Goal: Task Accomplishment & Management: Complete application form

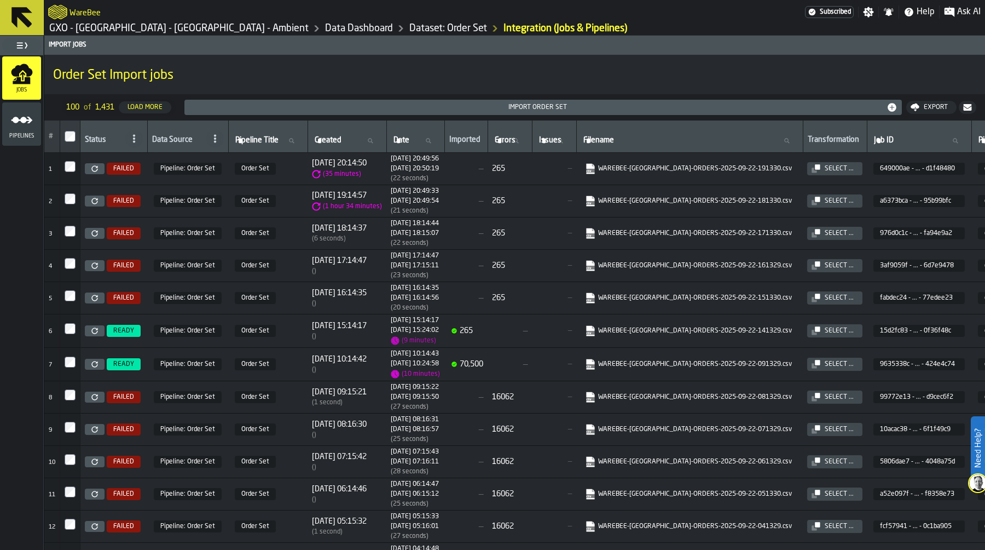
click at [379, 72] on h1 "Order Set Import jobs" at bounding box center [514, 76] width 923 height 18
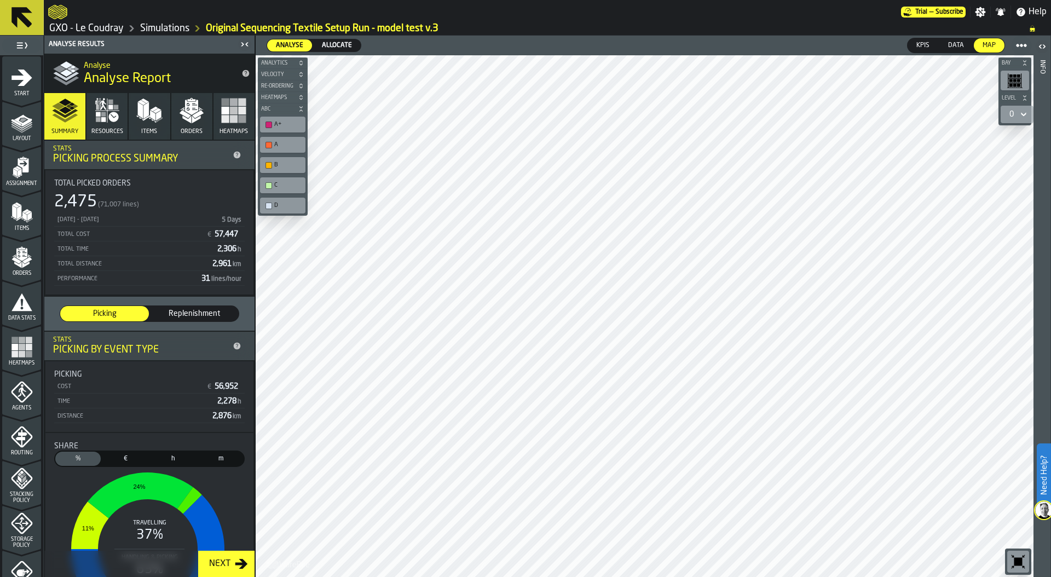
click at [152, 25] on link "Simulations" at bounding box center [164, 28] width 49 height 12
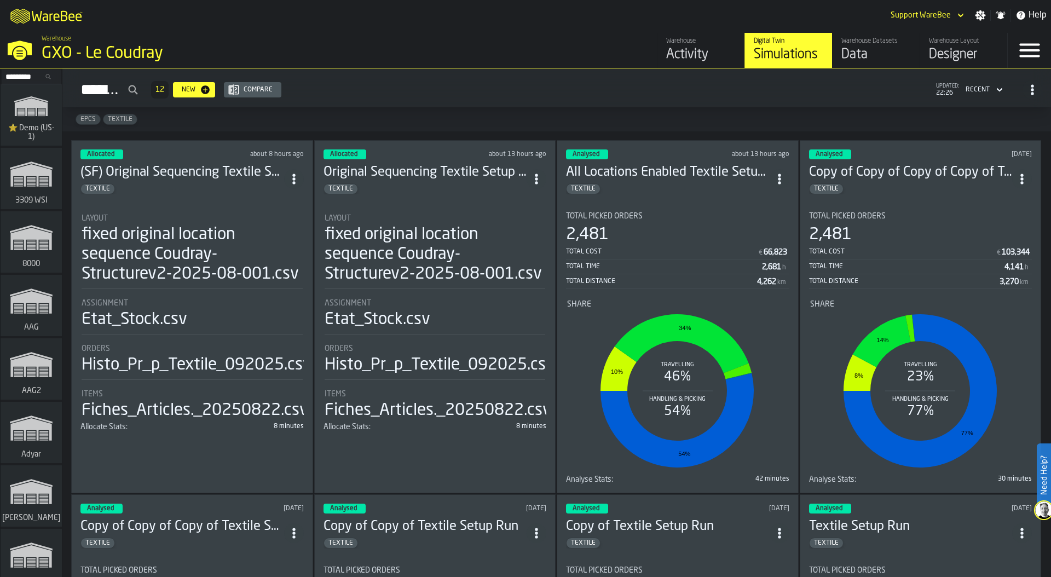
click at [167, 232] on div "fixed original location sequence Coudray-Structurev2-2025-08-001.csv" at bounding box center [192, 254] width 221 height 59
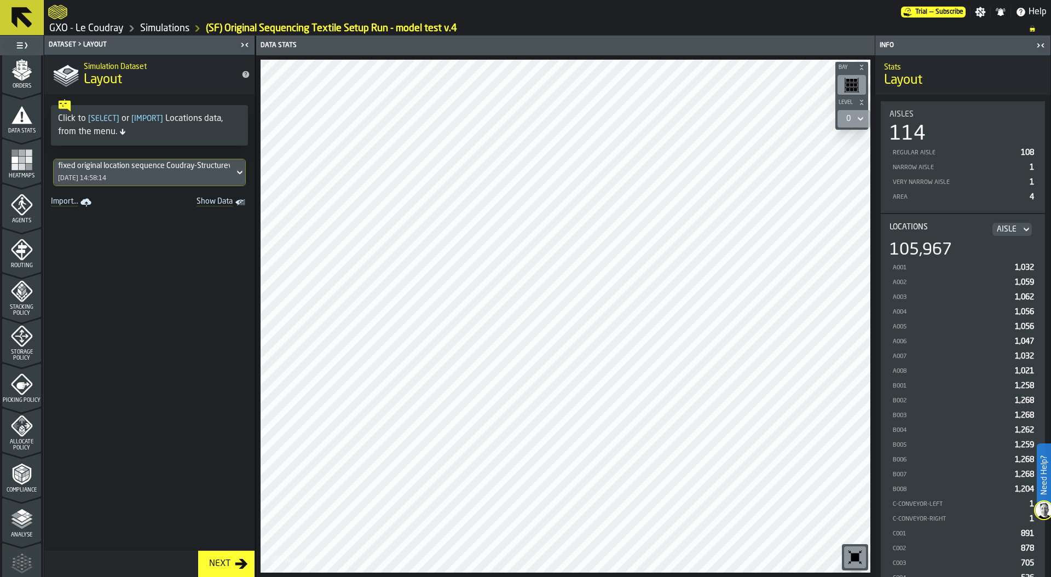
scroll to position [286, 0]
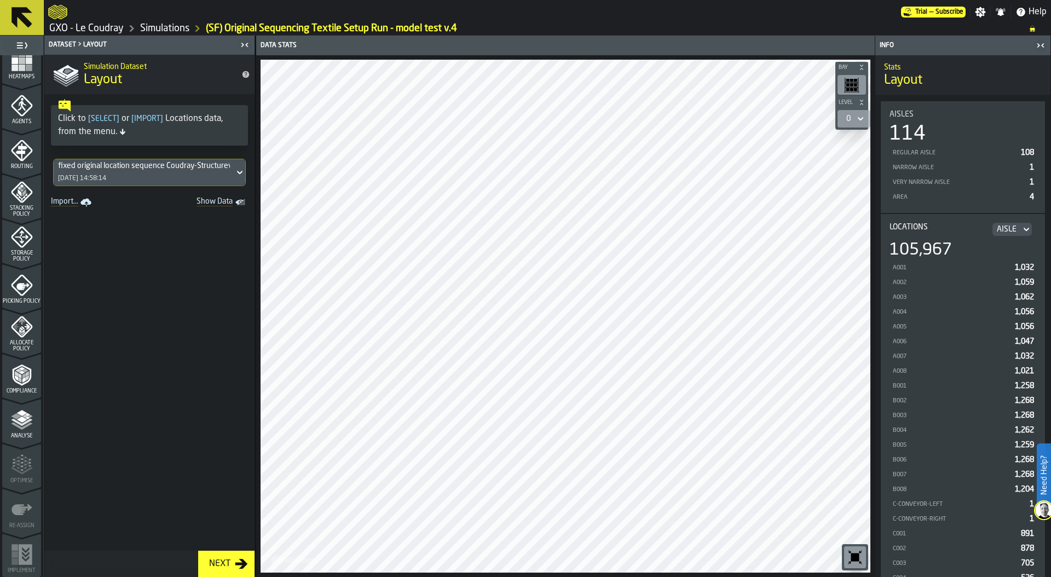
click at [24, 423] on polyline "menu Analyse" at bounding box center [21, 422] width 21 height 8
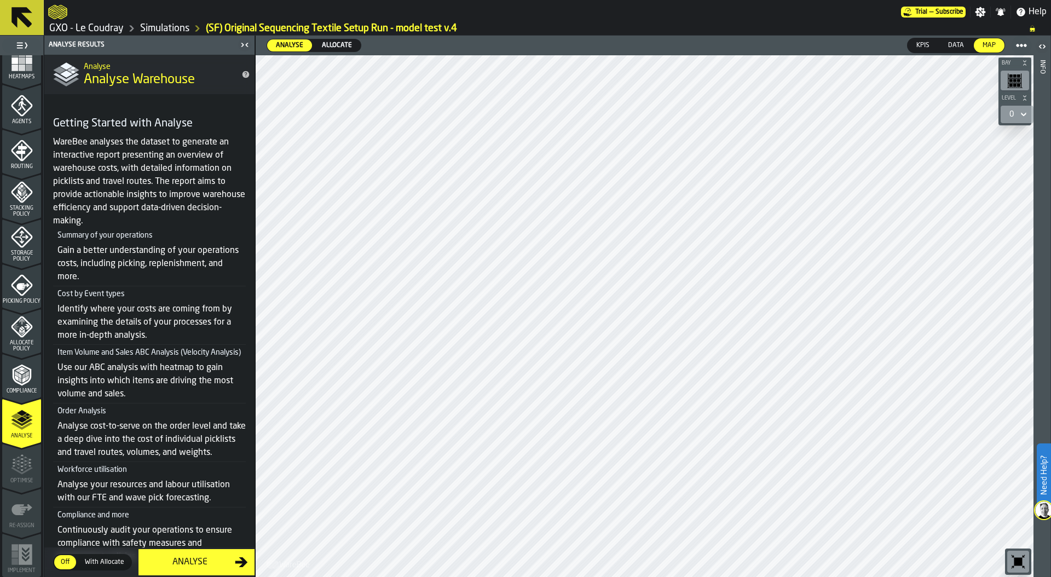
click at [19, 344] on span "Allocate Policy" at bounding box center [21, 346] width 39 height 12
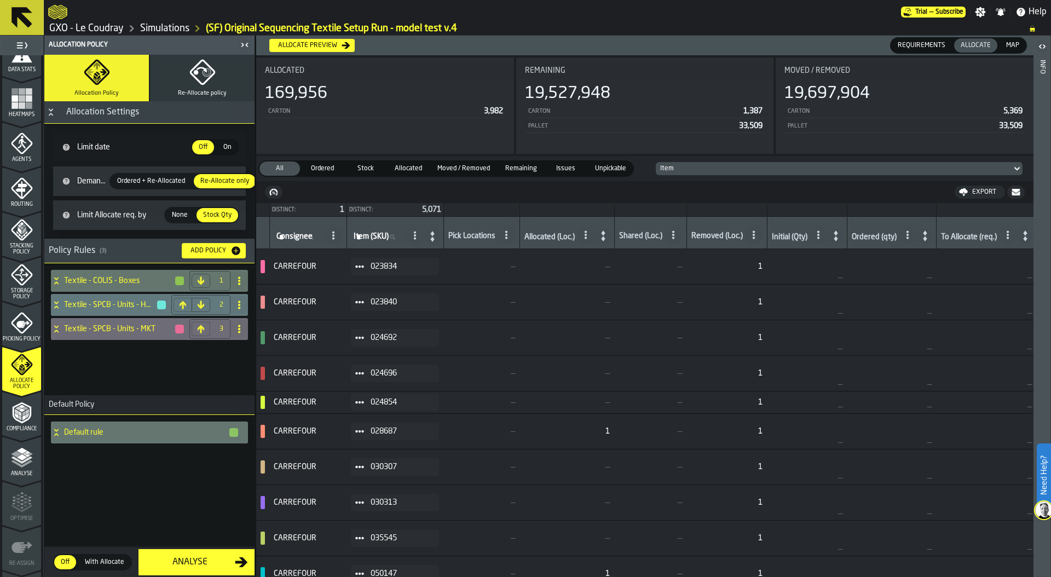
scroll to position [245, 0]
click at [15, 117] on span "Heatmaps" at bounding box center [21, 118] width 39 height 6
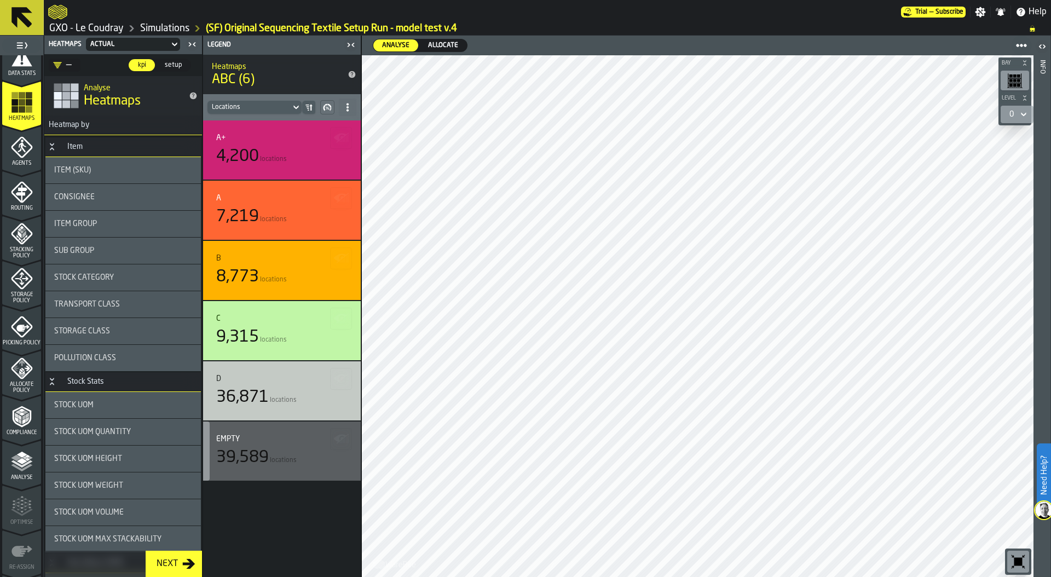
click at [285, 450] on div "39,589 locations" at bounding box center [281, 458] width 131 height 20
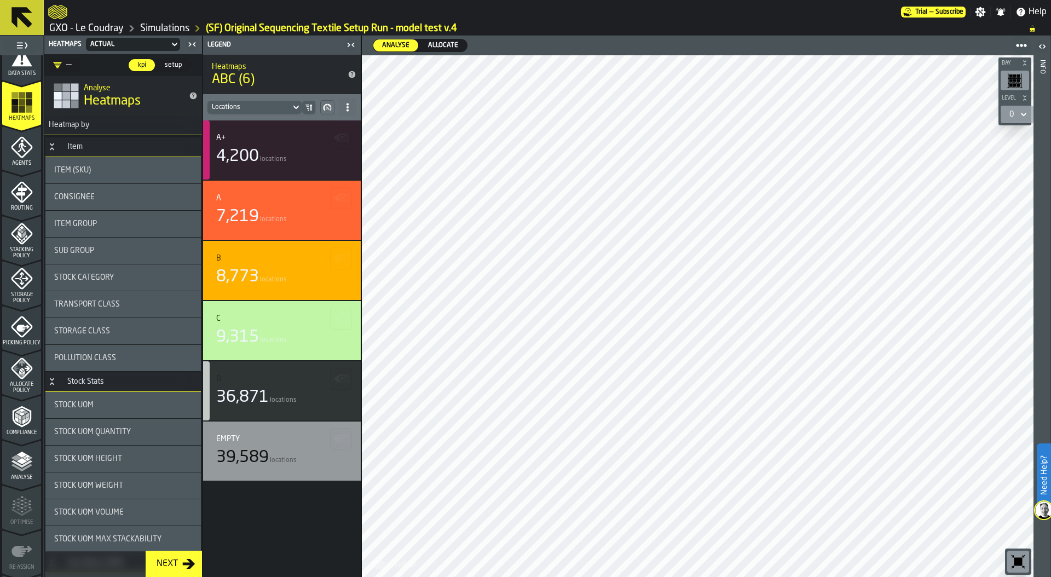
click at [448, 45] on span "Allocate" at bounding box center [443, 46] width 39 height 10
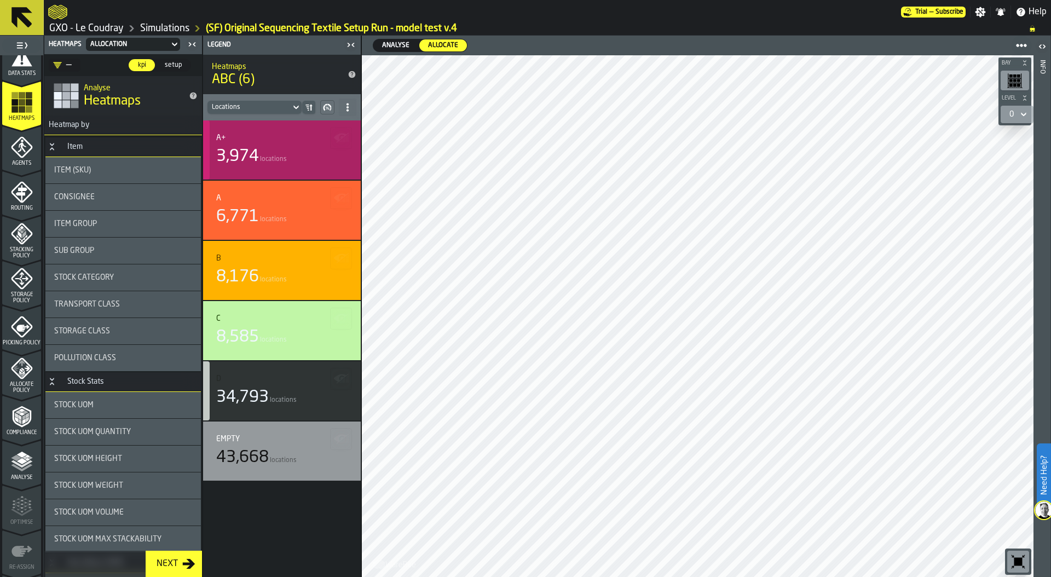
click at [257, 139] on div "A+" at bounding box center [281, 138] width 131 height 9
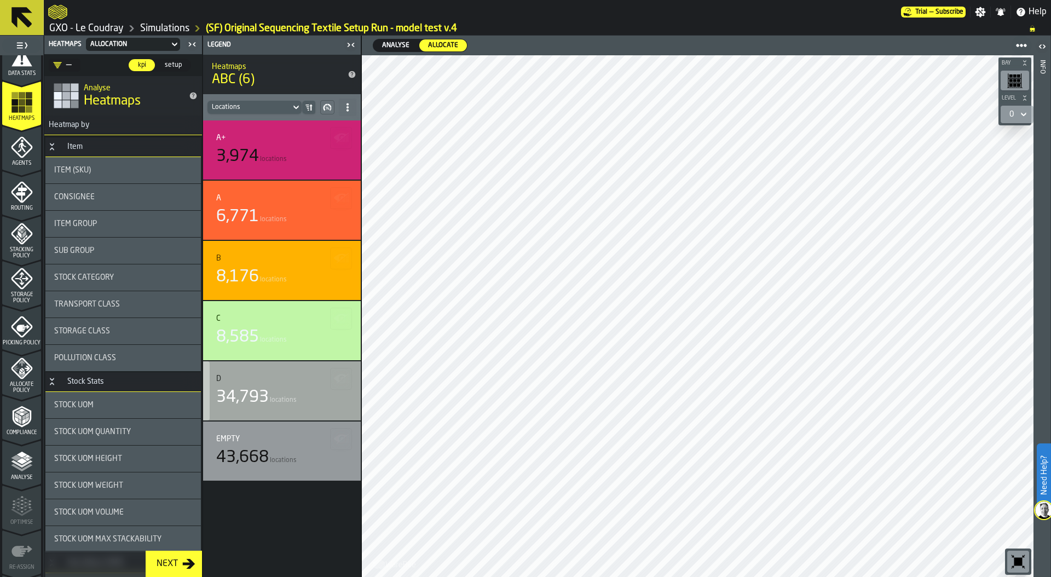
click at [279, 398] on span "locations" at bounding box center [283, 400] width 27 height 8
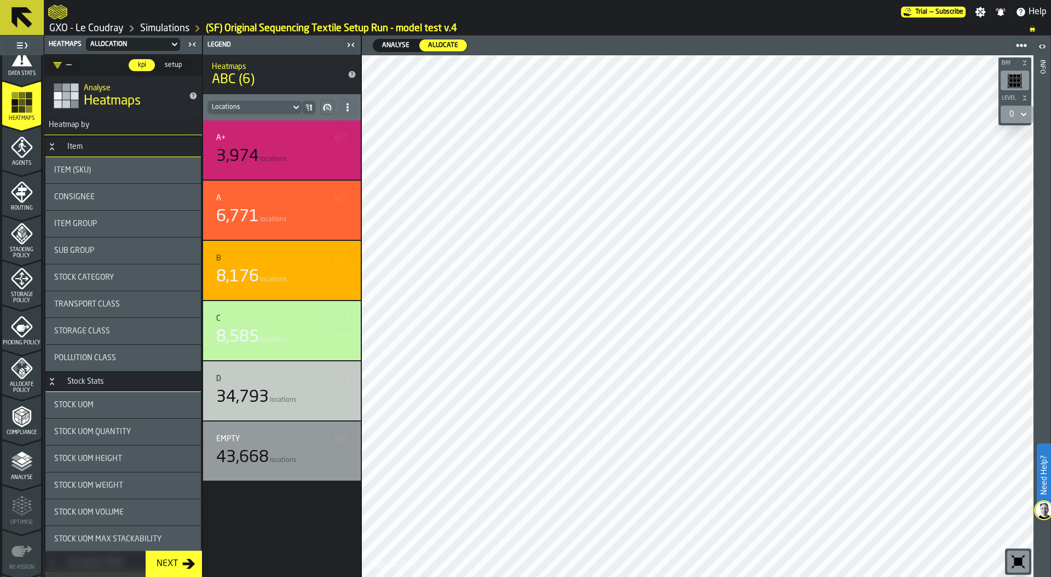
click at [1017, 112] on div "0" at bounding box center [1011, 114] width 13 height 13
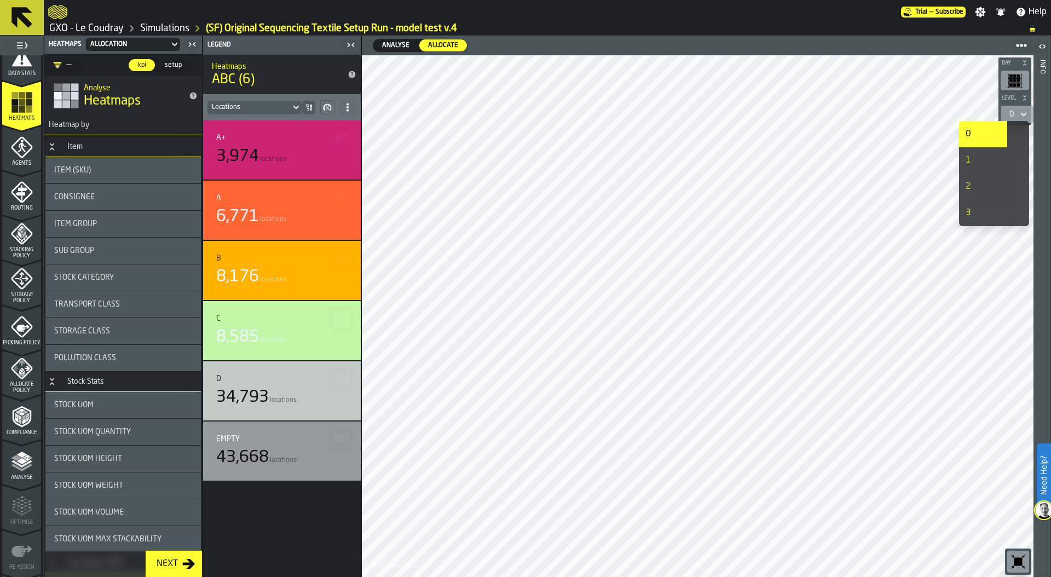
click at [968, 136] on div "0" at bounding box center [982, 134] width 35 height 13
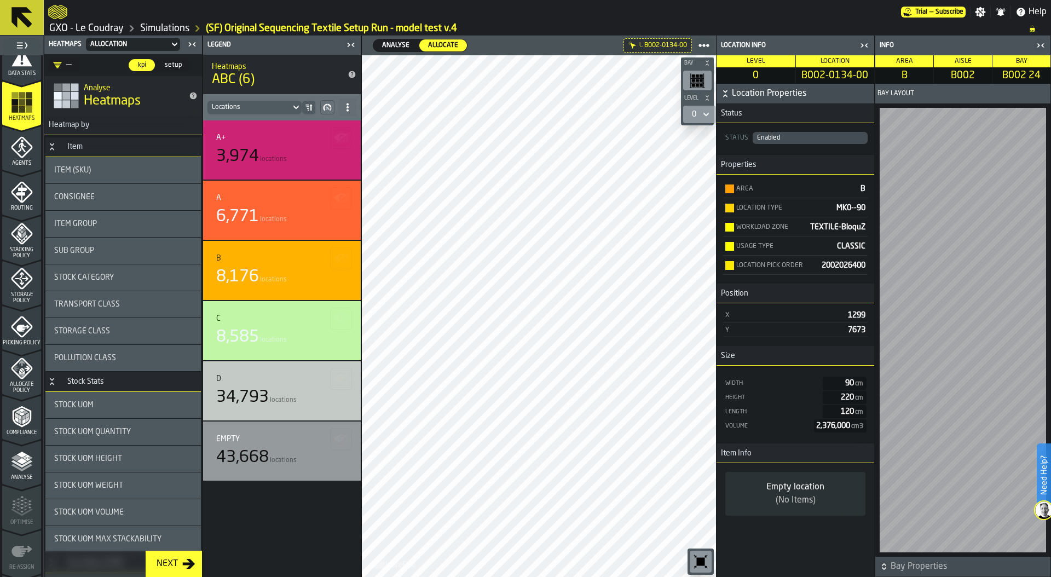
click at [868, 47] on icon "button-toggle-Close me" at bounding box center [864, 45] width 13 height 13
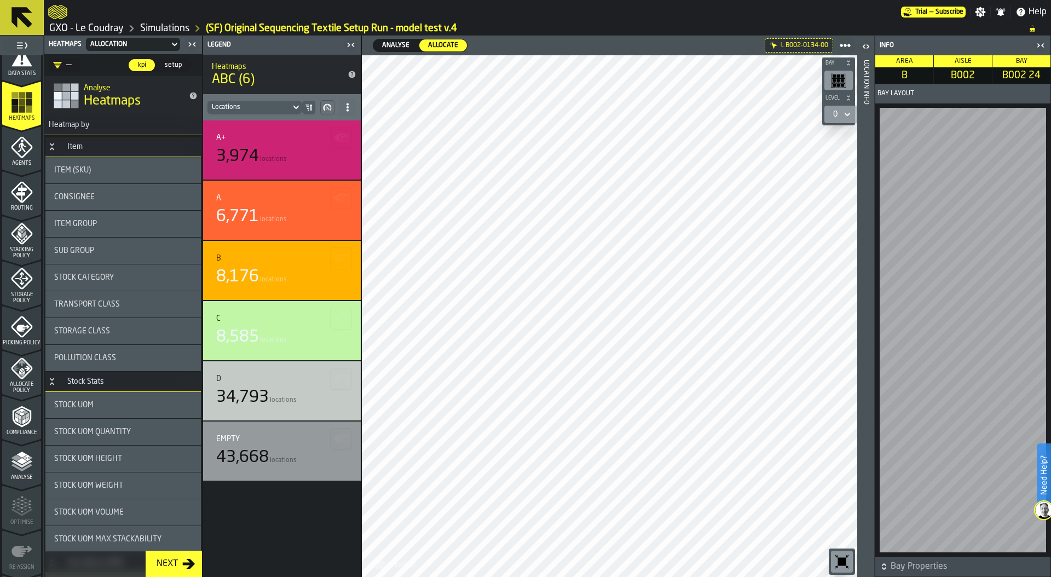
click at [1042, 43] on icon "button-toggle-Close me" at bounding box center [1040, 45] width 13 height 13
click at [22, 376] on icon "menu Allocate Policy" at bounding box center [21, 368] width 21 height 21
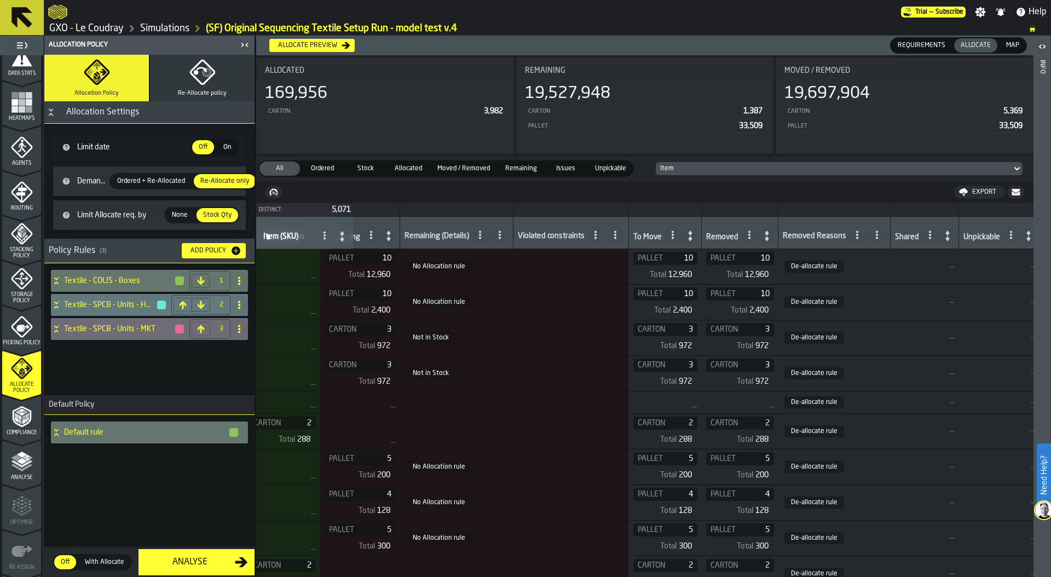
scroll to position [0, 872]
click at [177, 216] on span "None" at bounding box center [179, 215] width 25 height 10
click at [145, 181] on span "Ordered + Re-Allocated" at bounding box center [151, 181] width 77 height 10
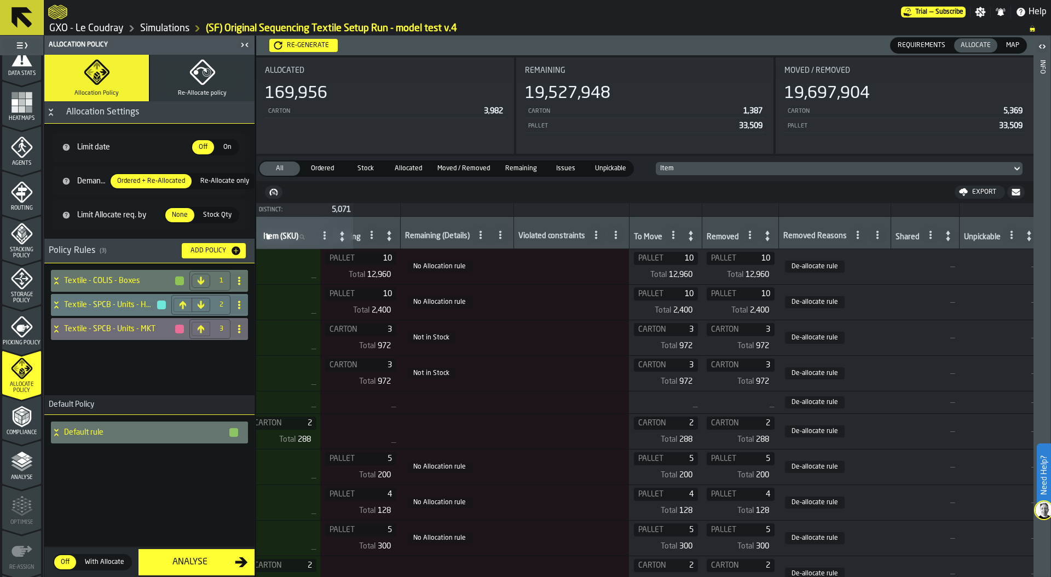
click at [320, 44] on div "Re-generate" at bounding box center [307, 46] width 51 height 8
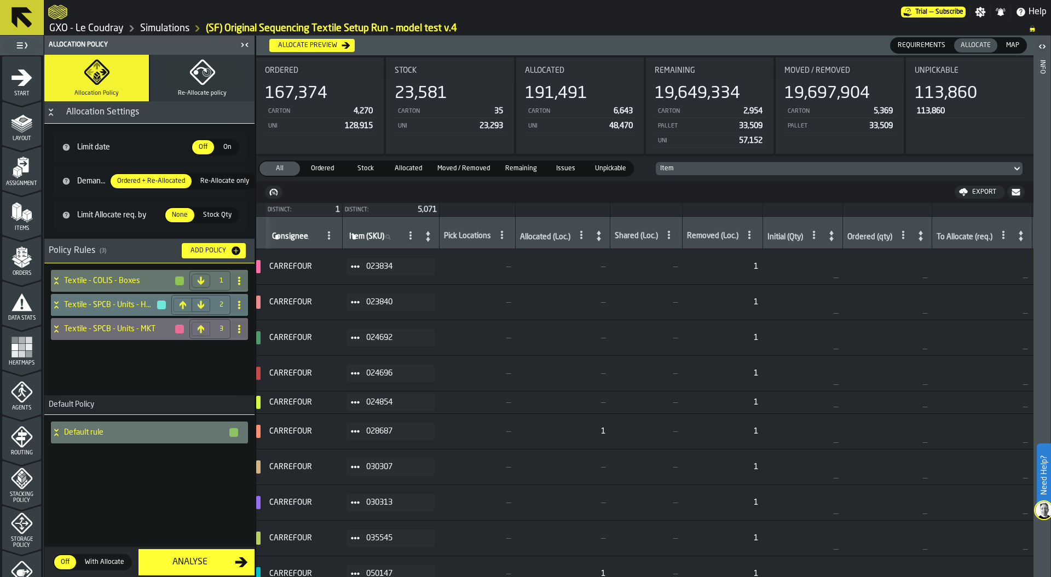
scroll to position [0, 0]
click at [361, 266] on circle at bounding box center [359, 266] width 3 height 3
click at [393, 326] on div "Show Items" at bounding box center [388, 325] width 57 height 7
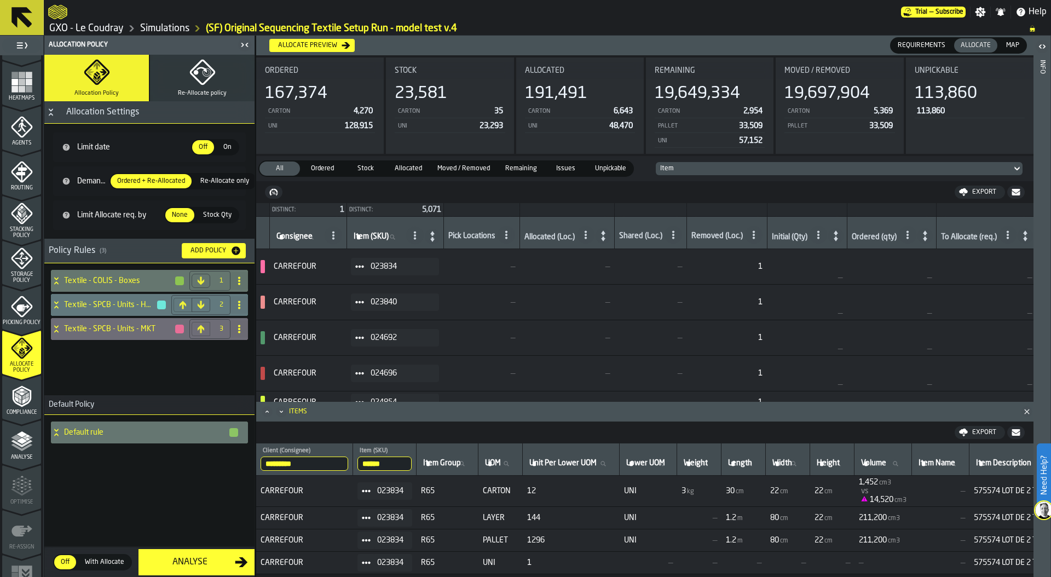
scroll to position [263, 0]
click at [49, 282] on div "Textile - COLIS - Boxes 1 Textile - SPCB - Units - HYP 2 Textile - SPCB - Units…" at bounding box center [149, 306] width 201 height 77
click at [57, 279] on icon at bounding box center [56, 278] width 4 height 3
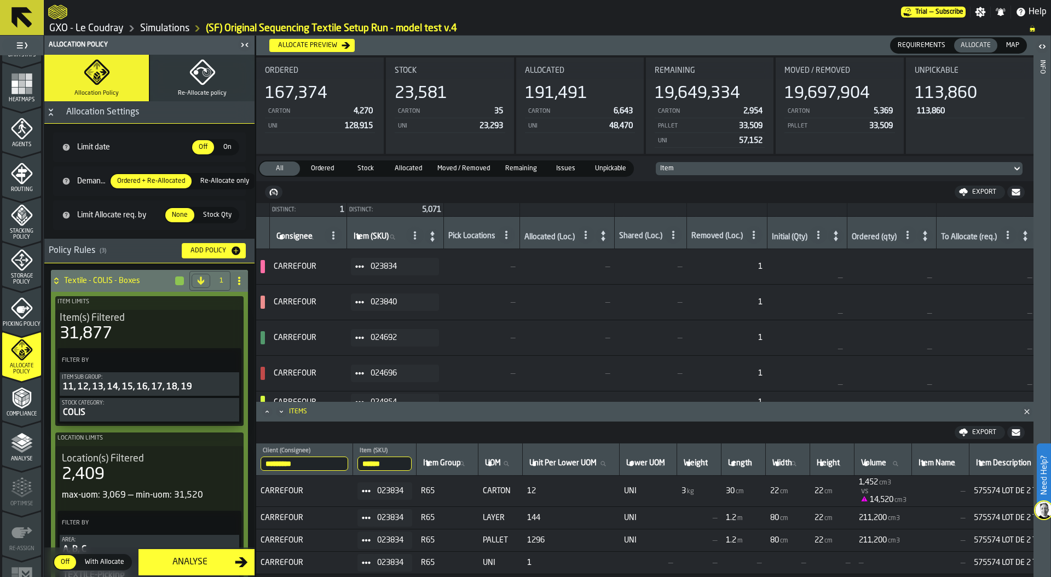
click at [171, 31] on link "Simulations" at bounding box center [164, 28] width 49 height 12
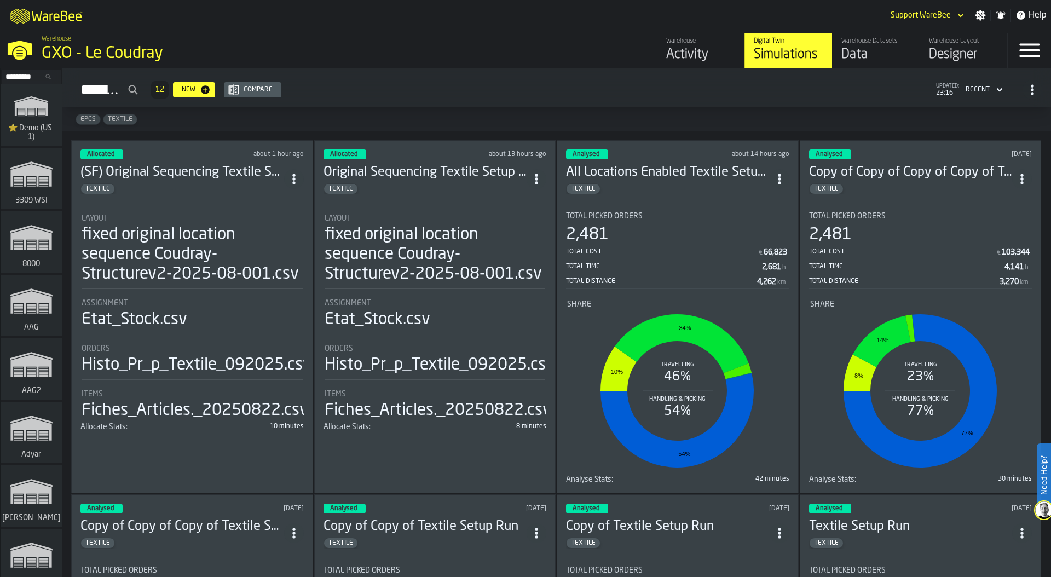
click at [89, 55] on div "GXO - Le Coudray" at bounding box center [190, 54] width 296 height 20
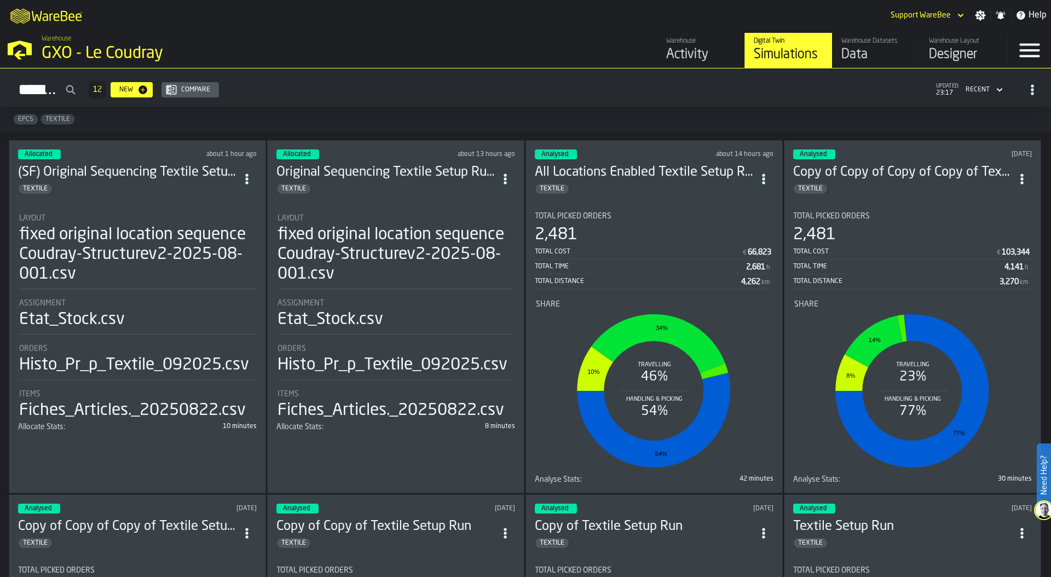
click at [147, 227] on div "fixed original location sequence Coudray-Structurev2-2025-08-001.csv" at bounding box center [137, 254] width 236 height 59
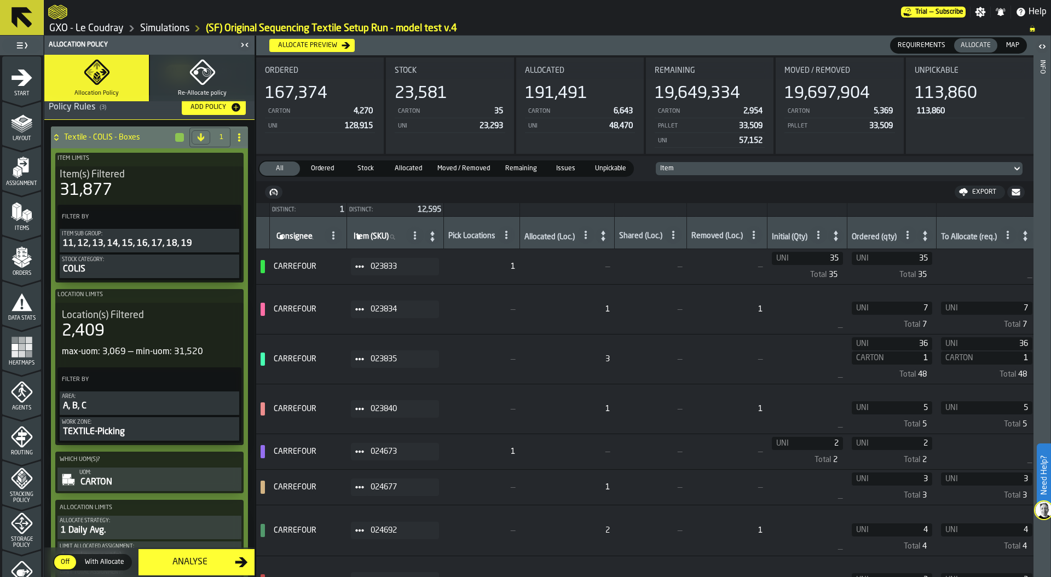
click at [355, 529] on span at bounding box center [360, 531] width 18 height 18
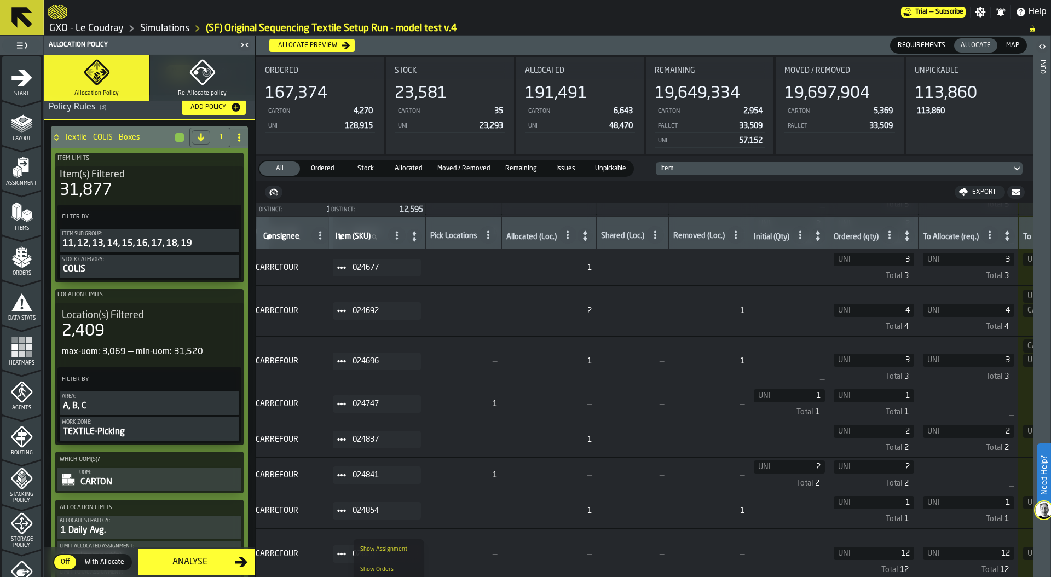
scroll to position [219, 0]
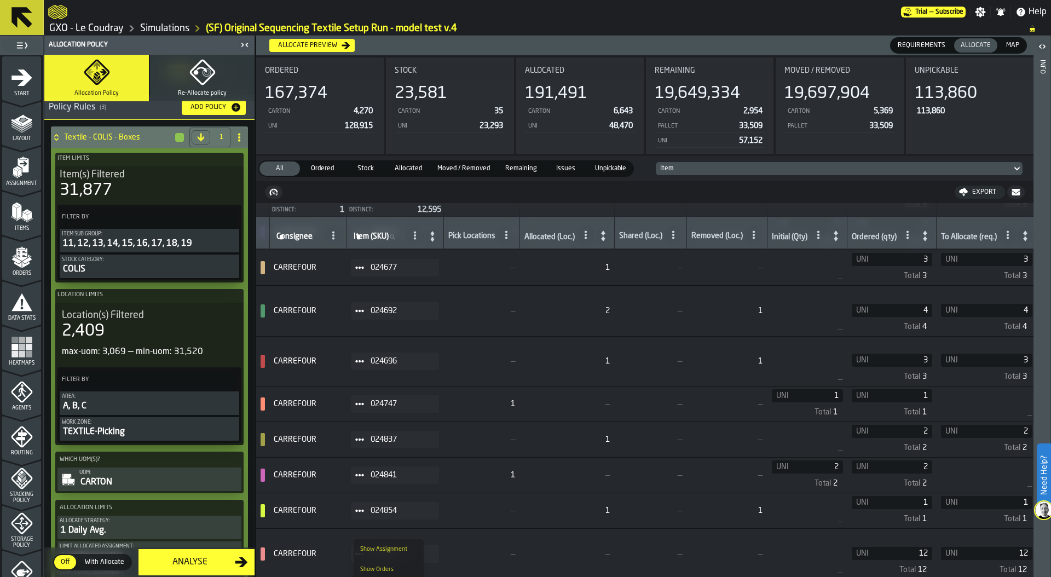
click at [362, 307] on icon at bounding box center [359, 311] width 9 height 9
click at [387, 369] on div "Show Items" at bounding box center [388, 370] width 57 height 7
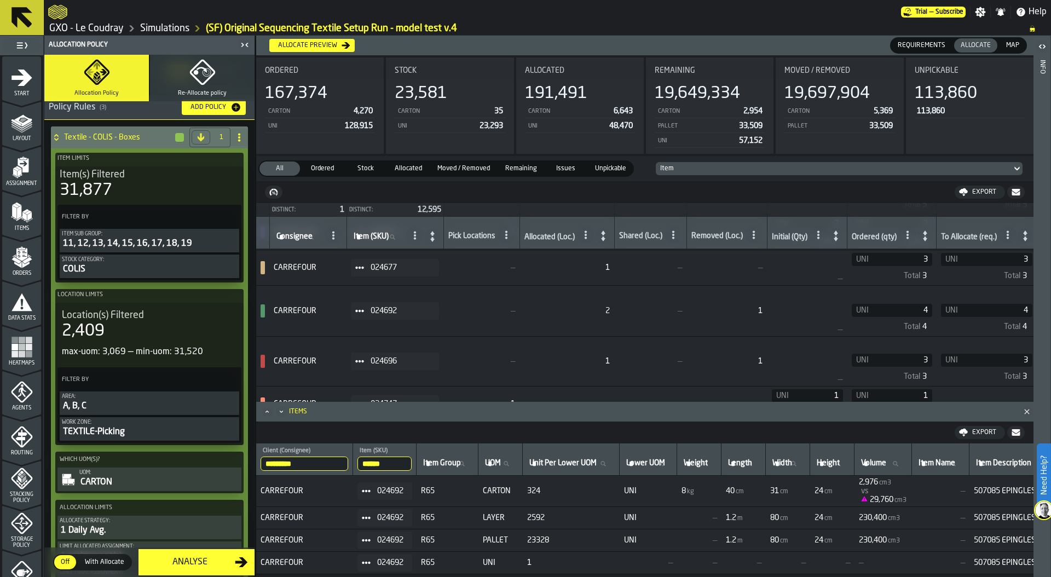
click at [499, 559] on span "UNI" at bounding box center [501, 562] width 36 height 9
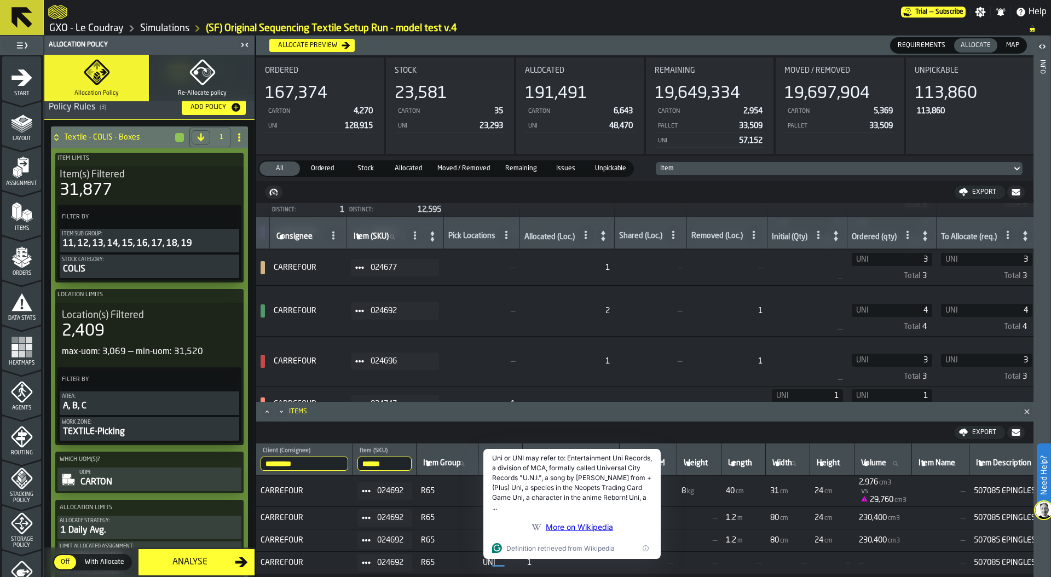
click at [401, 465] on input "******" at bounding box center [384, 463] width 54 height 14
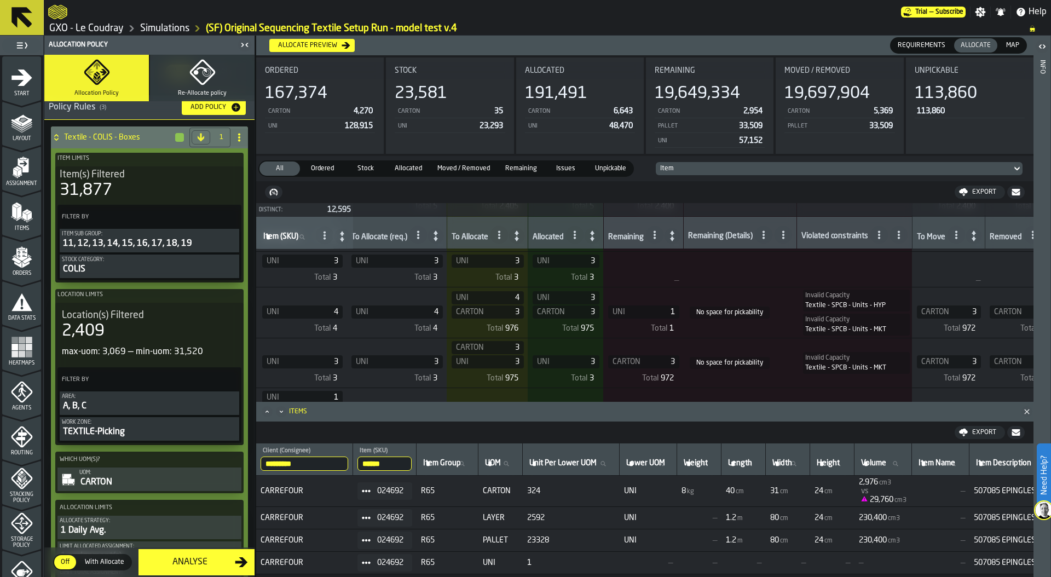
scroll to position [218, 589]
click at [708, 165] on div "Item" at bounding box center [833, 169] width 347 height 8
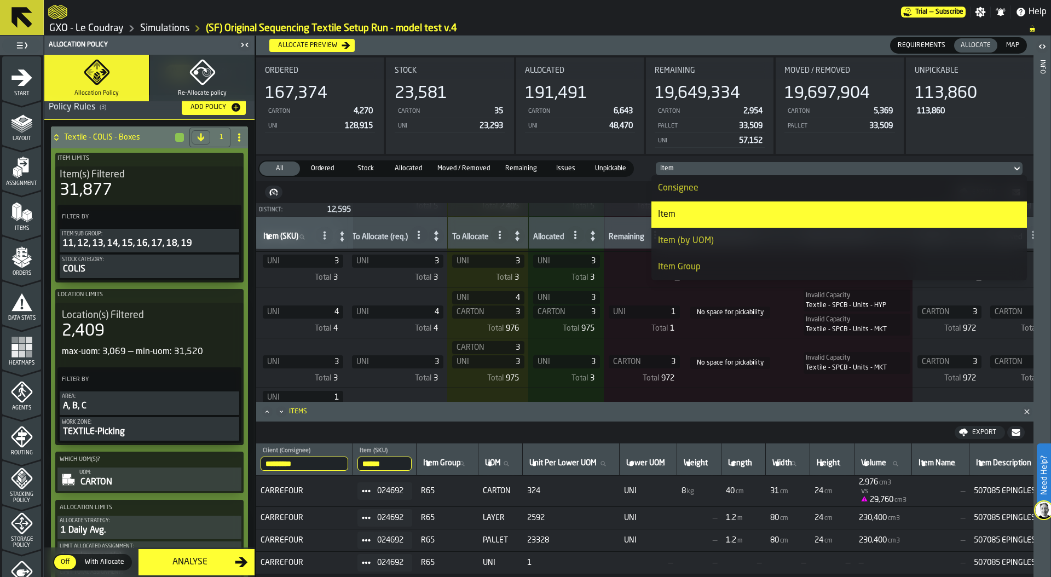
click at [695, 245] on div "Item (by UOM)" at bounding box center [839, 240] width 362 height 13
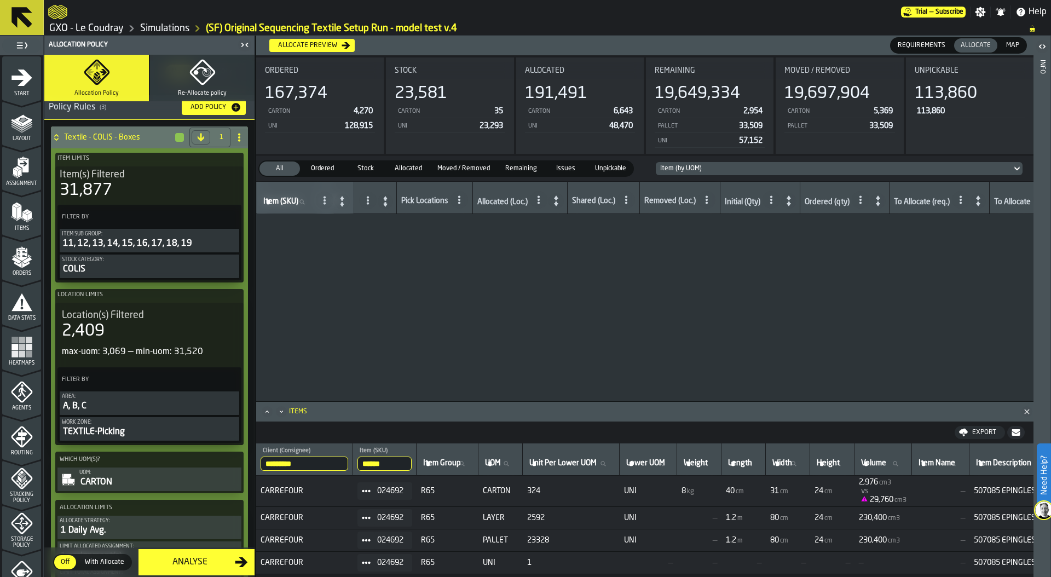
scroll to position [0, 0]
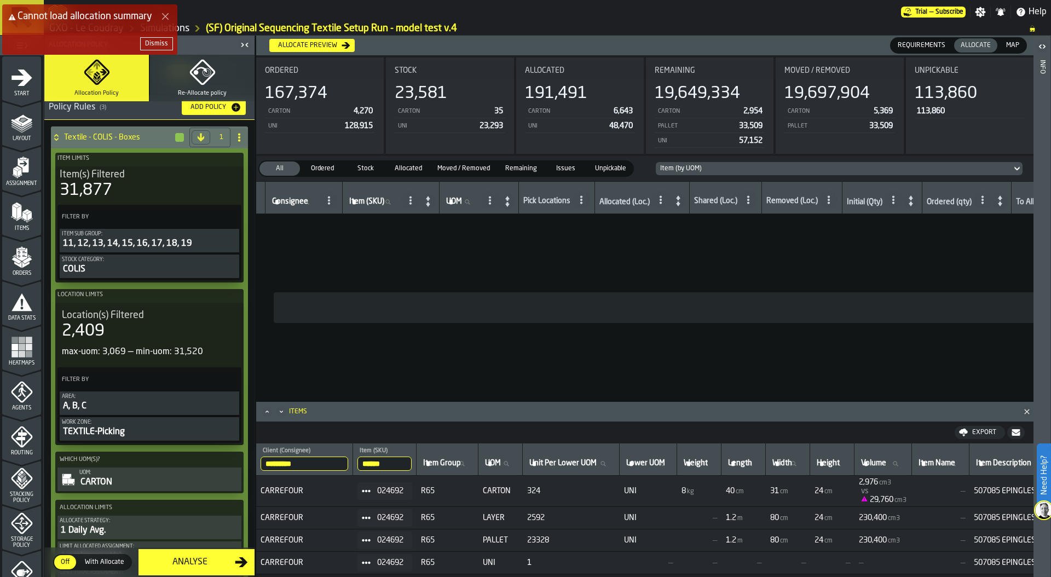
click at [702, 169] on div "Item (by UOM)" at bounding box center [833, 169] width 347 height 8
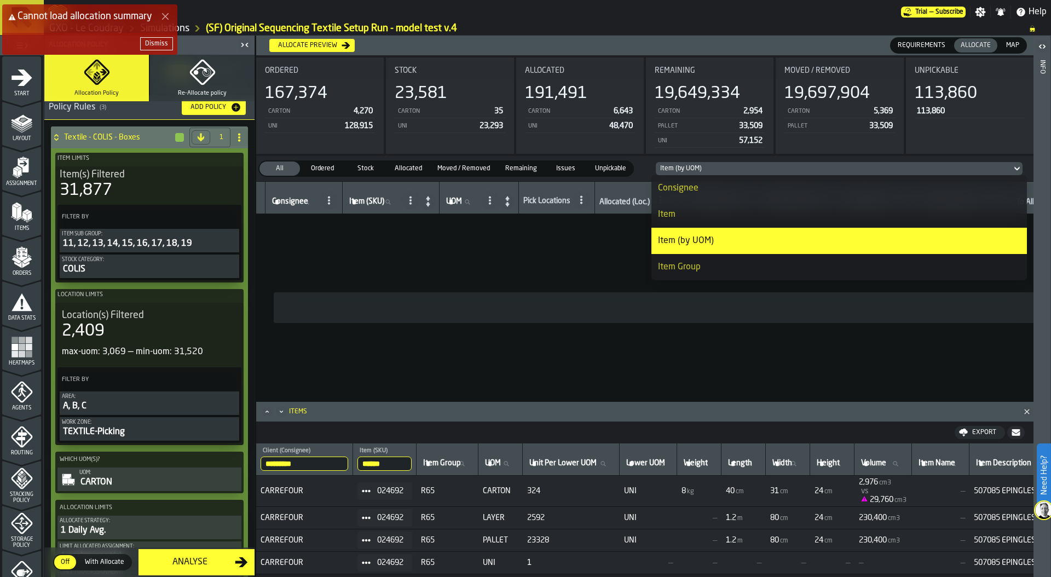
click at [686, 215] on div "Item" at bounding box center [839, 214] width 362 height 13
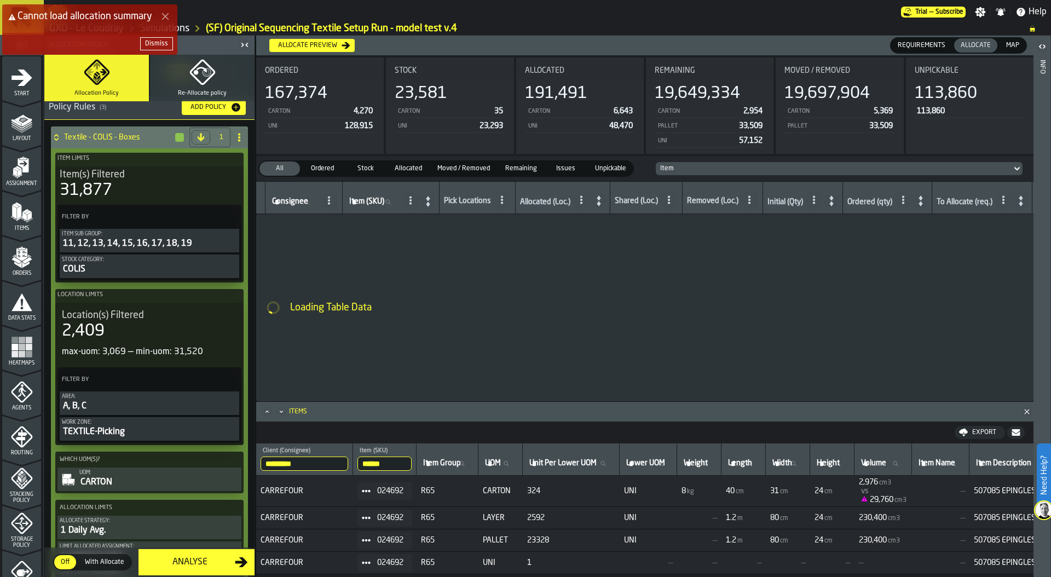
click at [167, 18] on polygon "Close Error" at bounding box center [165, 16] width 7 height 7
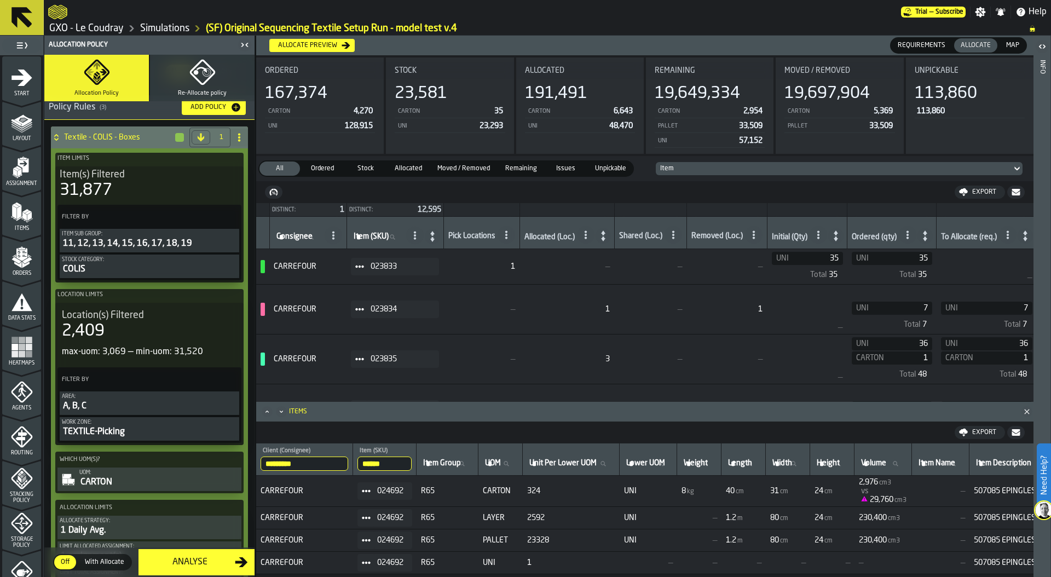
click at [19, 345] on rect "menu Heatmaps" at bounding box center [22, 347] width 7 height 7
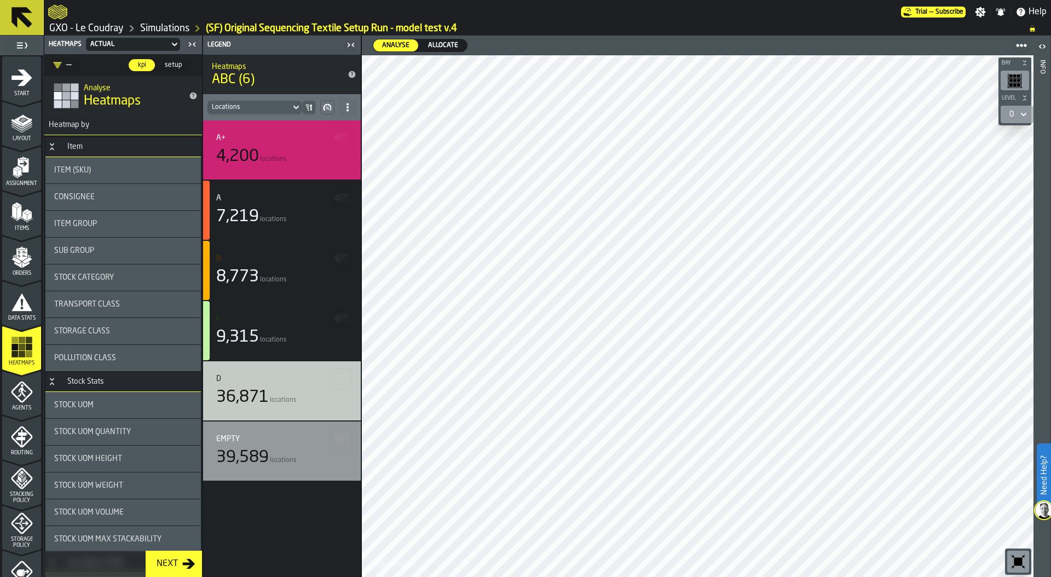
click at [288, 209] on div "7,219 locations" at bounding box center [281, 217] width 131 height 20
click at [256, 211] on div "7,219" at bounding box center [237, 217] width 43 height 20
click at [286, 197] on div "A" at bounding box center [281, 198] width 131 height 9
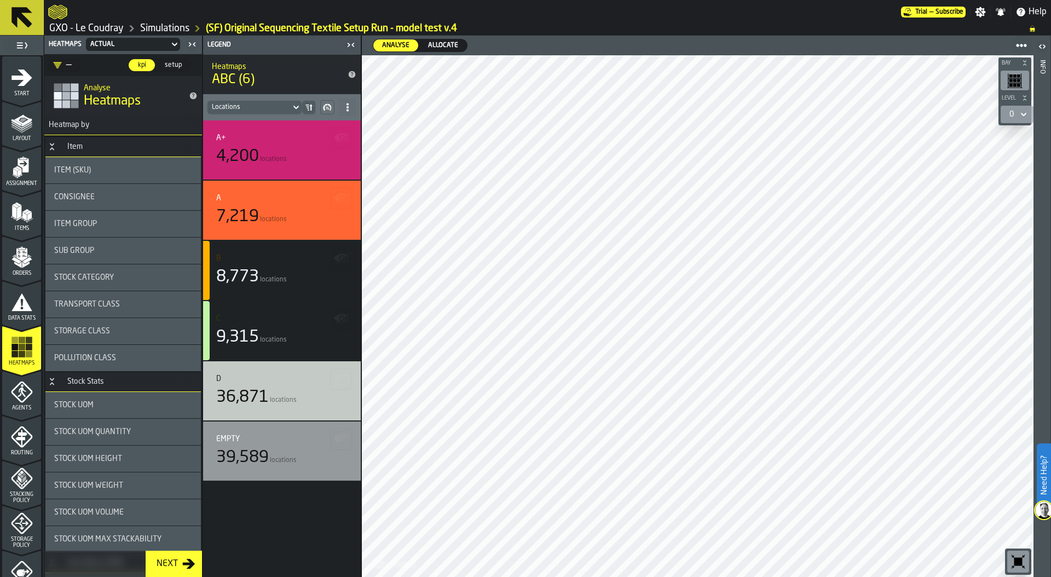
click at [347, 104] on circle at bounding box center [347, 104] width 2 height 2
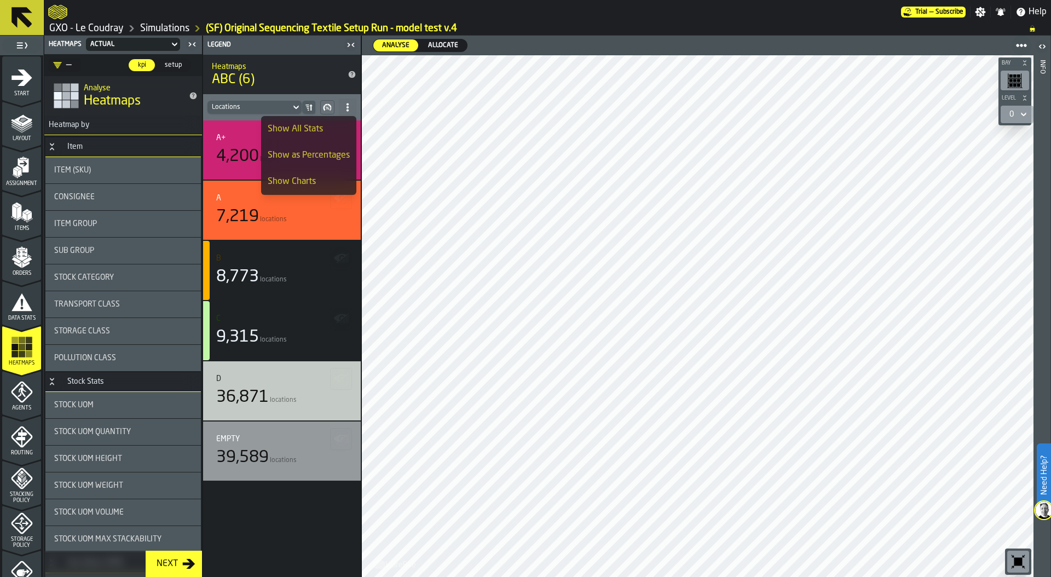
click at [325, 126] on div "Show All Stats" at bounding box center [309, 129] width 82 height 13
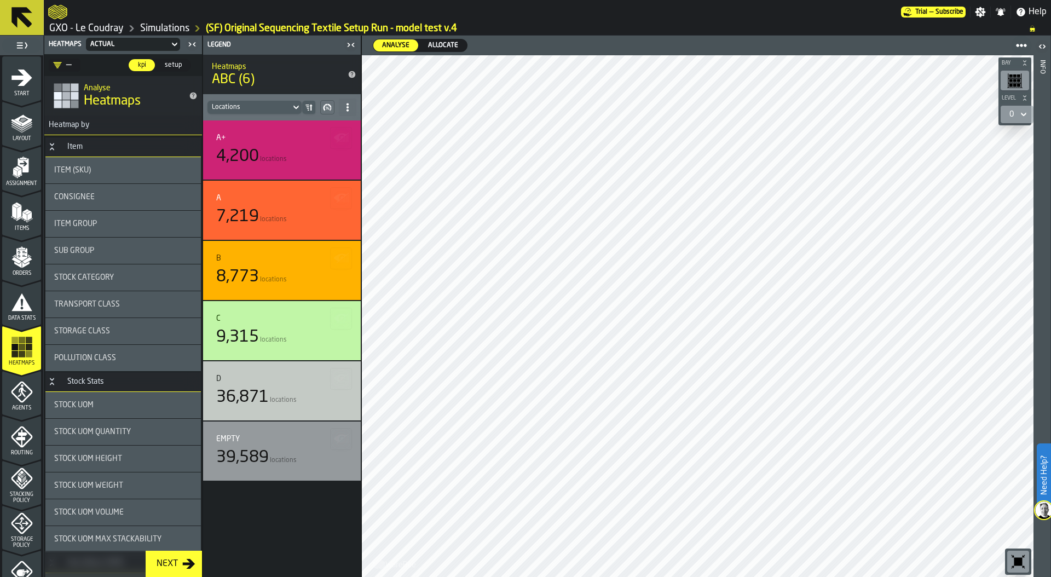
click at [441, 45] on span "Allocate" at bounding box center [443, 46] width 39 height 10
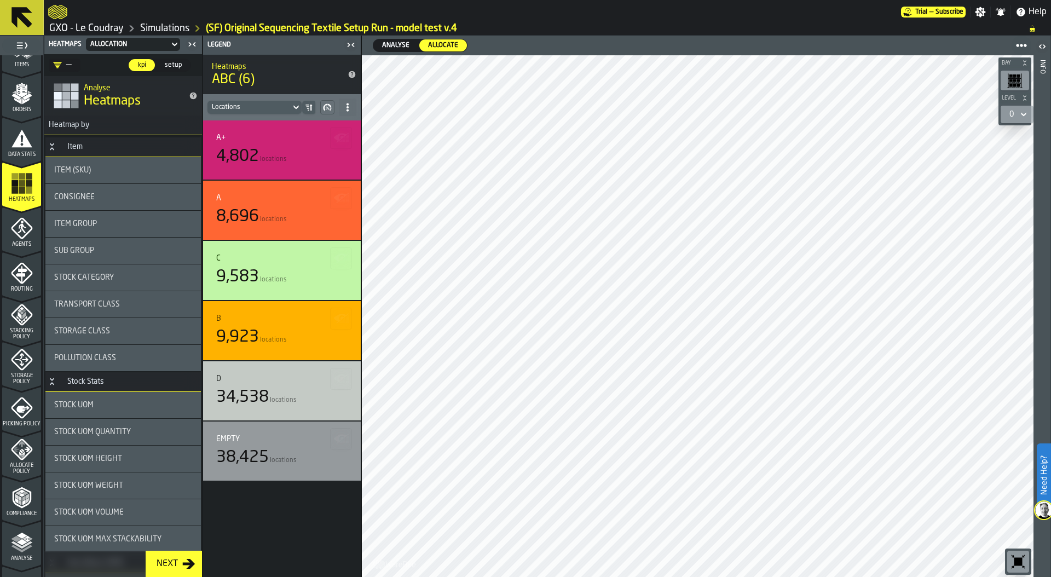
scroll to position [286, 0]
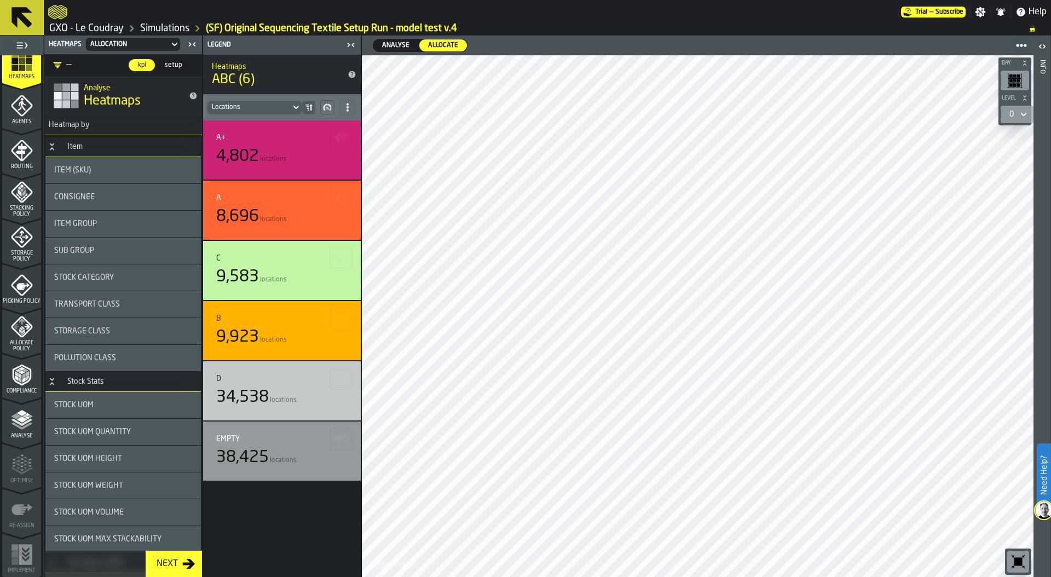
click at [19, 417] on icon "menu Analyse" at bounding box center [22, 420] width 22 height 22
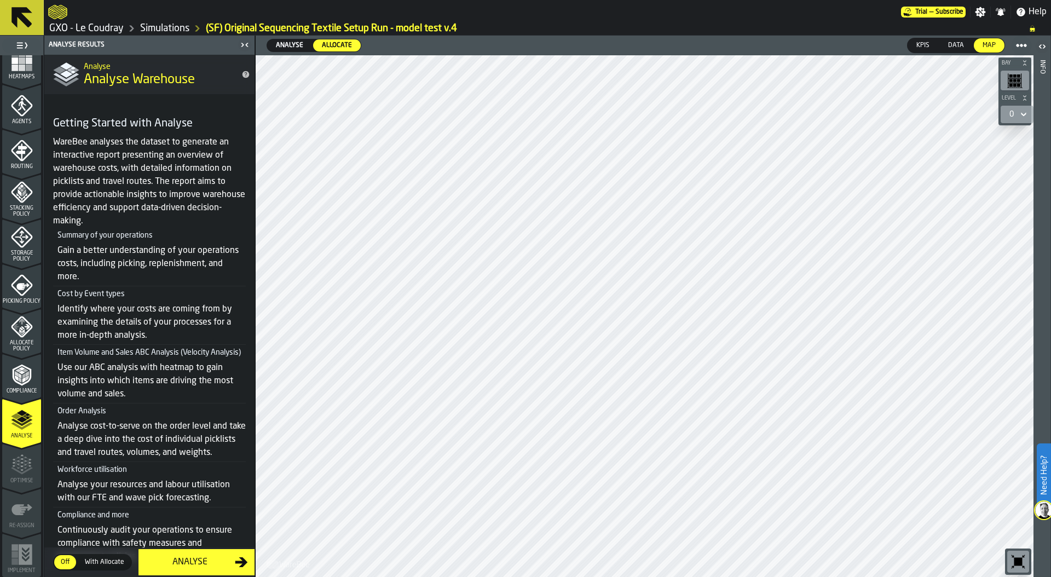
click at [100, 562] on span "With Allocate" at bounding box center [104, 562] width 48 height 10
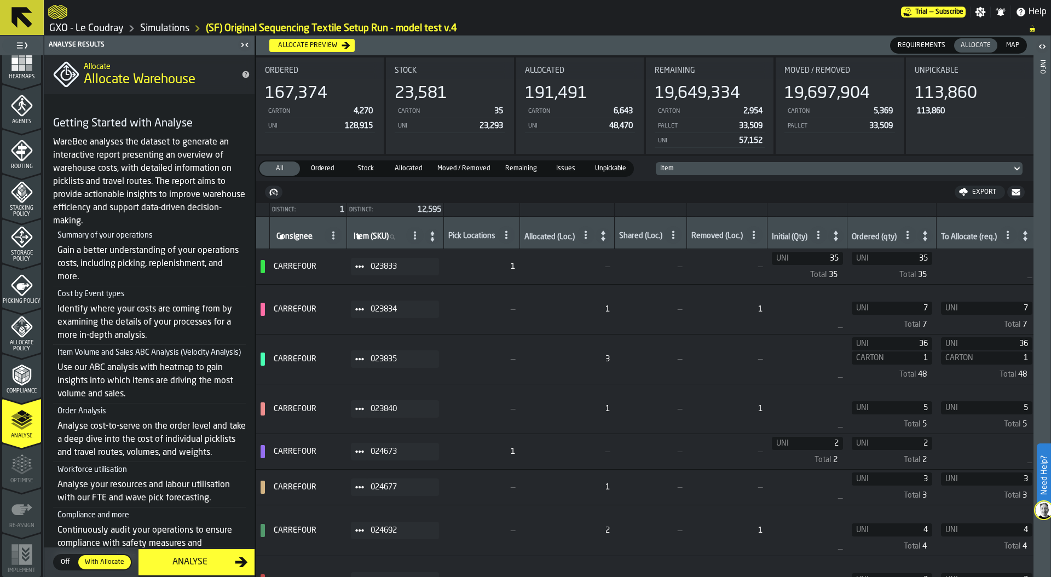
click at [194, 556] on div "Analyse" at bounding box center [190, 562] width 90 height 13
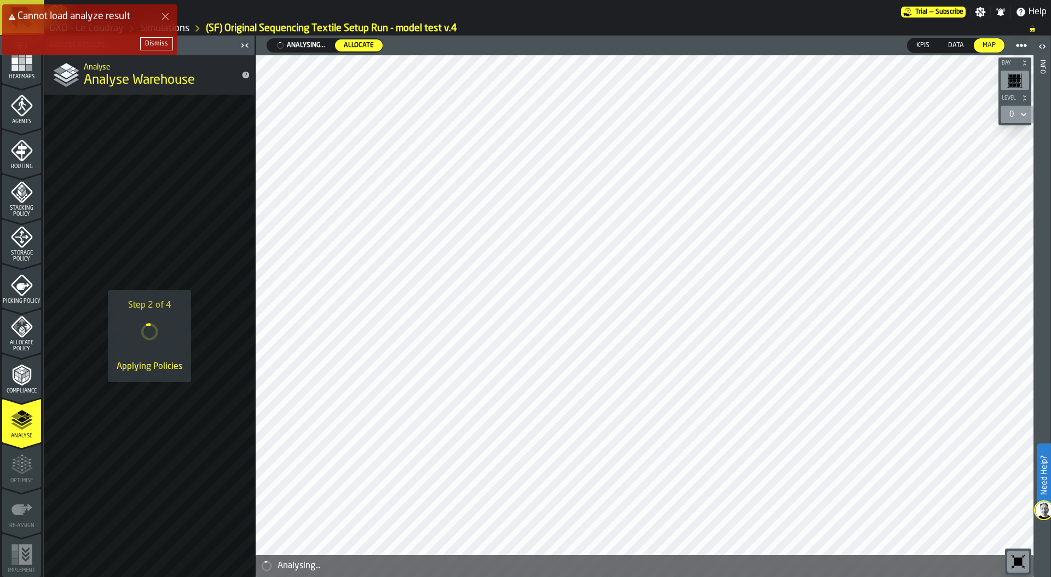
click at [157, 46] on div "Dismiss" at bounding box center [156, 44] width 23 height 8
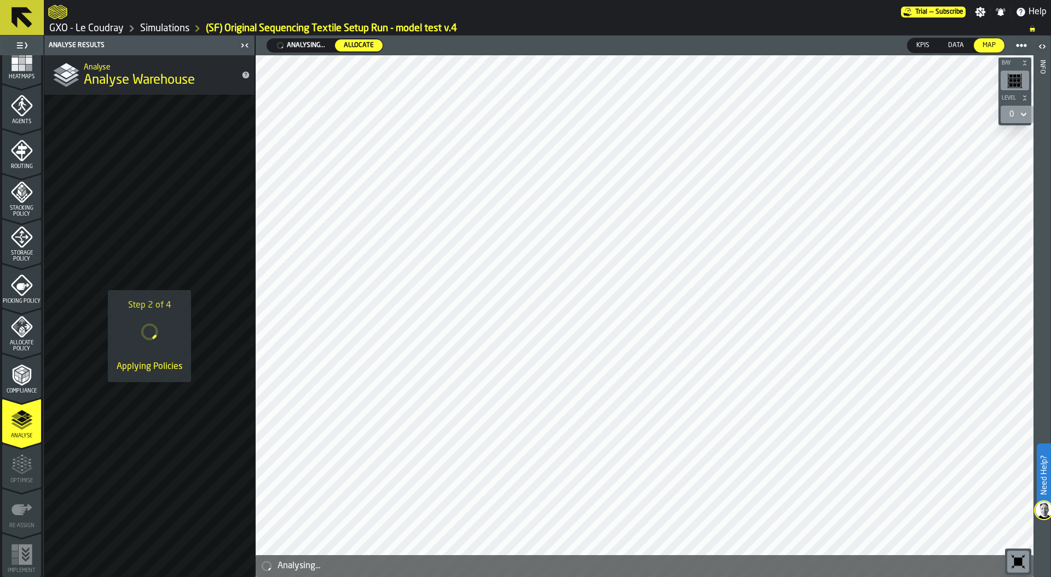
click at [173, 28] on link "Simulations" at bounding box center [164, 28] width 49 height 12
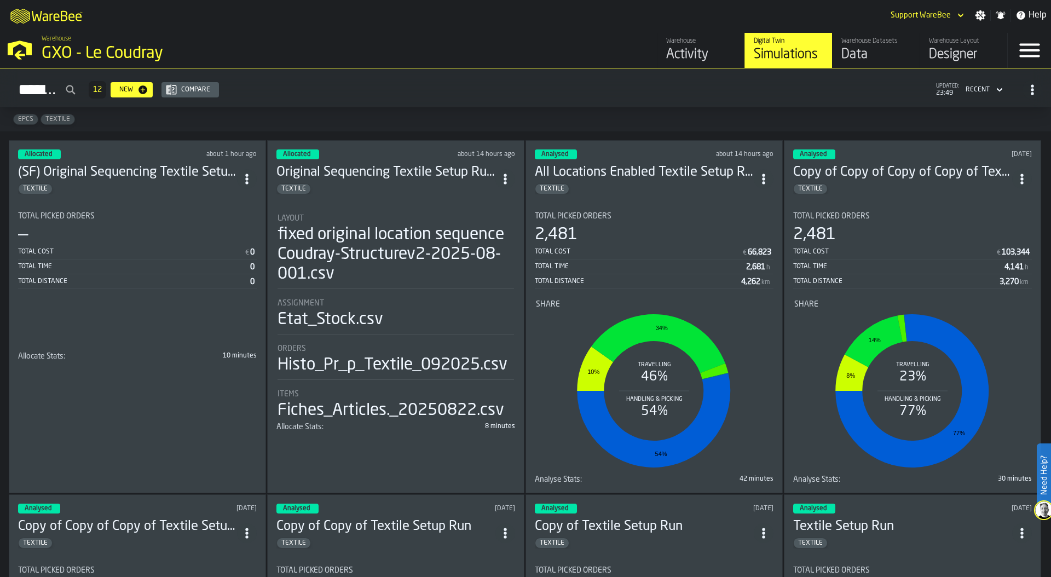
click at [176, 246] on div "Total Cost € 0" at bounding box center [137, 253] width 239 height 14
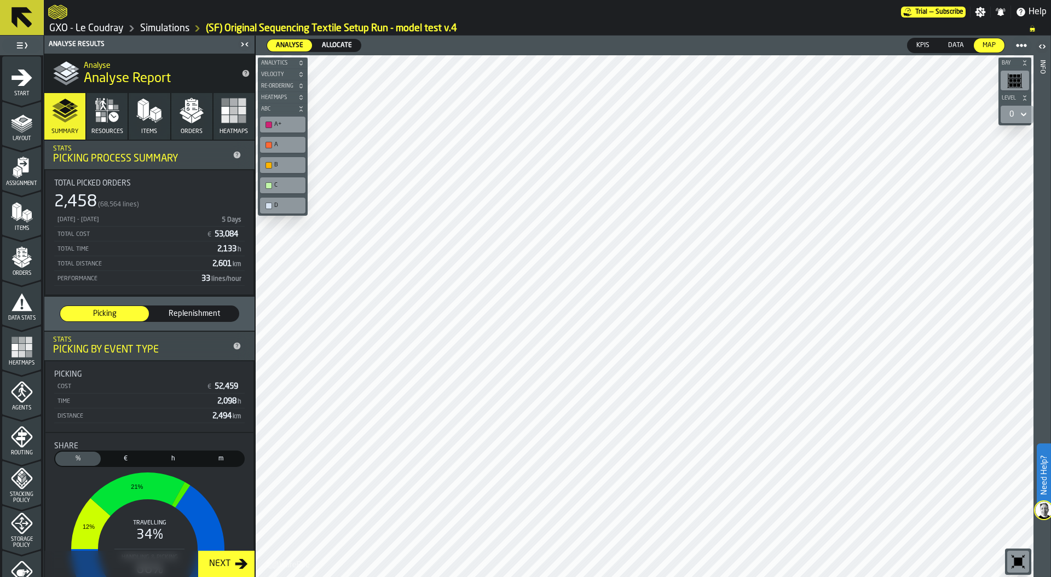
click at [182, 106] on icon "button" at bounding box center [191, 110] width 26 height 26
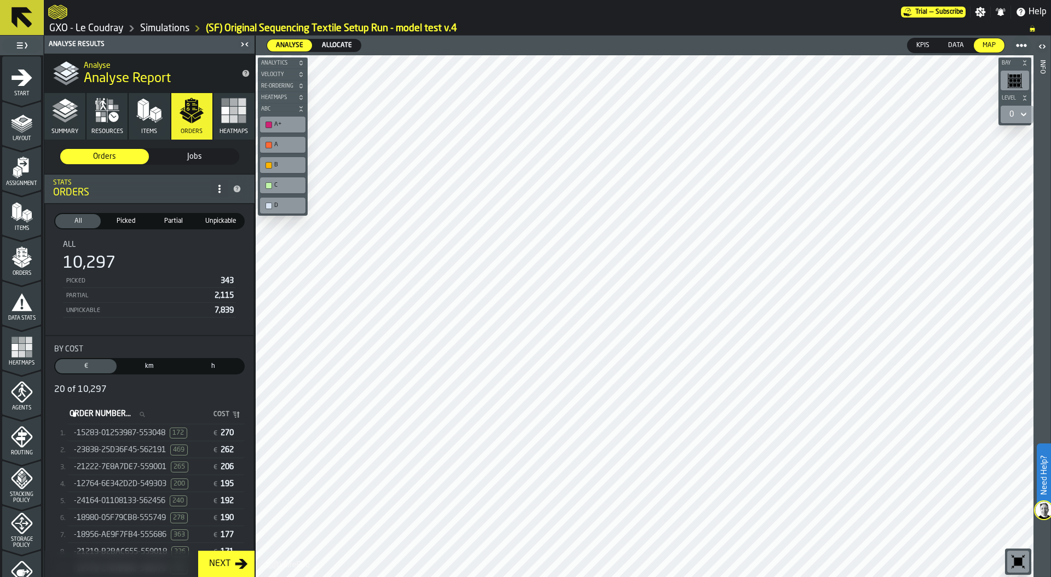
click at [346, 45] on span "Allocate" at bounding box center [336, 46] width 39 height 10
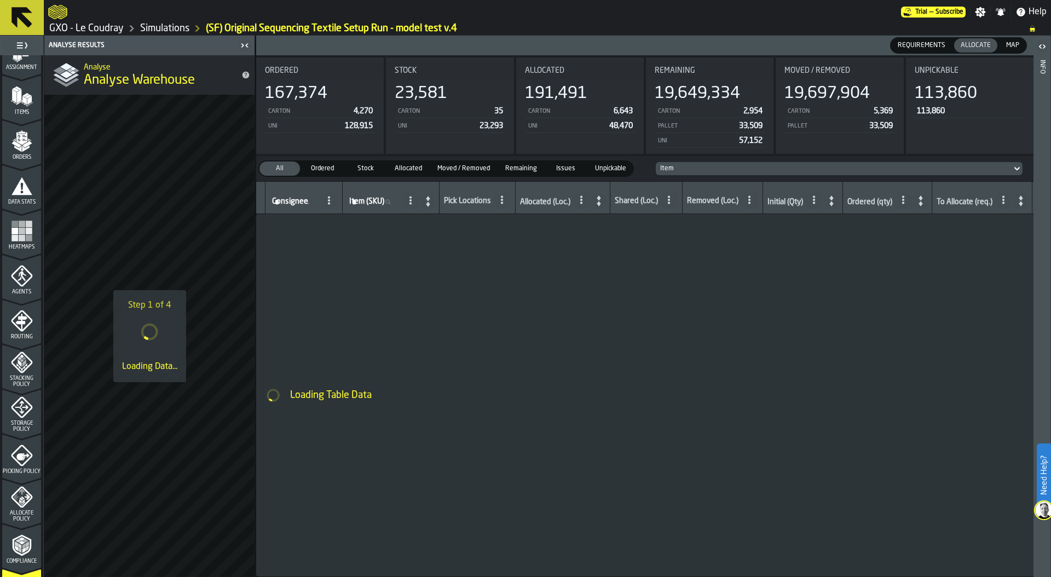
scroll to position [286, 0]
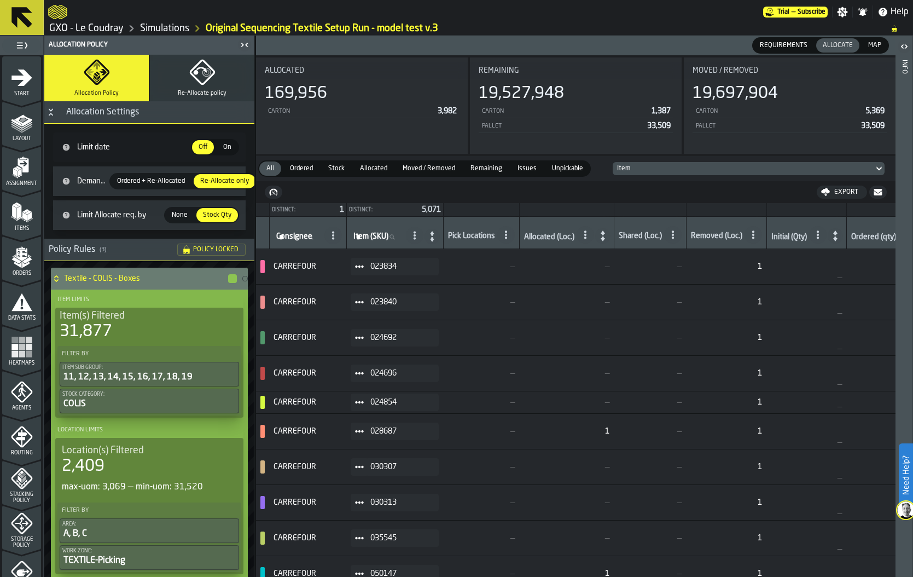
scroll to position [0, 699]
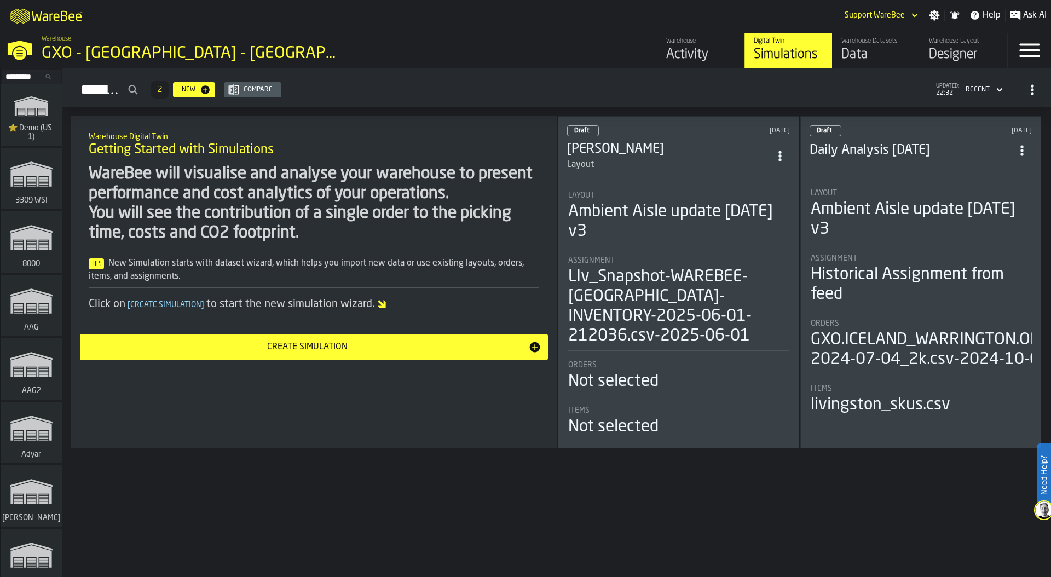
click at [24, 77] on input "Search..." at bounding box center [31, 77] width 57 height 12
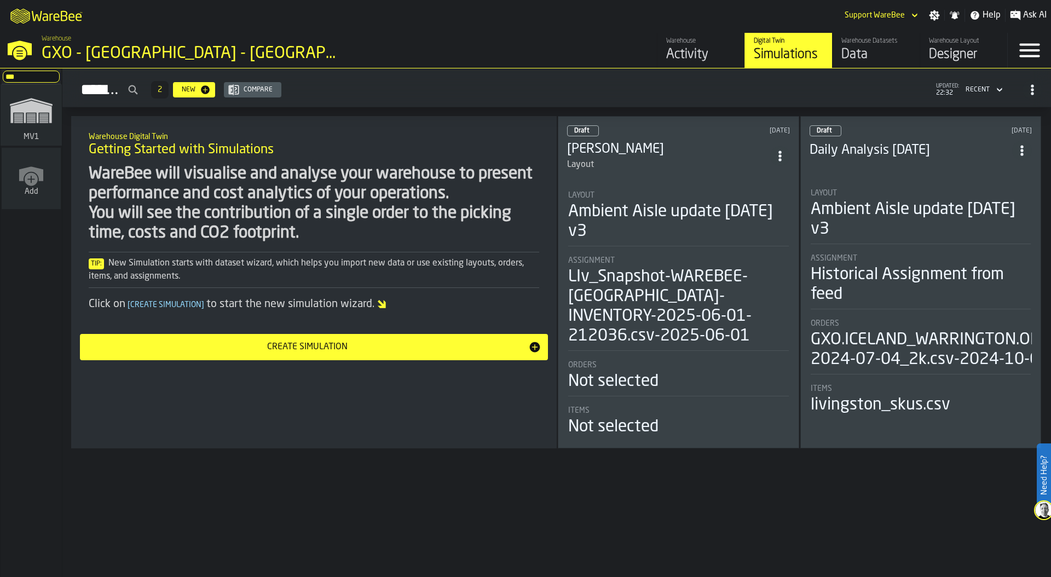
type input "***"
click at [25, 126] on icon "link-to-/wh/i/3ccf57d1-1e0c-4a81-a3bb-c2011c5f0d50/simulations" at bounding box center [31, 111] width 53 height 44
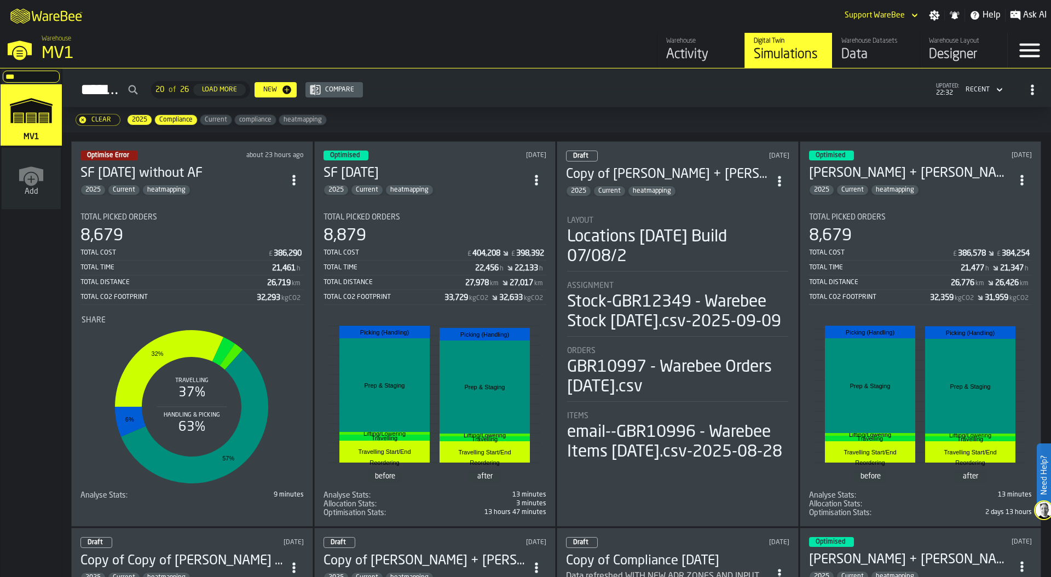
click at [206, 207] on section "Total Picked Orders 8,679 Total Cost £ 386,290 Total Time 21,461 h Total Distan…" at bounding box center [191, 352] width 223 height 296
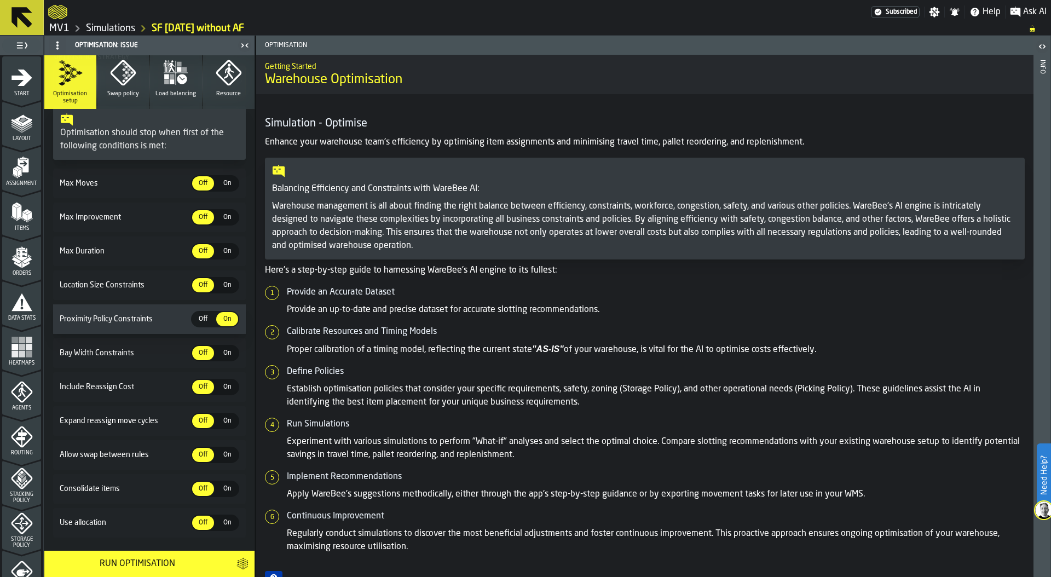
scroll to position [263, 0]
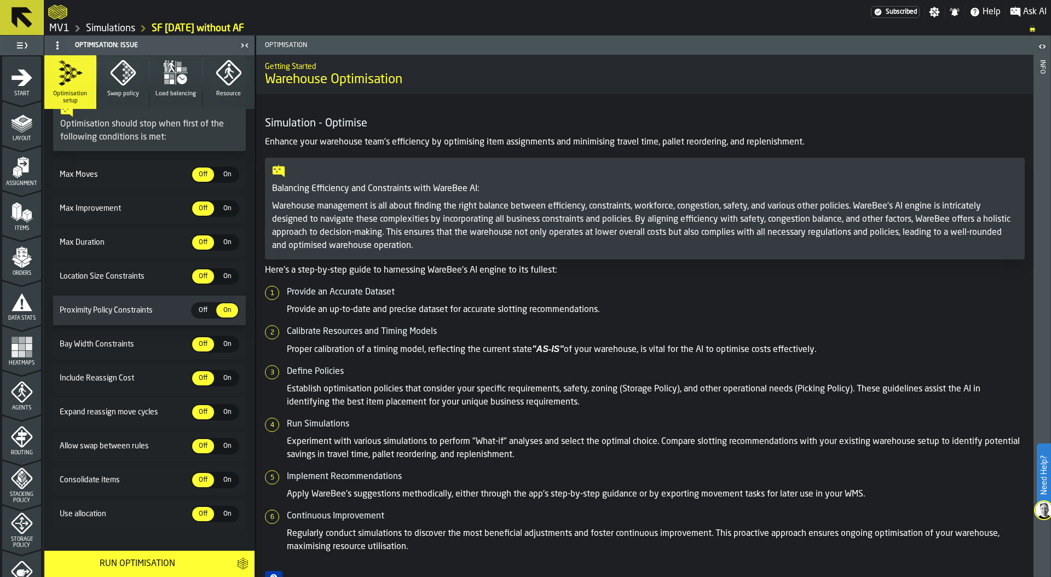
click at [228, 509] on span "On" at bounding box center [227, 514] width 18 height 10
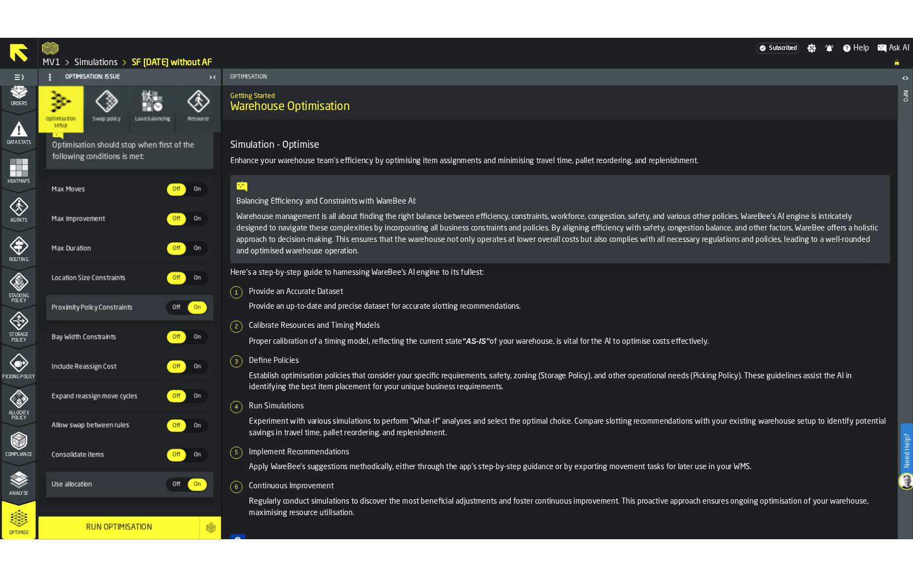
scroll to position [203, 0]
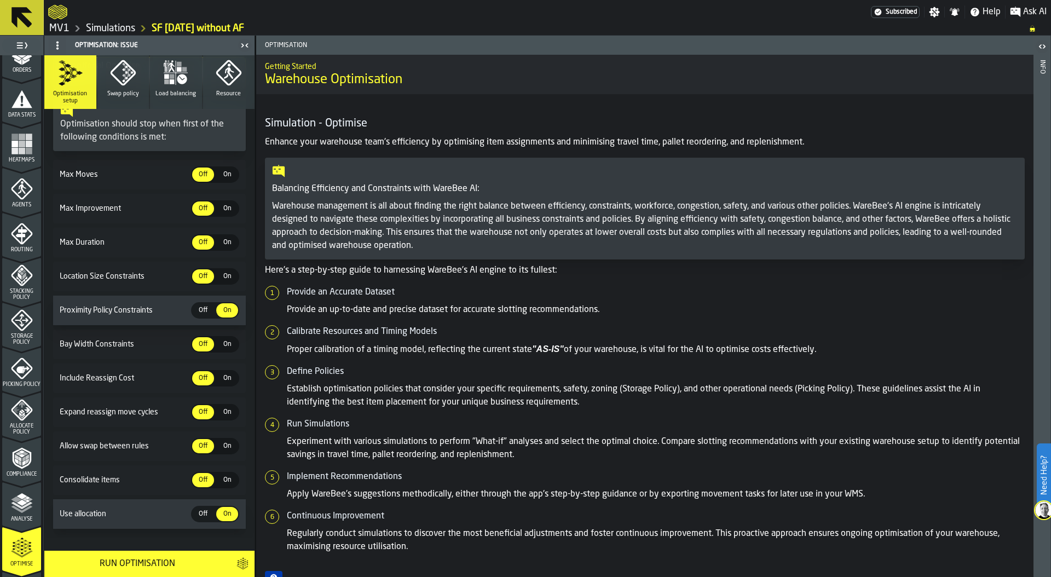
click at [19, 492] on icon "menu Analyse" at bounding box center [22, 503] width 22 height 22
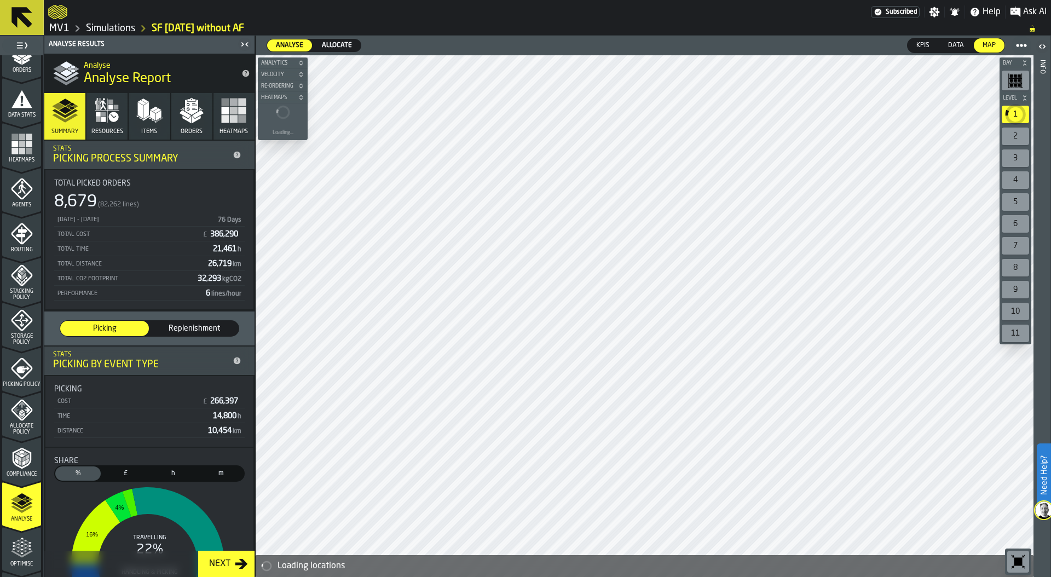
click at [344, 43] on span "Allocate" at bounding box center [336, 46] width 39 height 10
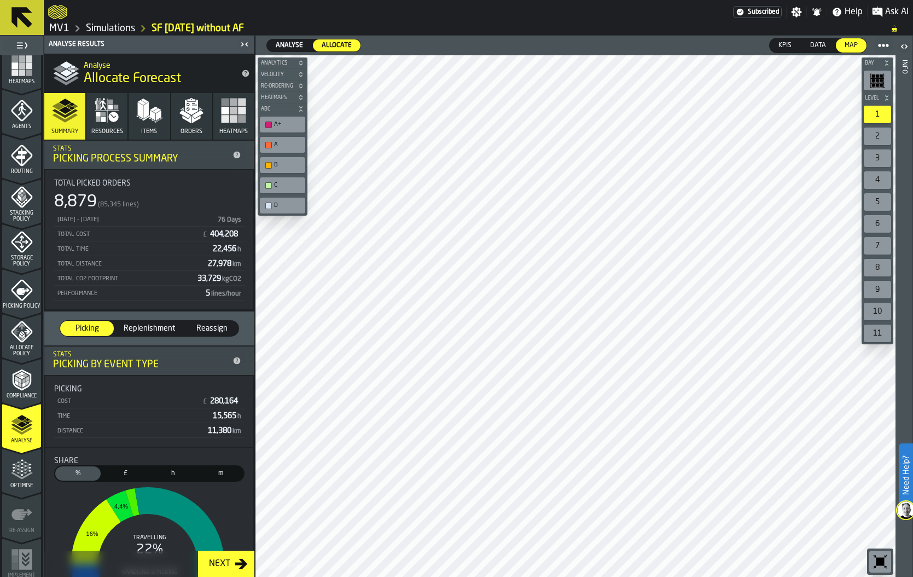
scroll to position [286, 0]
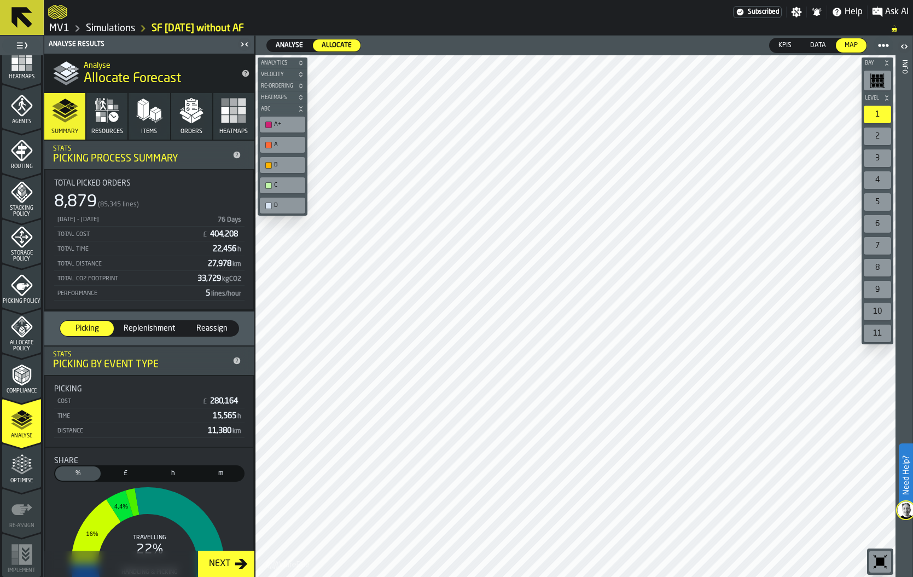
click at [13, 476] on div "Optimise" at bounding box center [21, 469] width 39 height 30
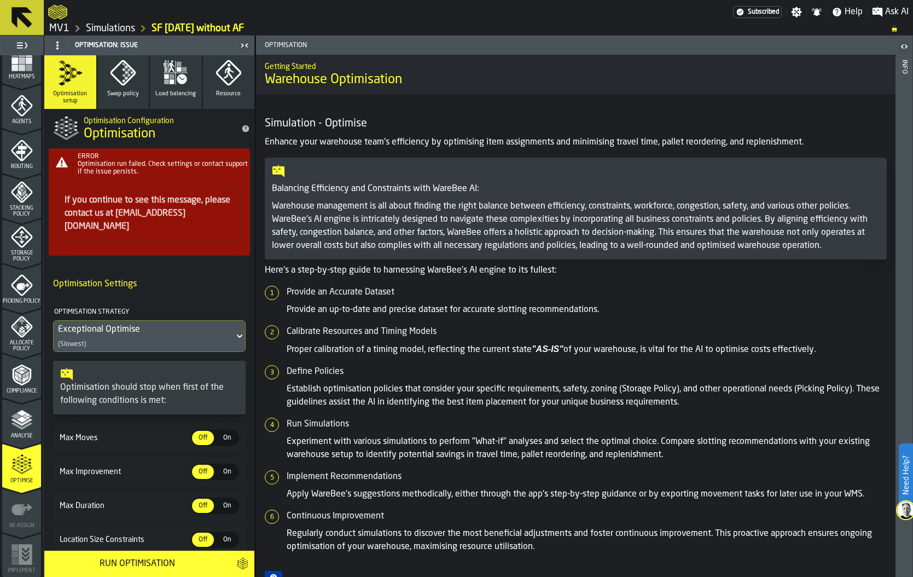
click at [124, 90] on span "Swap policy" at bounding box center [123, 93] width 32 height 7
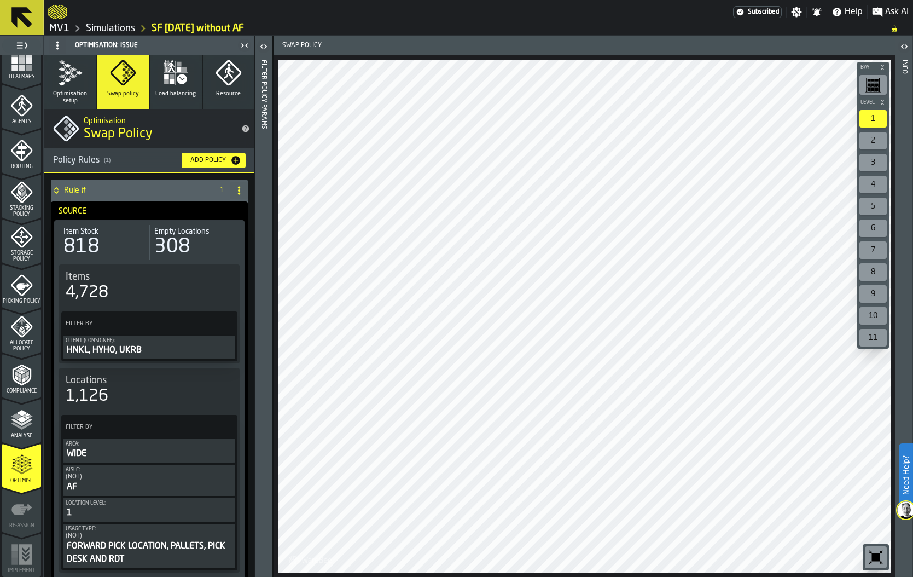
click at [670, 27] on ol "MV1 Simulations SF 19/09/25 without AF" at bounding box center [464, 28] width 832 height 13
click at [62, 76] on polygon "button" at bounding box center [62, 76] width 7 height 4
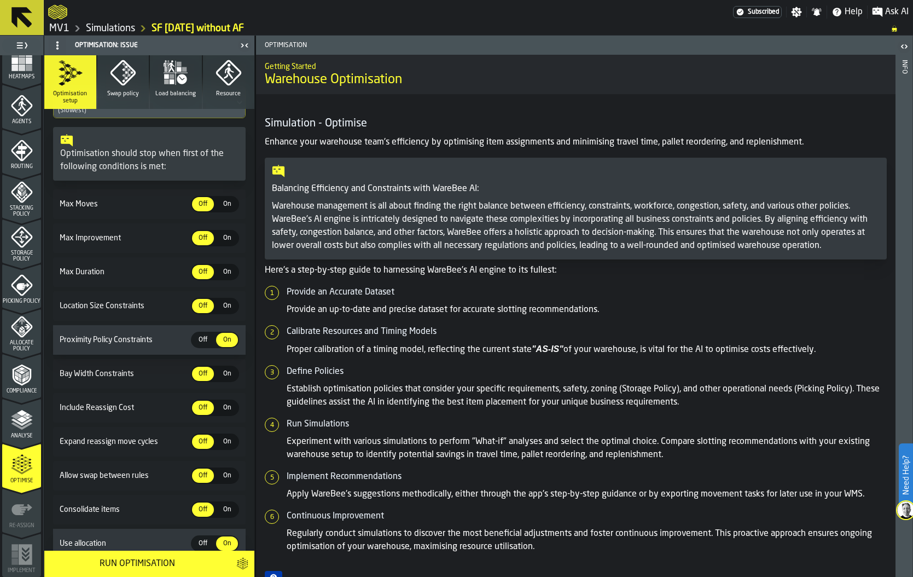
scroll to position [263, 0]
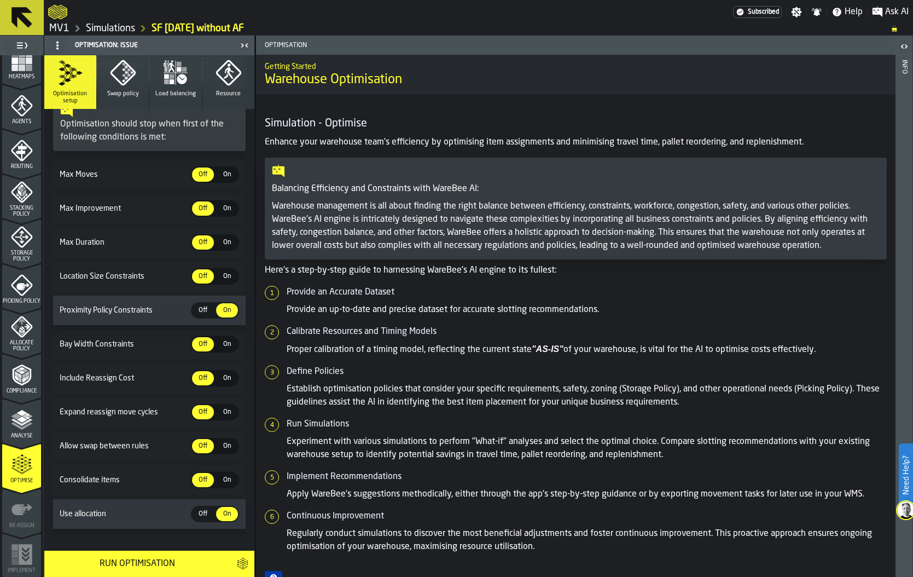
click at [21, 433] on span "Analyse" at bounding box center [21, 436] width 39 height 6
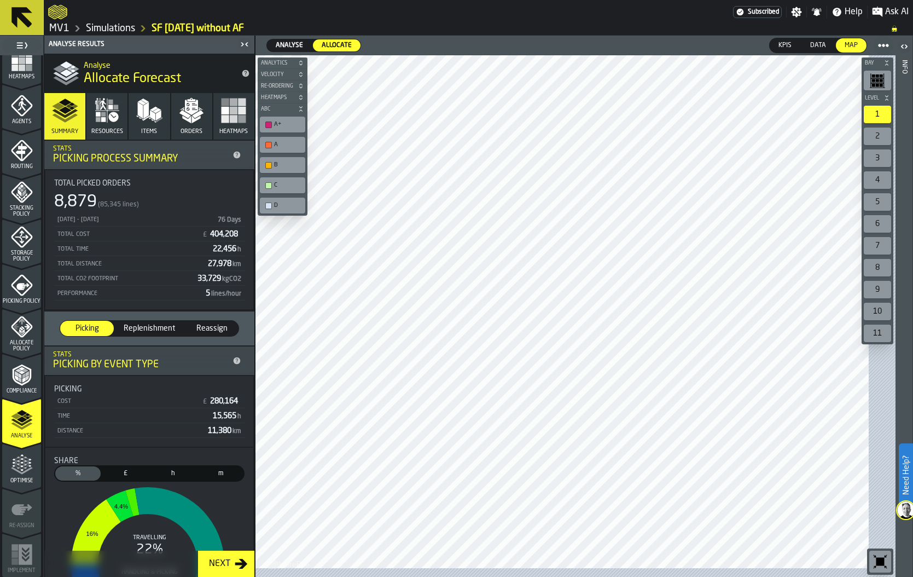
click at [18, 472] on icon "menu Optimise" at bounding box center [22, 465] width 22 height 22
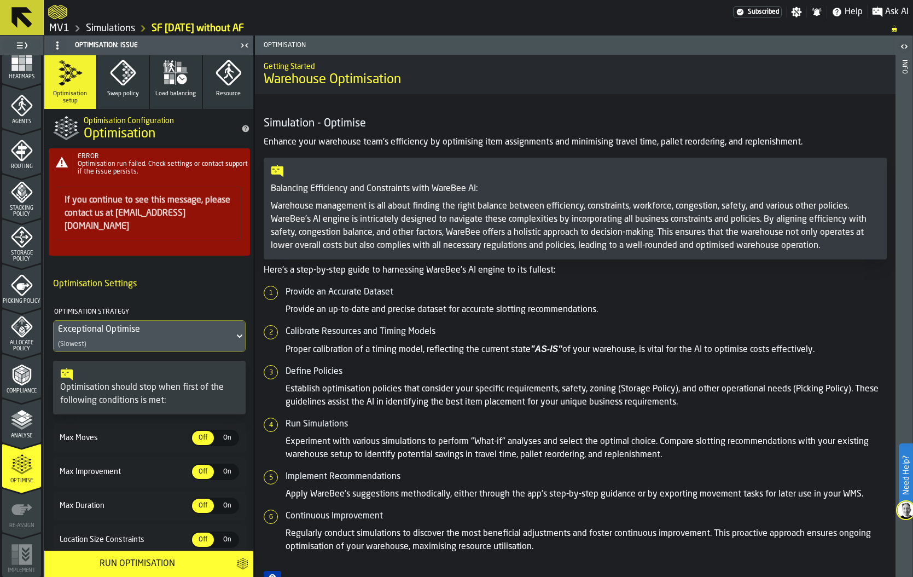
click at [16, 468] on icon "menu Optimise" at bounding box center [22, 465] width 22 height 22
click at [120, 26] on link "Simulations" at bounding box center [110, 28] width 49 height 12
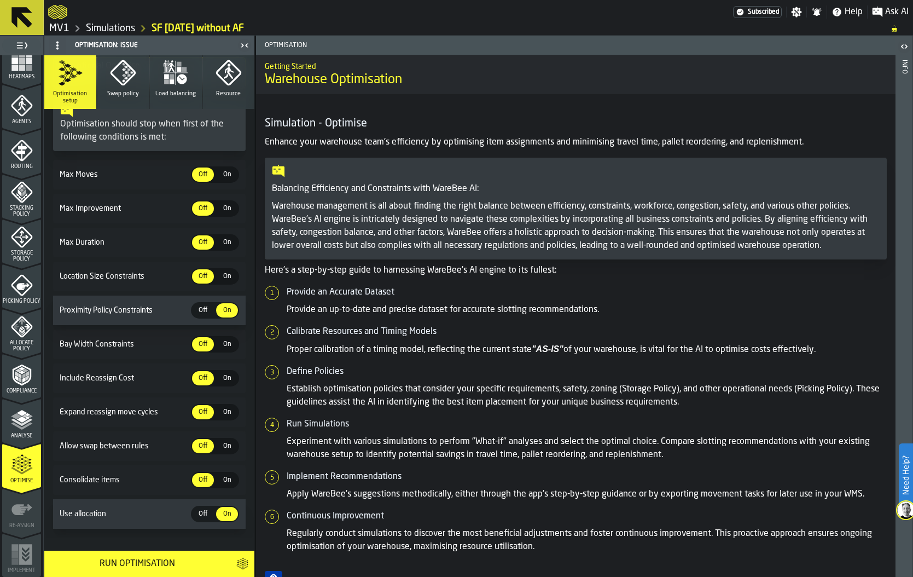
click at [15, 222] on div "Storage Policy" at bounding box center [21, 240] width 39 height 43
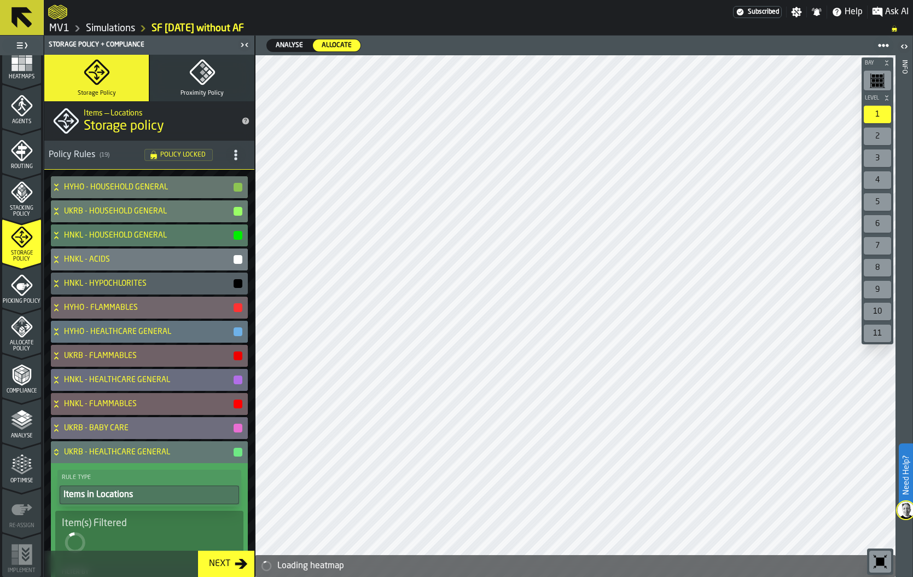
click at [203, 81] on icon "button" at bounding box center [201, 72] width 25 height 25
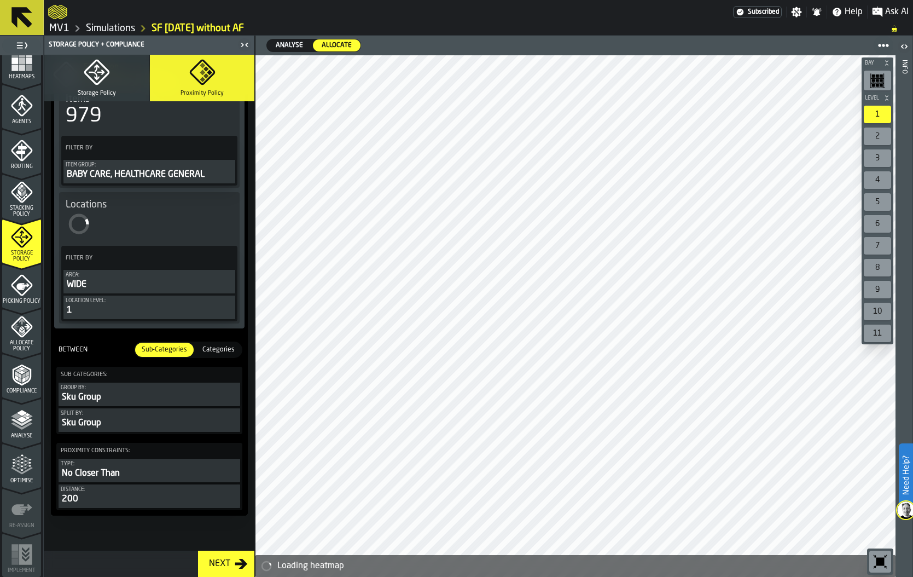
scroll to position [129, 0]
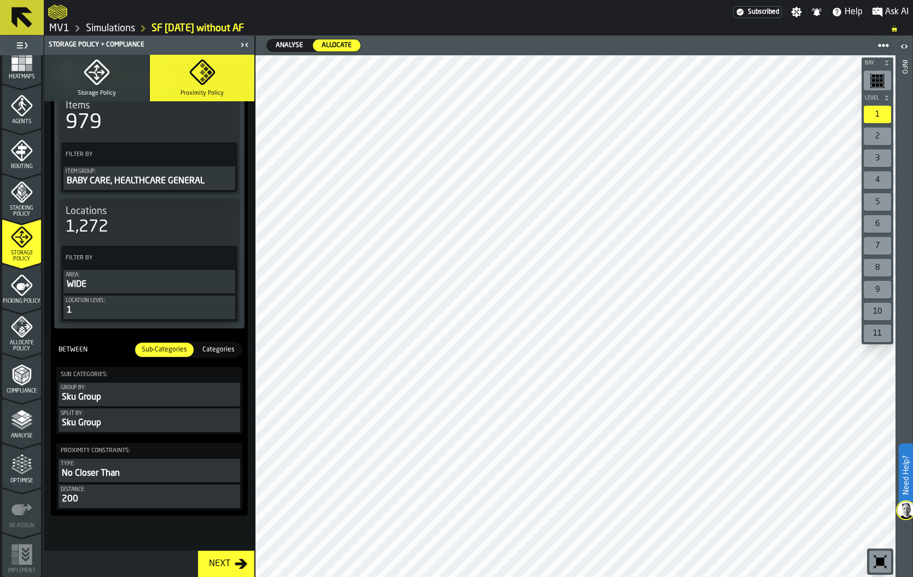
click at [21, 467] on icon "menu Optimise" at bounding box center [22, 465] width 22 height 22
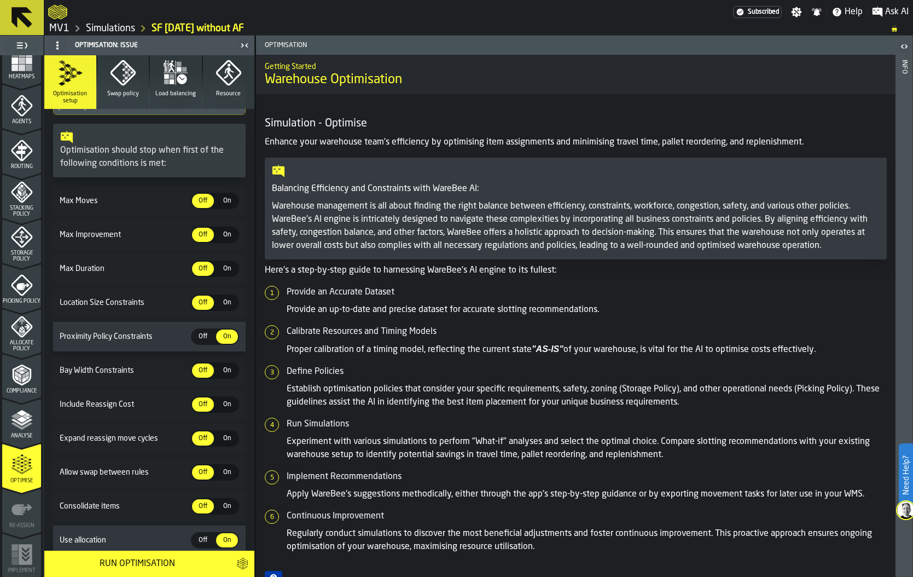
scroll to position [263, 0]
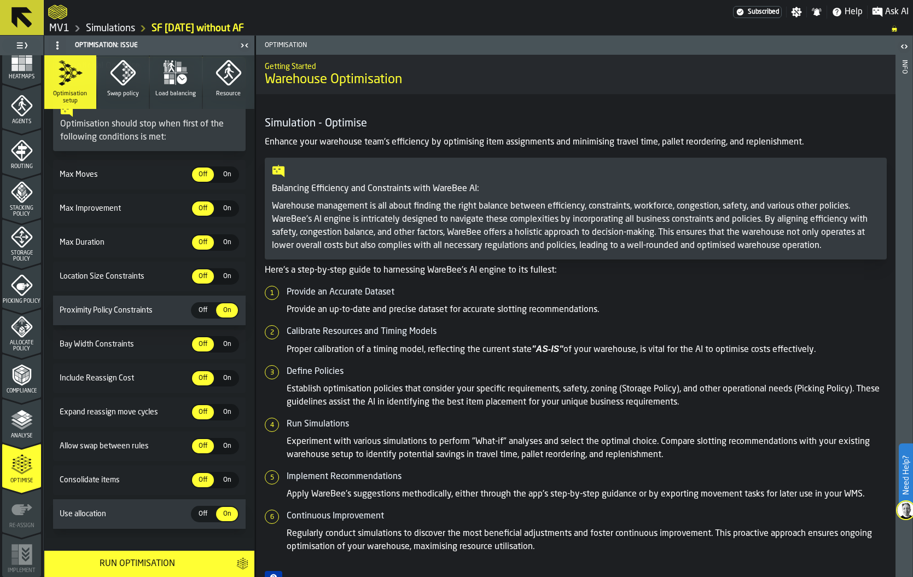
click at [144, 562] on div "Run Optimisation" at bounding box center [137, 563] width 172 height 13
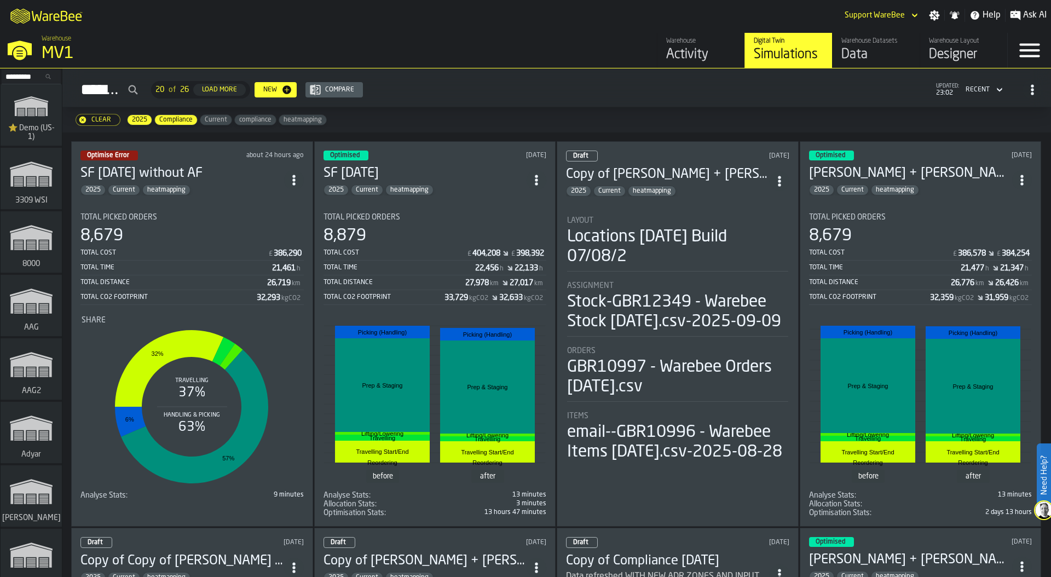
click at [381, 279] on div "Total Distance" at bounding box center [394, 283] width 142 height 8
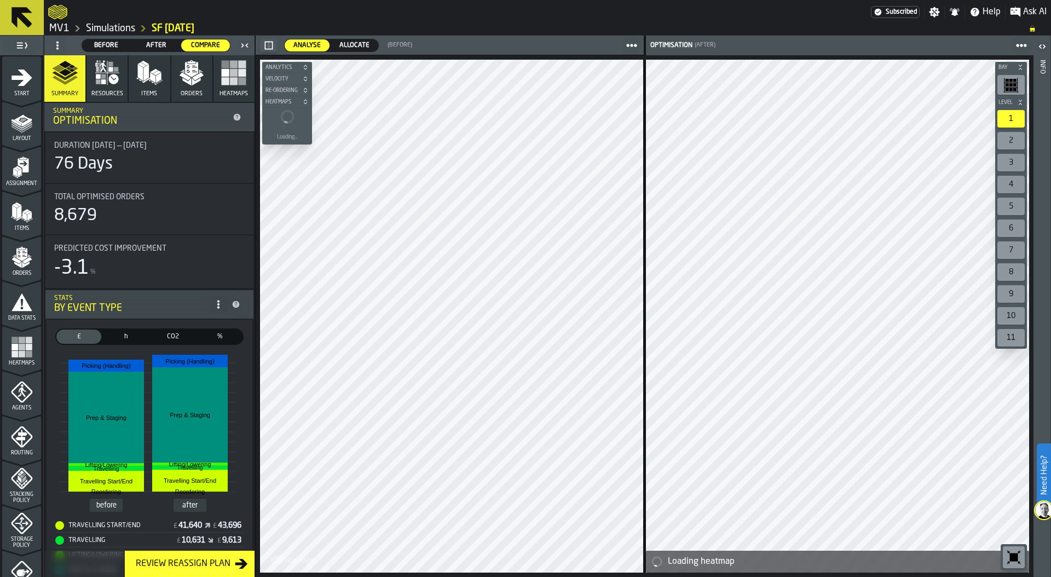
click at [359, 46] on span "Allocate" at bounding box center [354, 46] width 39 height 10
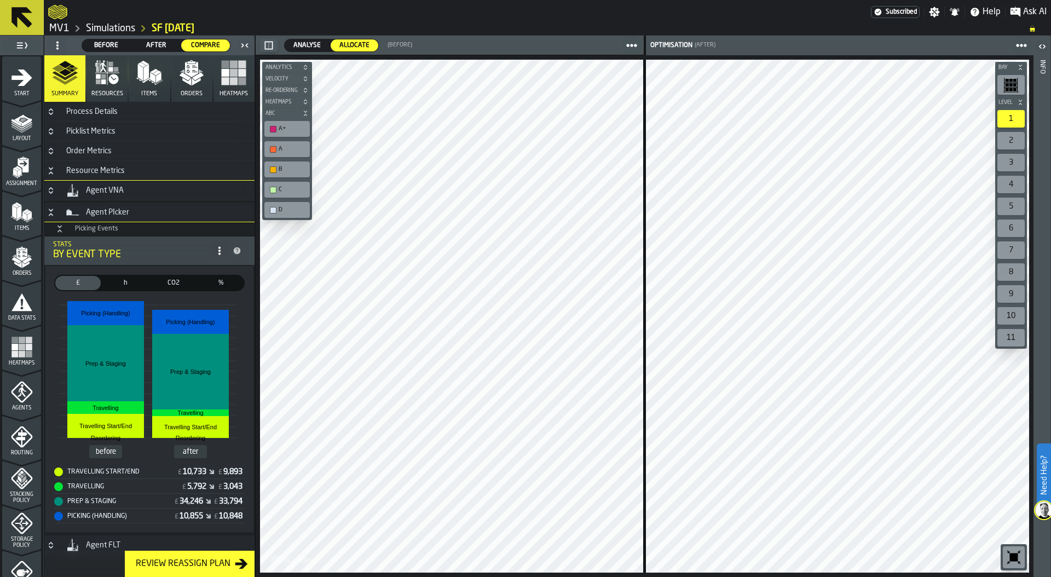
scroll to position [1435, 0]
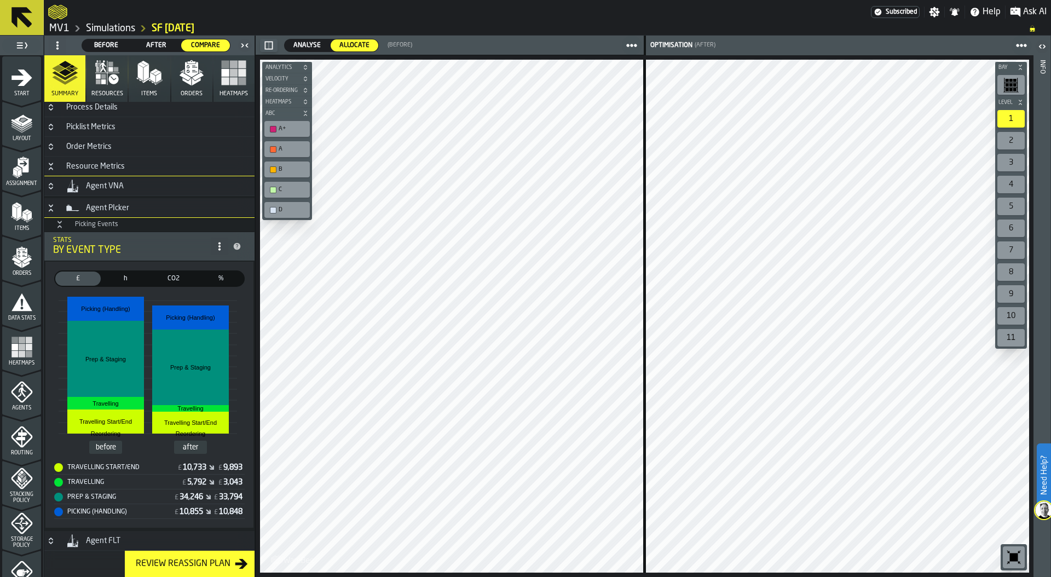
click at [135, 280] on span "h" at bounding box center [125, 279] width 41 height 10
click at [51, 187] on icon "Button-[object Object]-closed" at bounding box center [51, 186] width 9 height 9
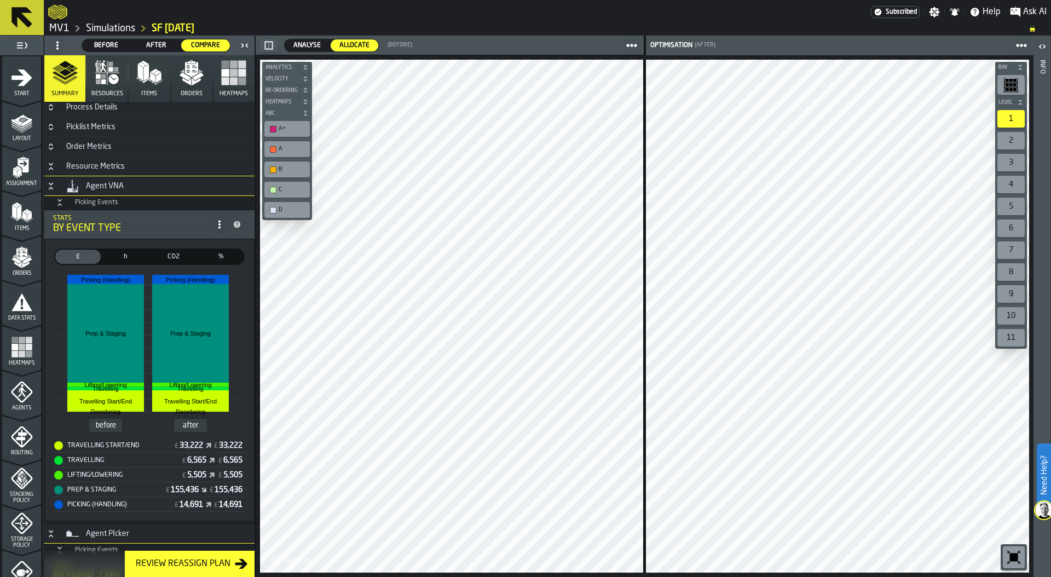
click at [51, 182] on icon "Button-[object Object]-open" at bounding box center [51, 186] width 9 height 9
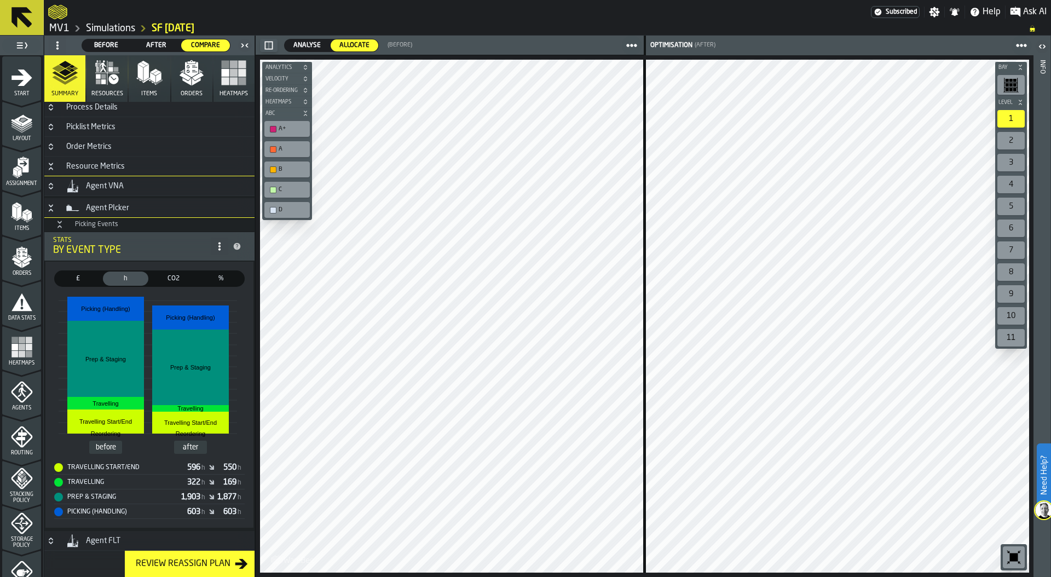
click at [49, 540] on icon "Button-[object Object]-closed" at bounding box center [51, 538] width 4 height 3
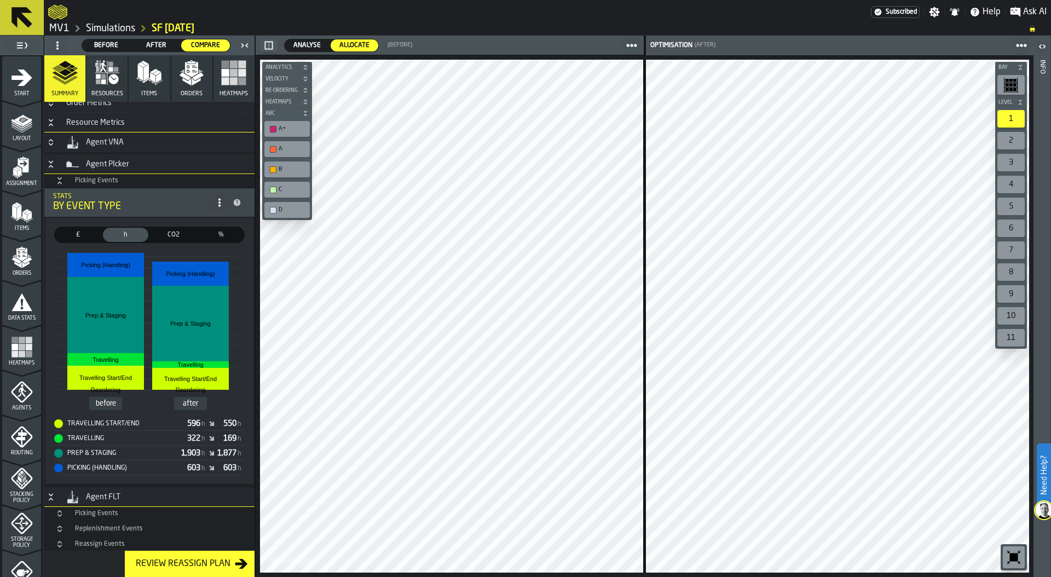
click at [62, 514] on icon "Button-Picking Events-closed" at bounding box center [59, 513] width 9 height 9
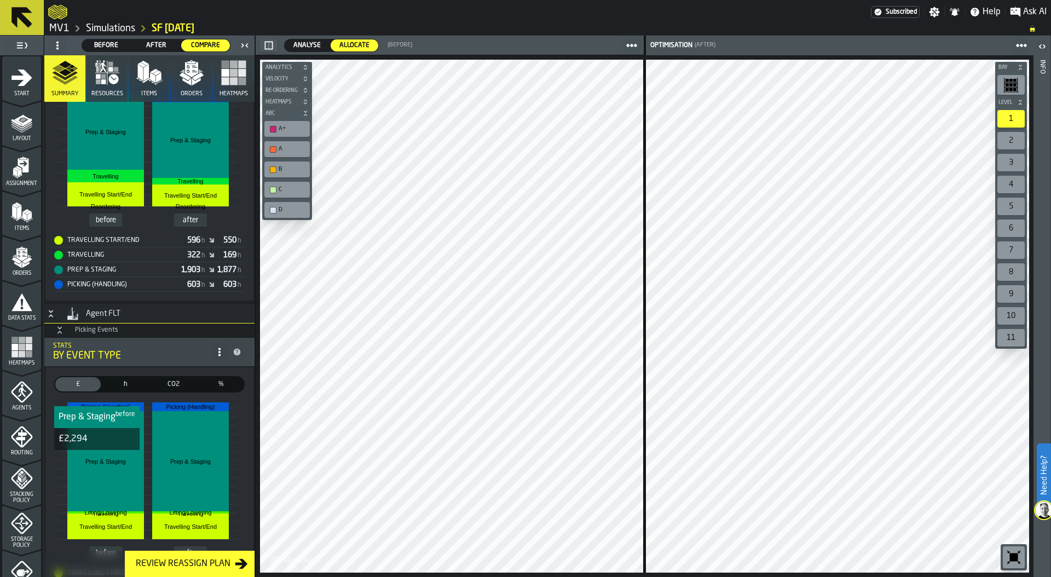
scroll to position [1637, 0]
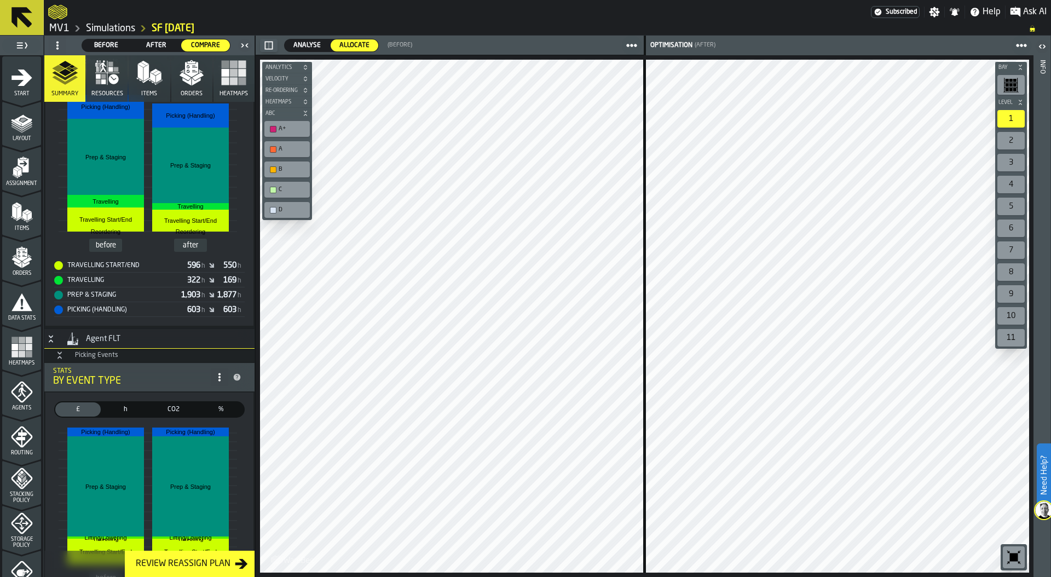
click at [58, 355] on icon "Button-Picking Events-open" at bounding box center [59, 355] width 9 height 9
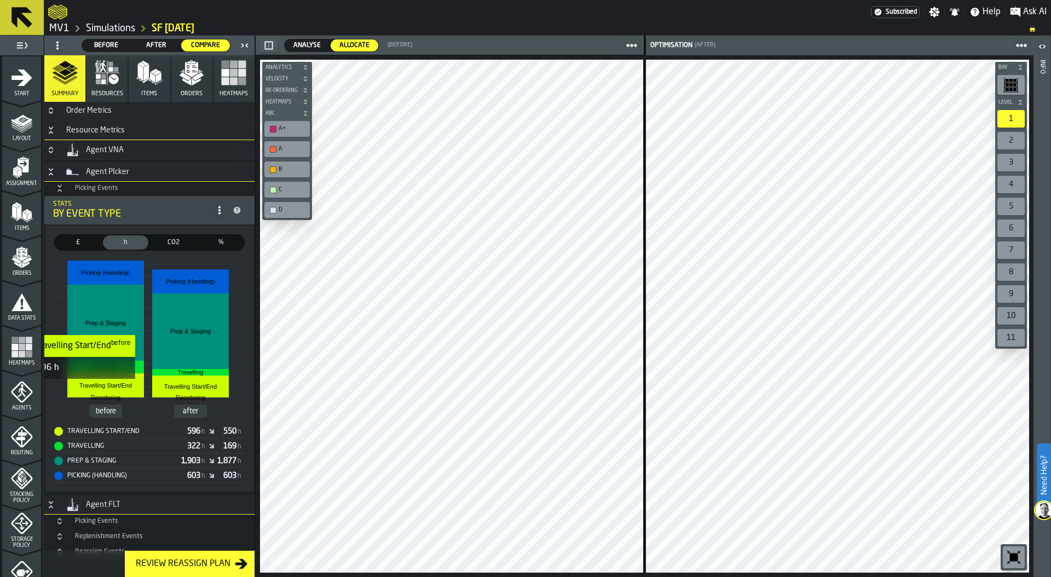
scroll to position [1479, 0]
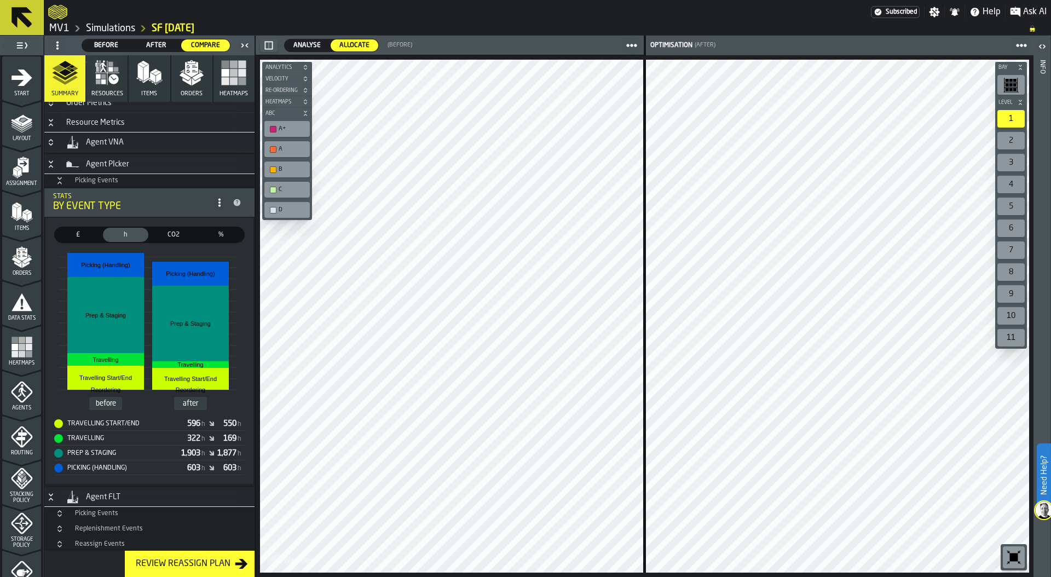
click at [61, 528] on icon "Button-Replenishment Events-closed" at bounding box center [59, 528] width 9 height 9
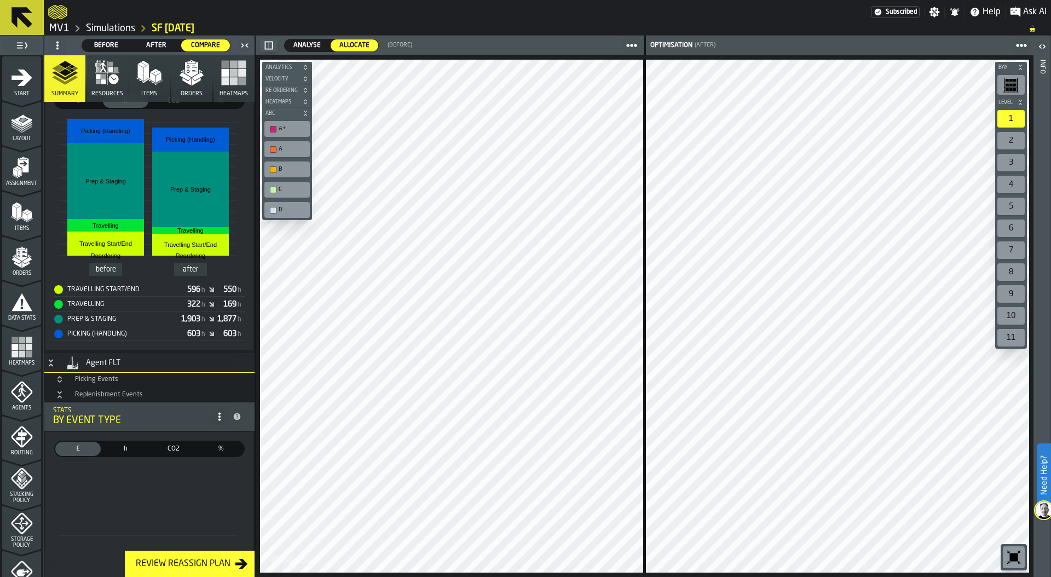
scroll to position [1561, 0]
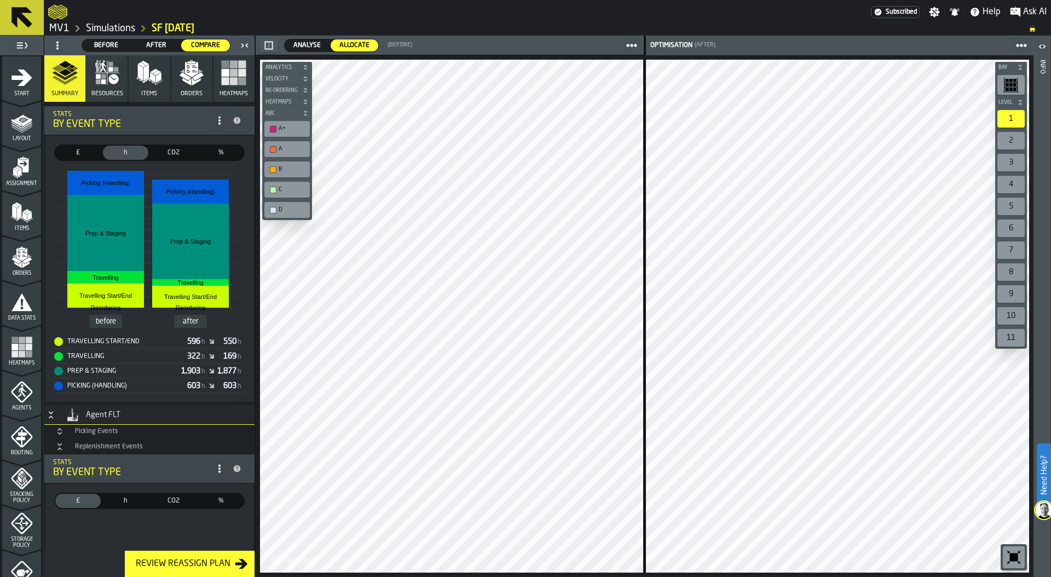
click at [60, 447] on icon "Button-Replenishment Events-open" at bounding box center [59, 448] width 4 height 3
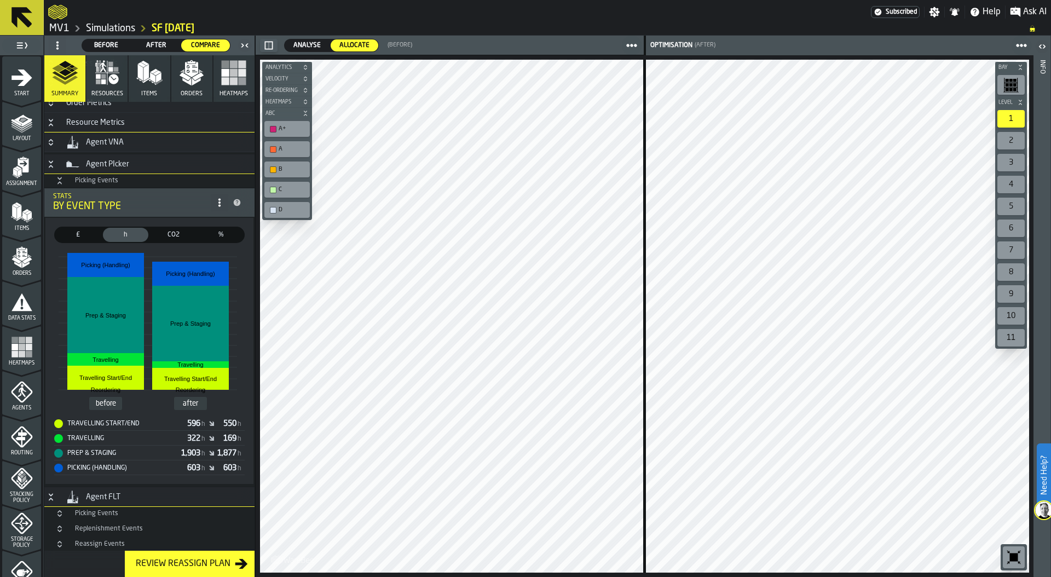
scroll to position [1479, 0]
click at [61, 546] on icon "Button-Reassign Events-closed" at bounding box center [59, 546] width 4 height 3
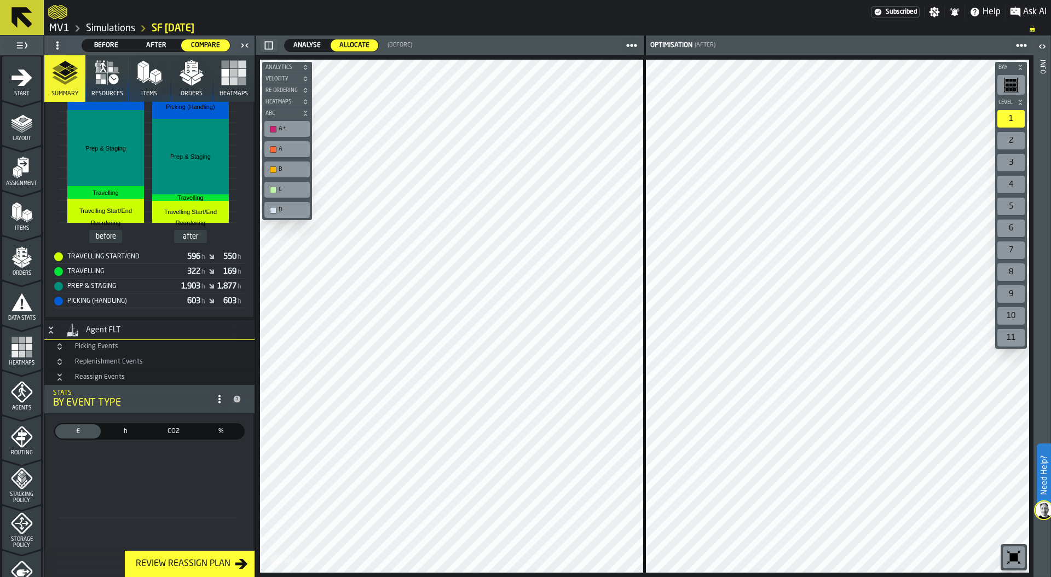
scroll to position [1719, 0]
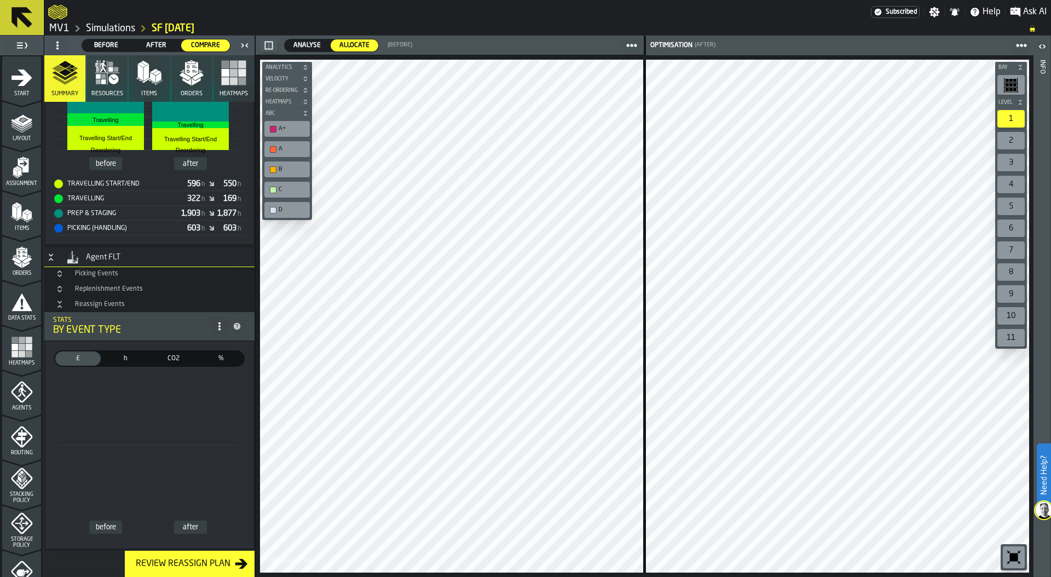
click at [59, 305] on icon "Button-Reassign Events-open" at bounding box center [59, 306] width 4 height 3
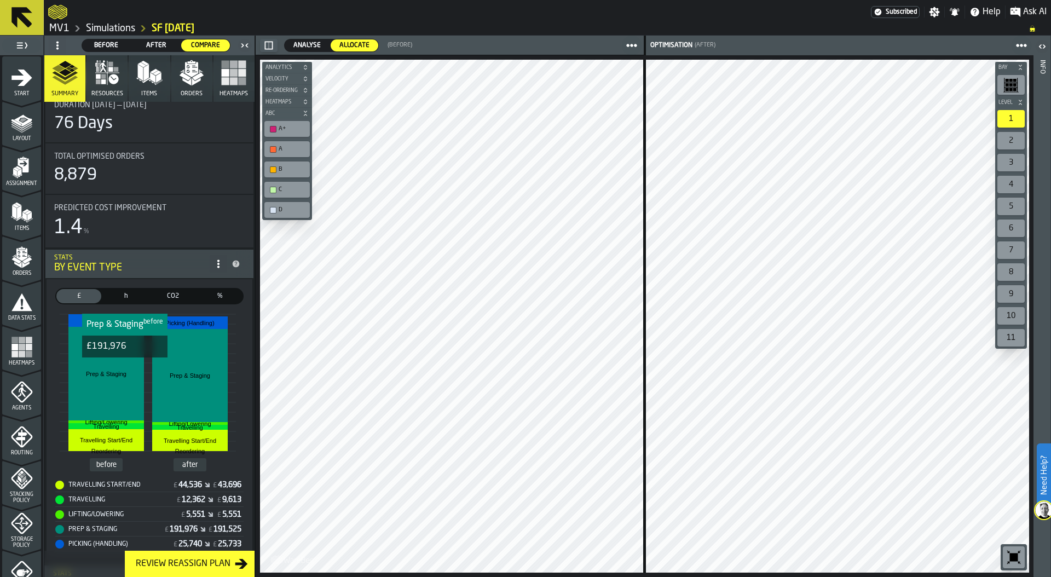
scroll to position [0, 0]
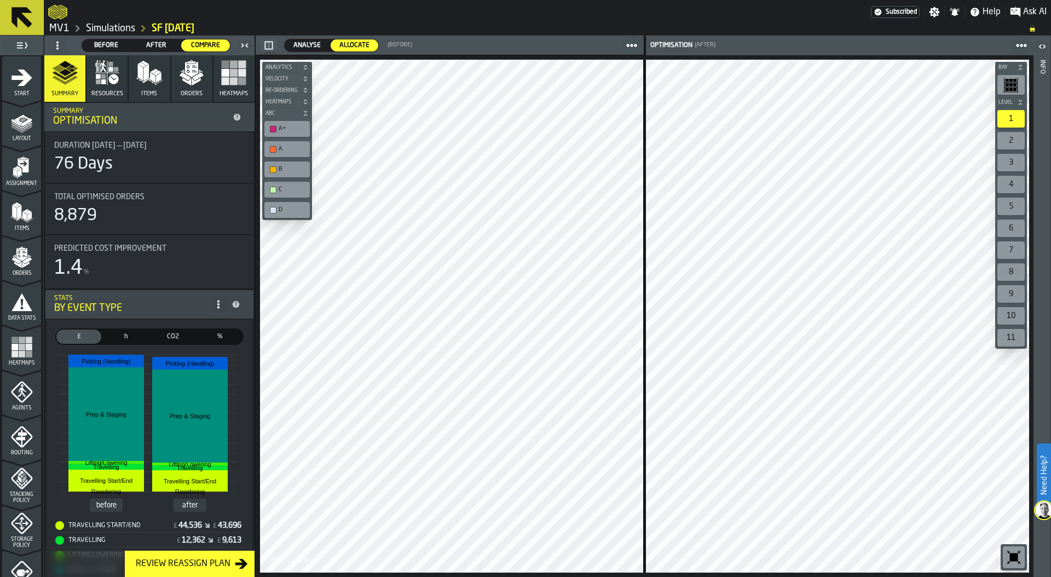
click at [305, 43] on span "Analyse" at bounding box center [307, 46] width 36 height 10
click at [308, 43] on span "Analyse" at bounding box center [307, 46] width 36 height 10
click at [303, 42] on span "Analyse" at bounding box center [307, 46] width 36 height 10
click at [188, 89] on button "Orders" at bounding box center [191, 78] width 41 height 47
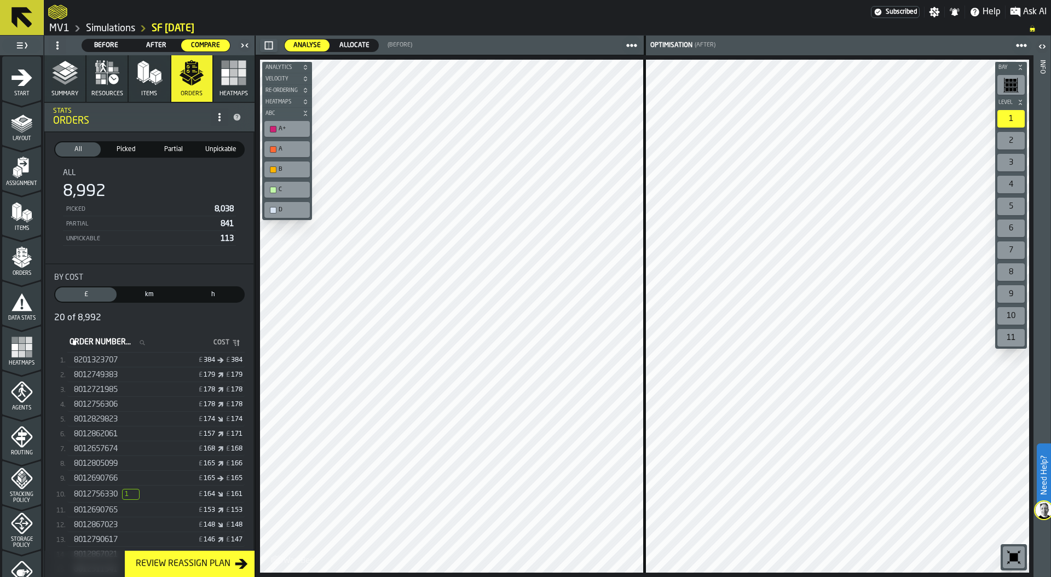
click at [360, 42] on span "Allocate" at bounding box center [354, 46] width 39 height 10
click at [308, 48] on span "Analyse" at bounding box center [307, 46] width 36 height 10
click at [363, 43] on span "Allocate" at bounding box center [354, 46] width 39 height 10
click at [302, 42] on span "Analyse" at bounding box center [307, 46] width 36 height 10
click at [67, 79] on icon "button" at bounding box center [65, 73] width 26 height 26
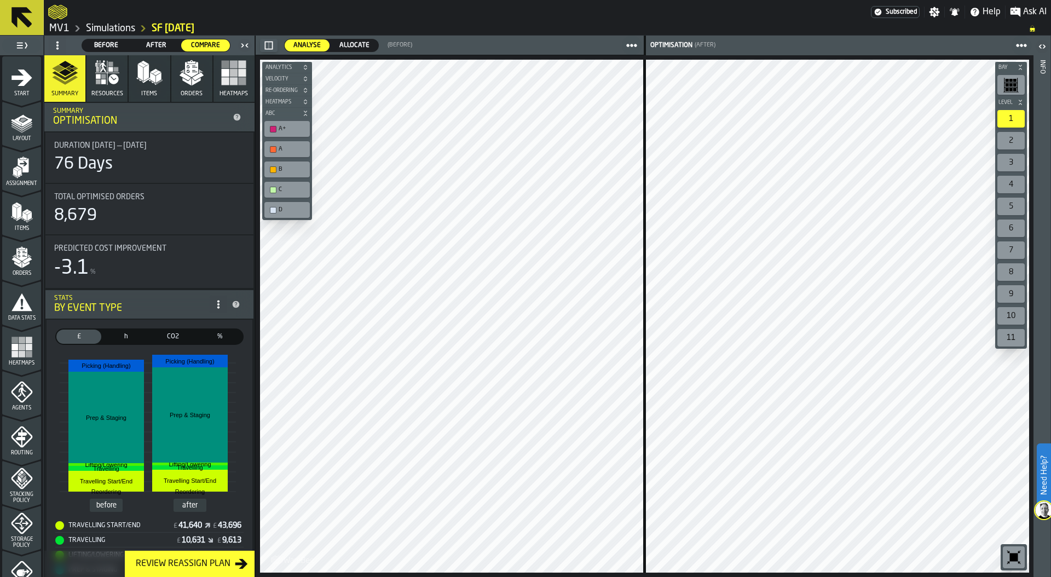
click at [228, 85] on icon "button" at bounding box center [234, 73] width 26 height 26
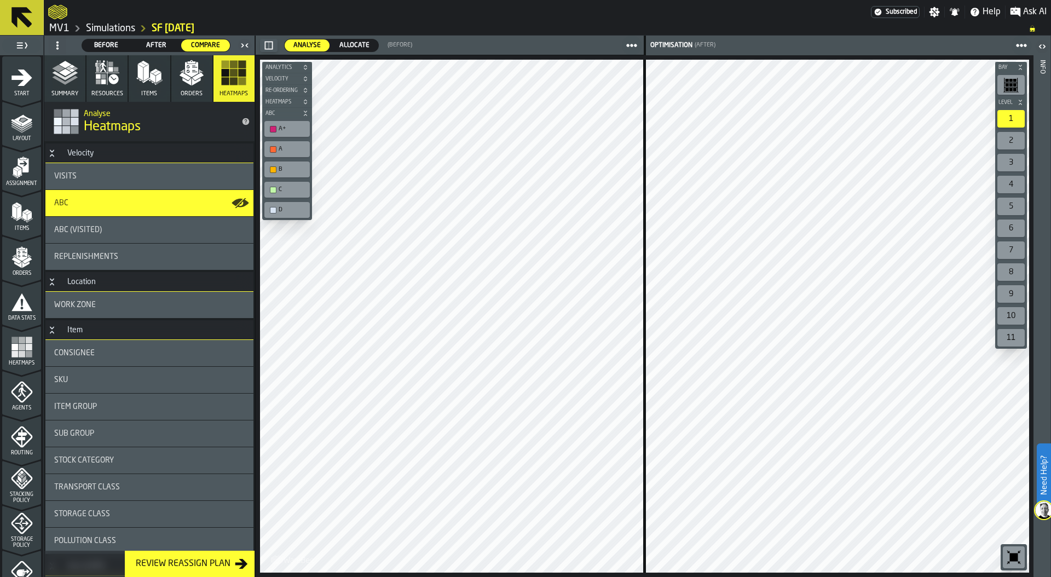
click at [115, 235] on div "ABC (Visited)" at bounding box center [149, 230] width 208 height 26
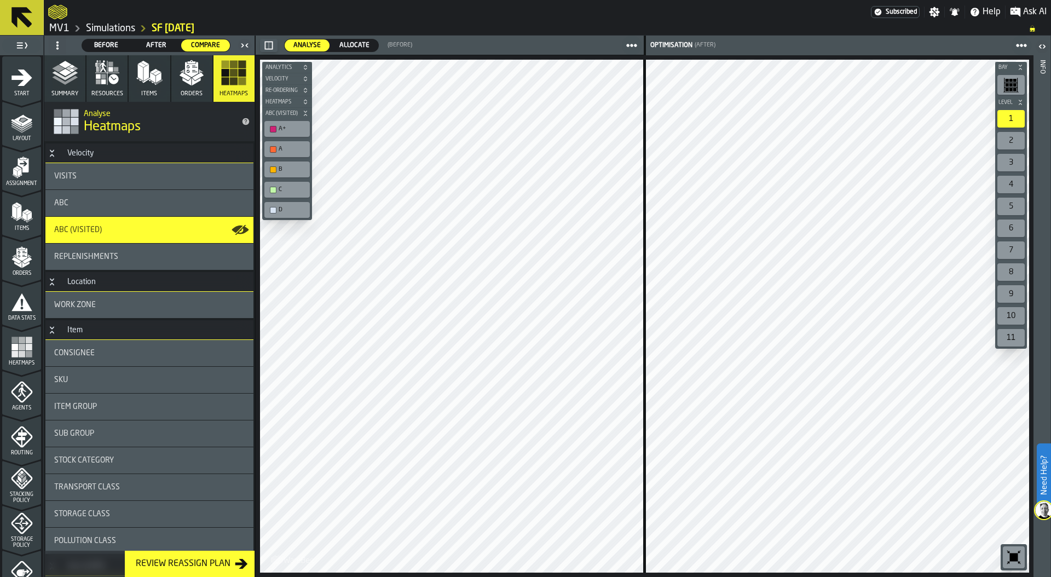
click at [269, 45] on icon "button-" at bounding box center [268, 45] width 9 height 9
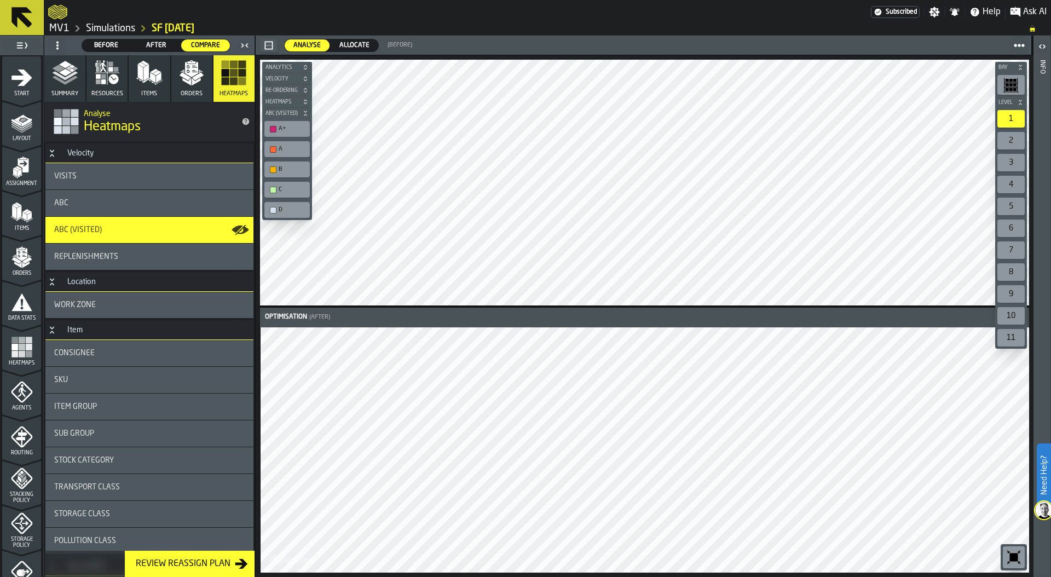
click at [913, 558] on icon "button-toolbar-undefined" at bounding box center [1014, 557] width 8 height 8
click at [355, 44] on span "Allocate" at bounding box center [354, 46] width 39 height 10
click at [189, 74] on icon "button" at bounding box center [191, 69] width 13 height 15
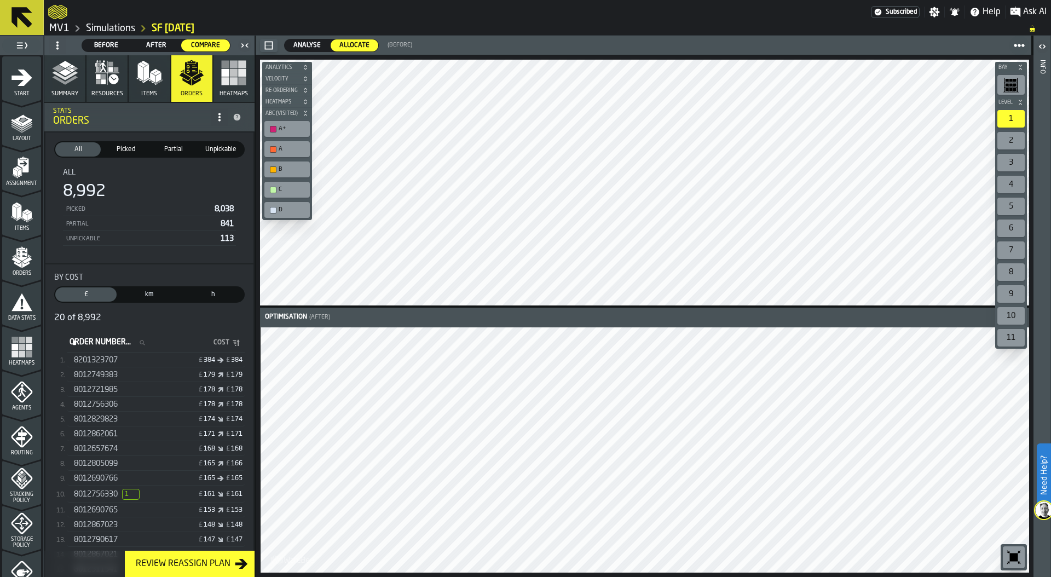
click at [106, 43] on span "Before" at bounding box center [106, 46] width 40 height 10
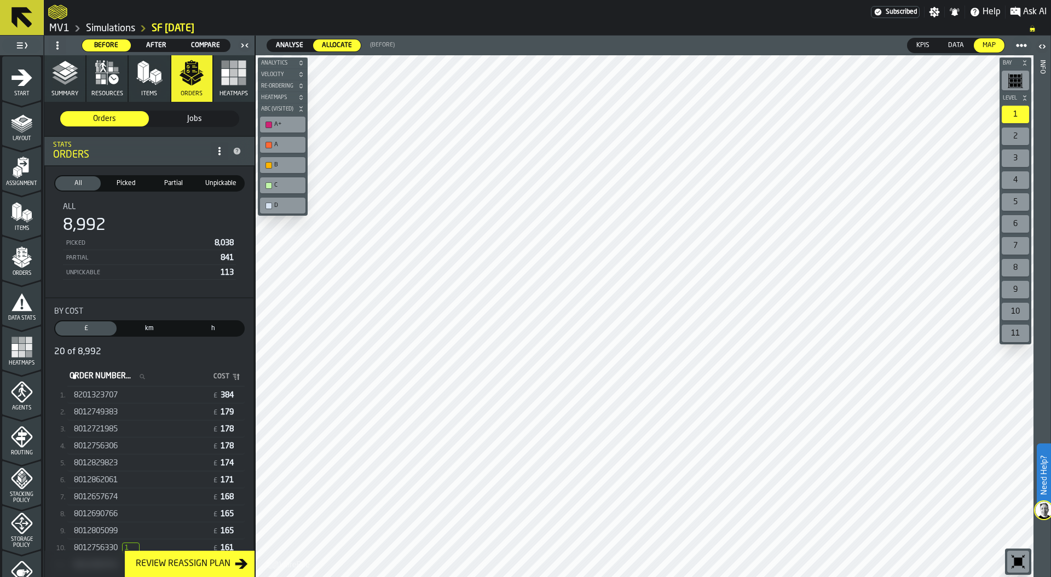
click at [157, 44] on span "After" at bounding box center [156, 46] width 40 height 10
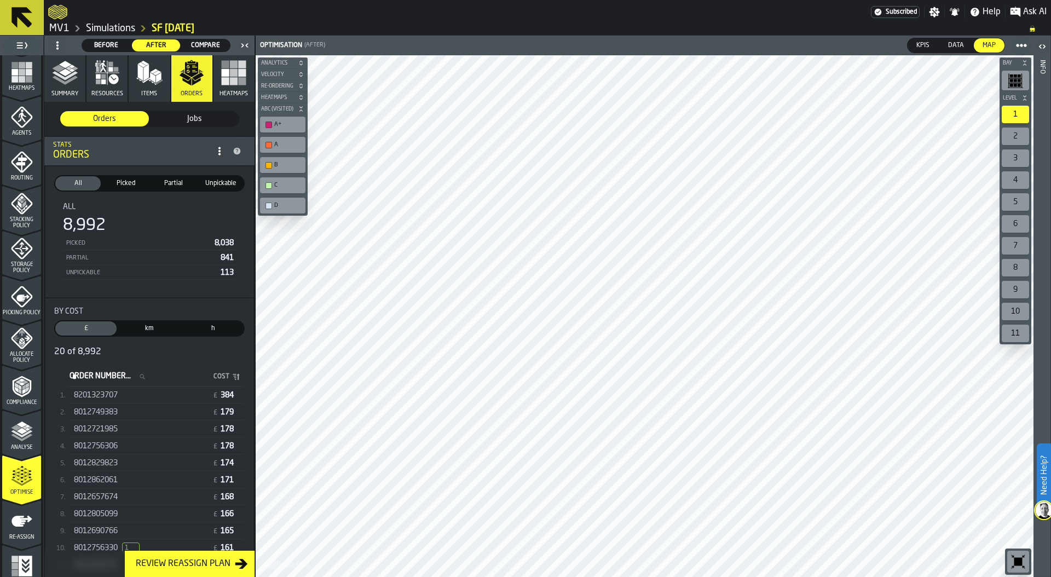
scroll to position [286, 0]
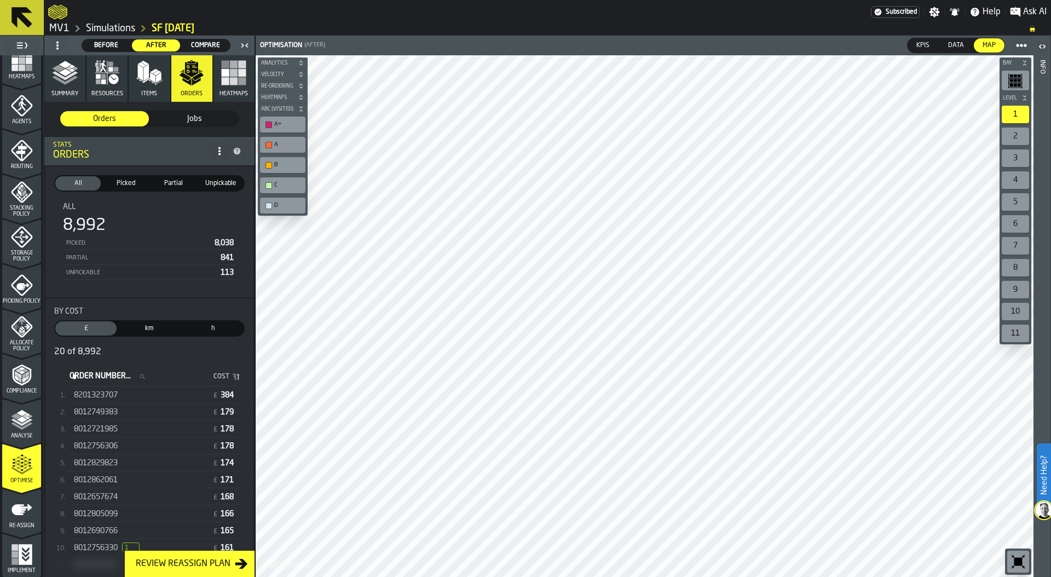
click at [22, 434] on span "Analyse" at bounding box center [21, 436] width 39 height 6
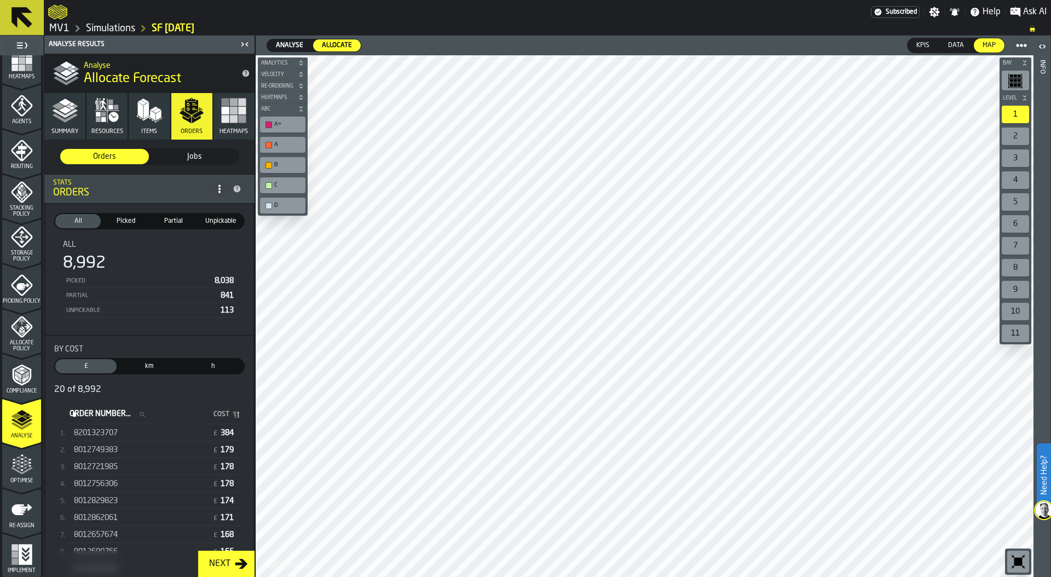
click at [288, 42] on span "Analyse" at bounding box center [289, 46] width 36 height 10
click at [338, 47] on span "Allocate" at bounding box center [336, 46] width 39 height 10
click at [59, 115] on icon "button" at bounding box center [65, 110] width 26 height 26
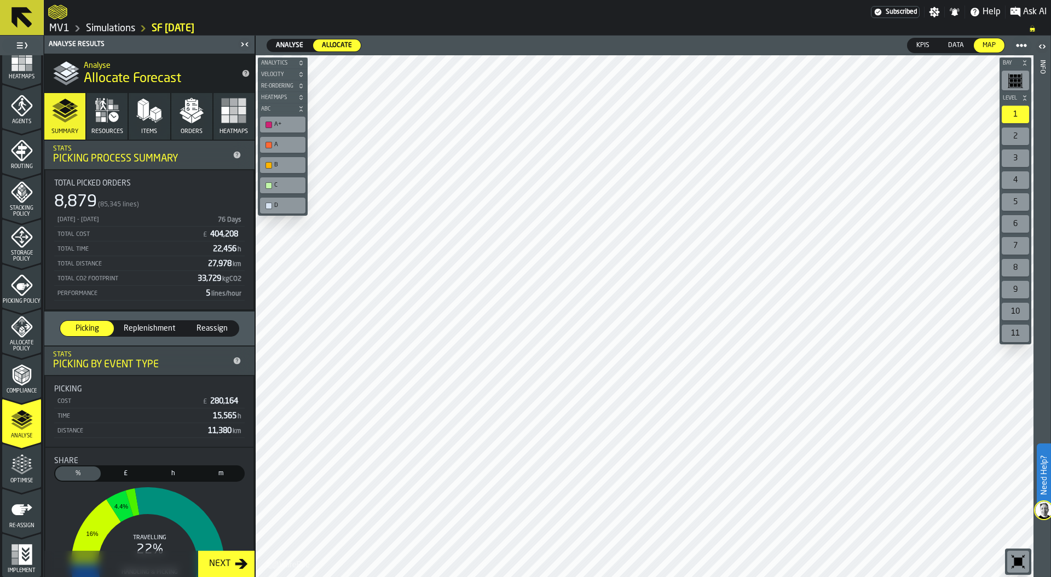
click at [18, 485] on icon "menu Optimise" at bounding box center [21, 488] width 39 height 10
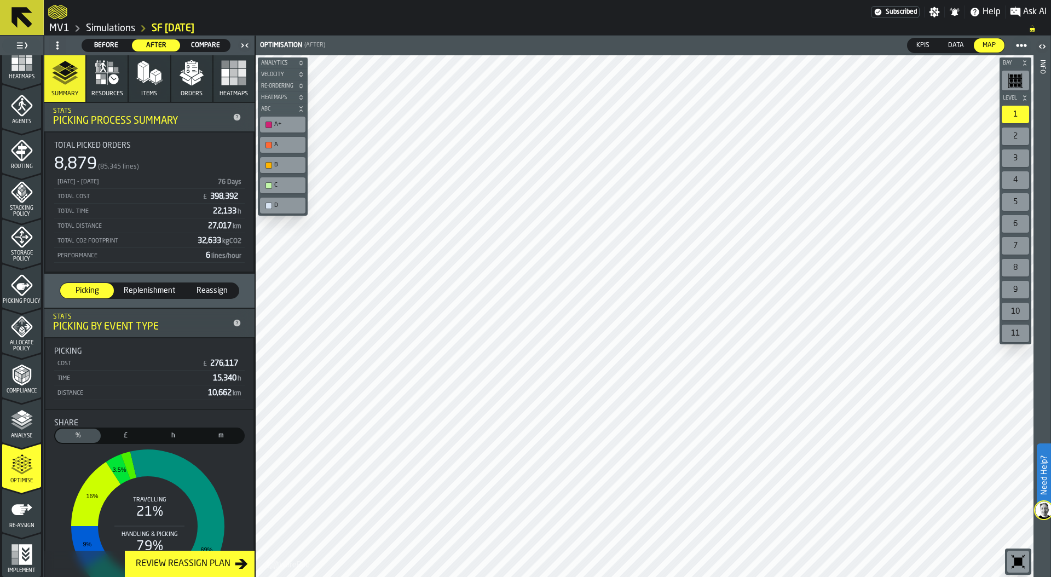
click at [207, 42] on span "Compare" at bounding box center [206, 46] width 40 height 10
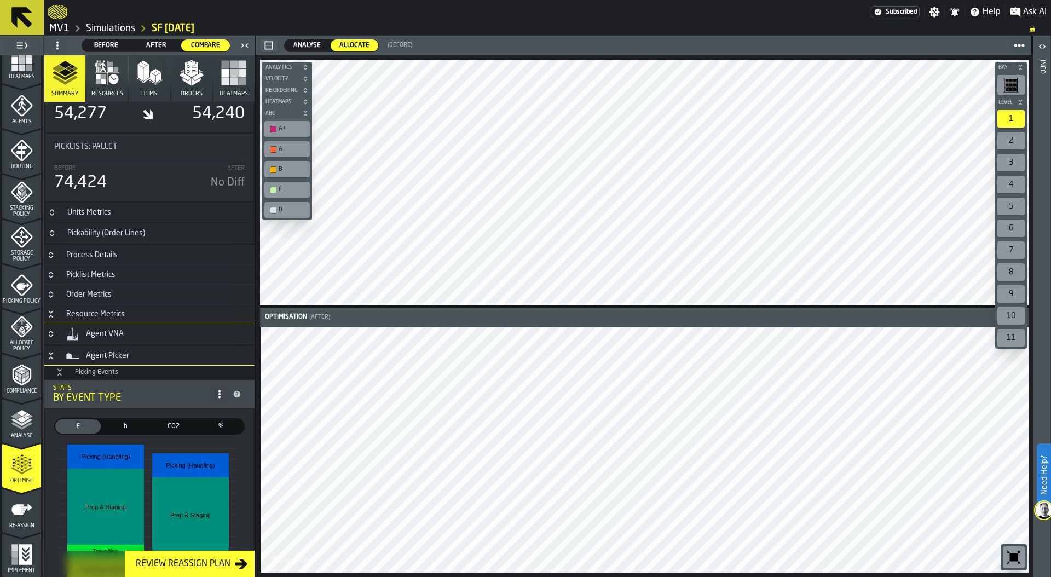
scroll to position [1294, 0]
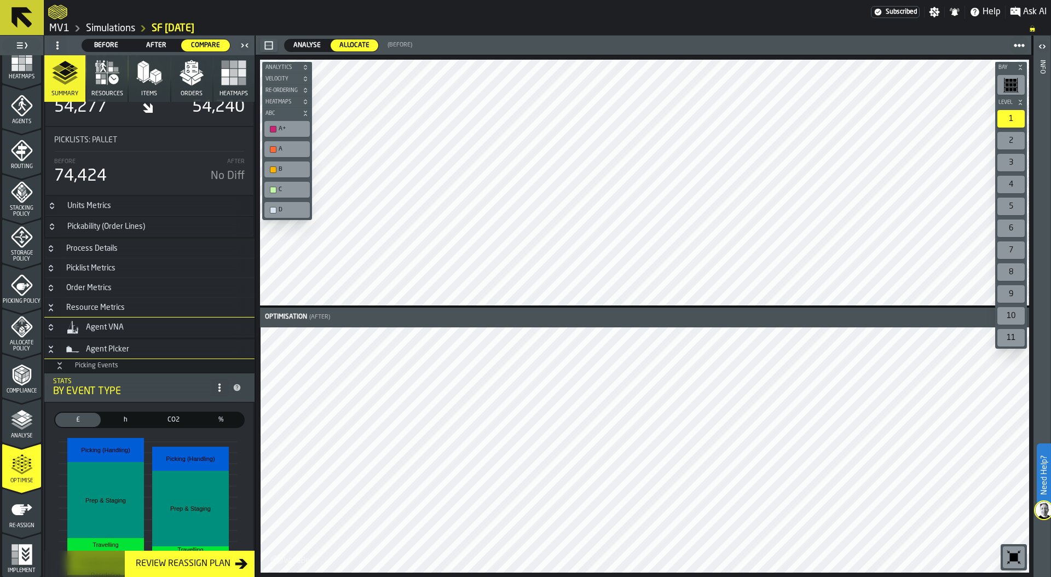
click at [51, 284] on icon "Button-Order Metrics-closed" at bounding box center [51, 288] width 9 height 9
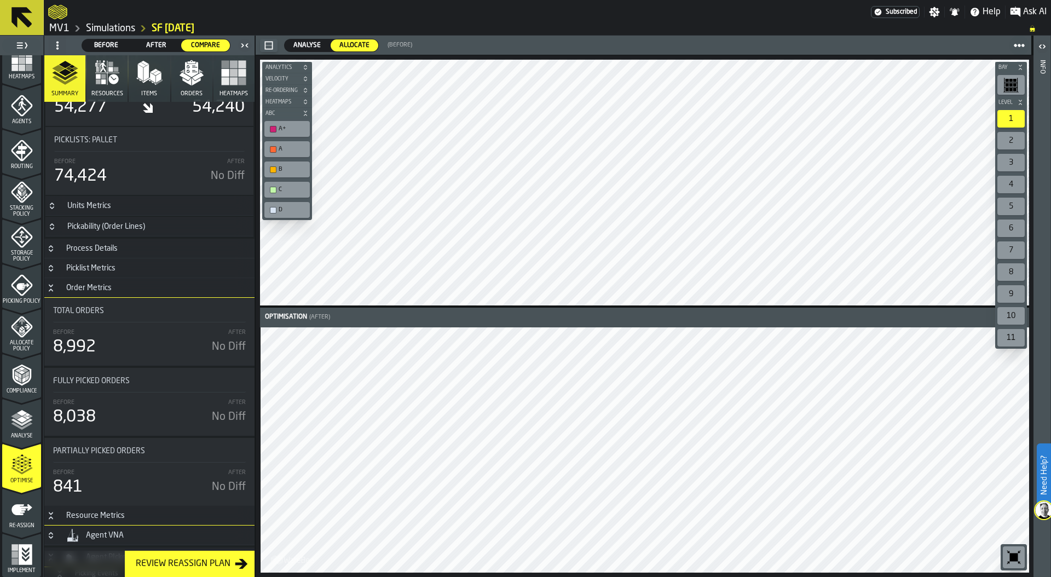
click at [50, 290] on icon "Button-Order Metrics-open" at bounding box center [51, 288] width 9 height 9
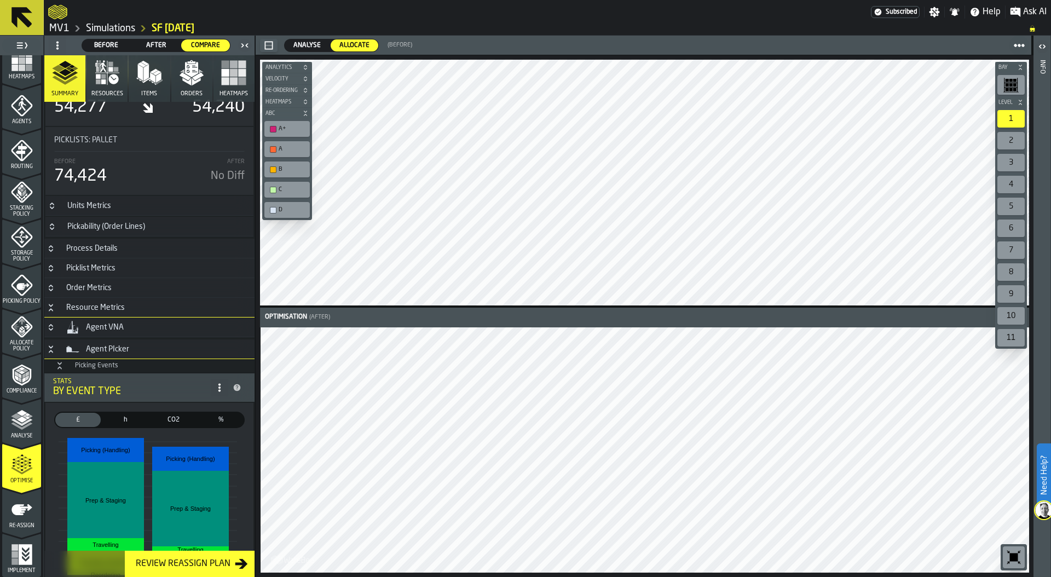
click at [49, 267] on icon "Button-Picklist Metrics-closed" at bounding box center [51, 268] width 9 height 9
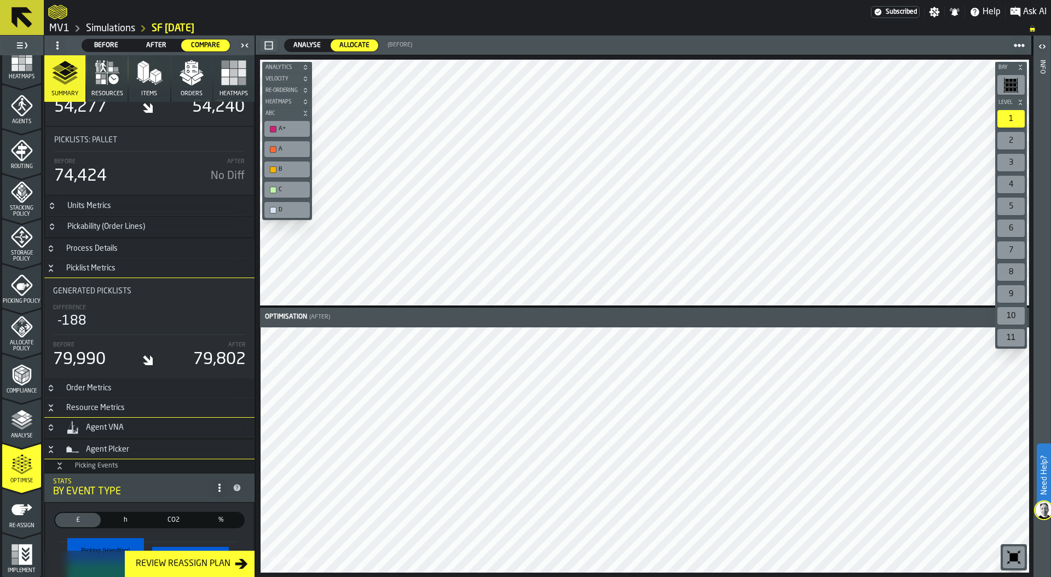
click at [50, 268] on icon "Button-Picklist Metrics-open" at bounding box center [51, 268] width 9 height 9
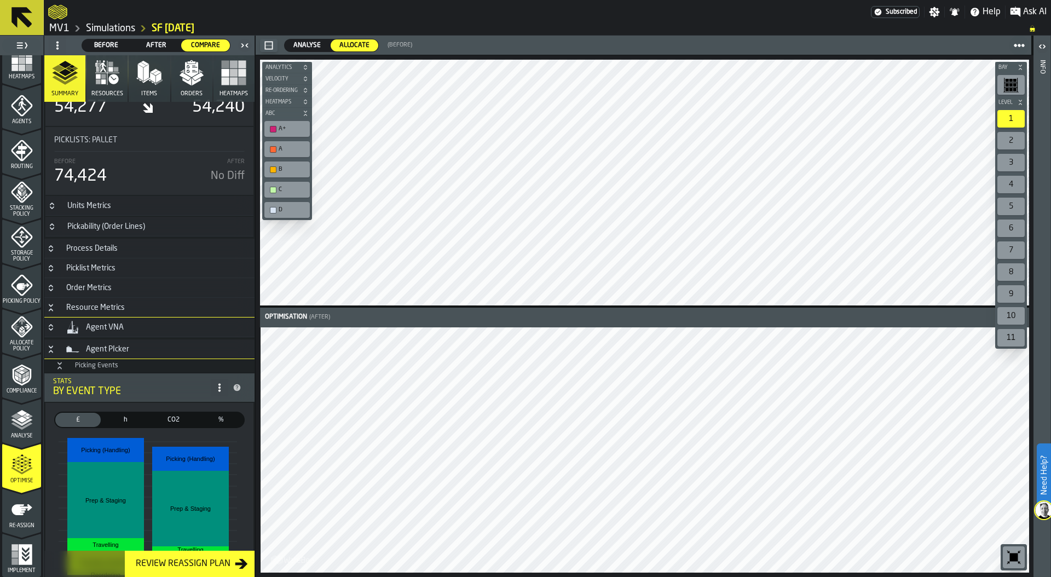
click at [49, 227] on icon "Button-Pickability (Order Lines)-closed" at bounding box center [52, 226] width 9 height 9
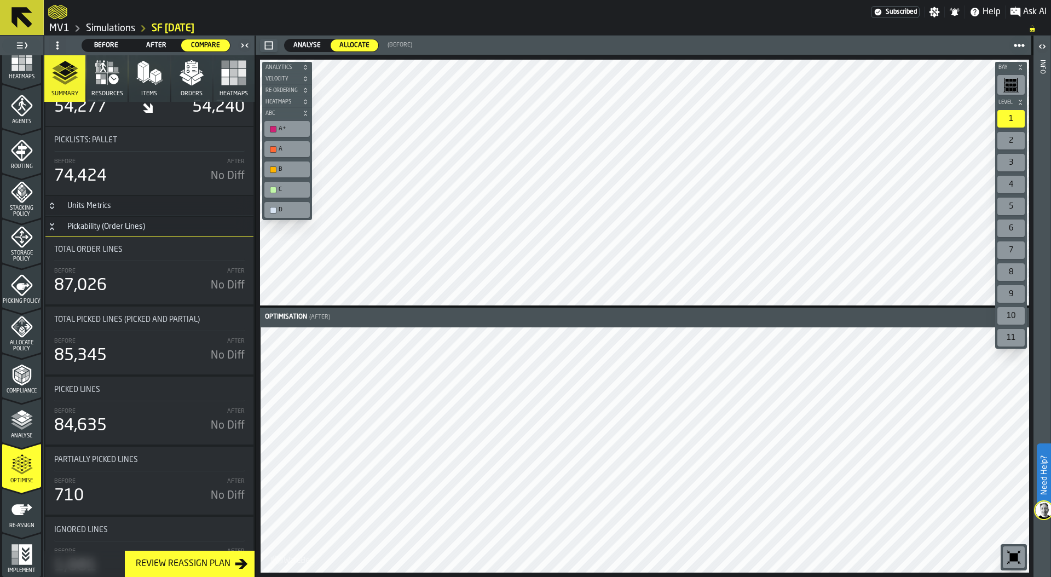
click at [311, 45] on span "Analyse" at bounding box center [307, 46] width 36 height 10
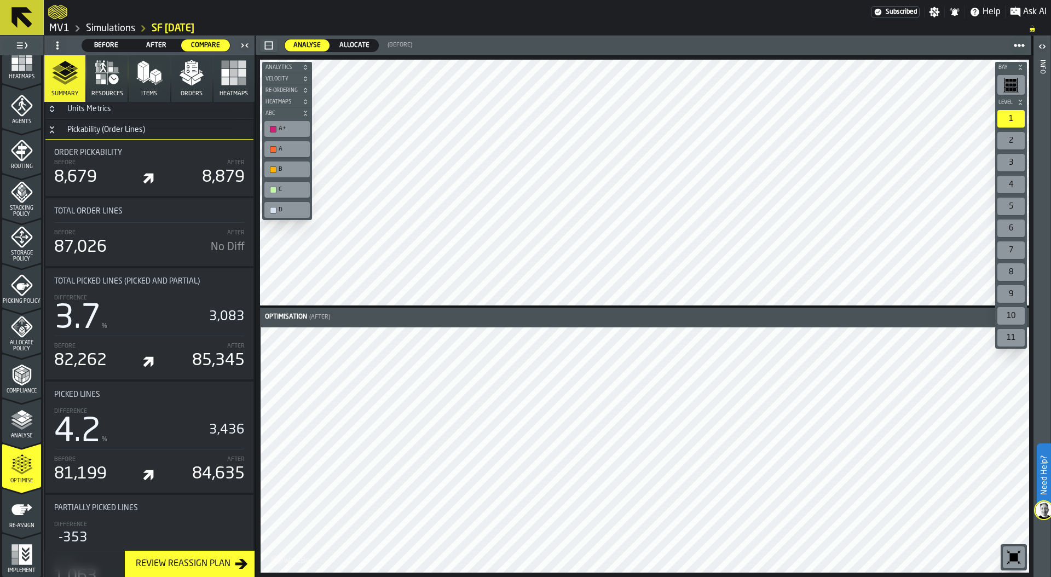
scroll to position [1385, 0]
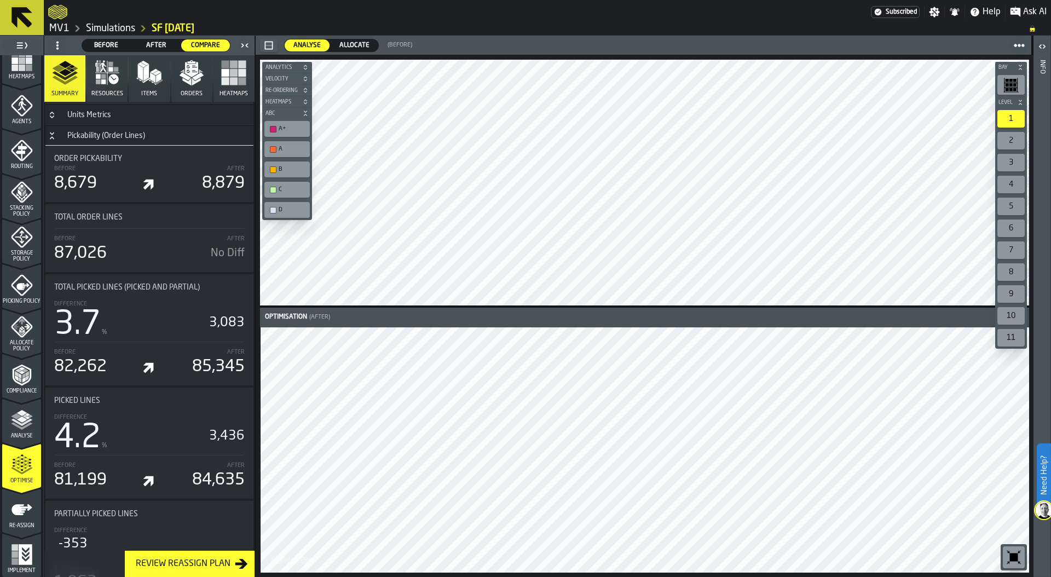
click at [20, 425] on polyline "menu Analyse" at bounding box center [21, 422] width 21 height 8
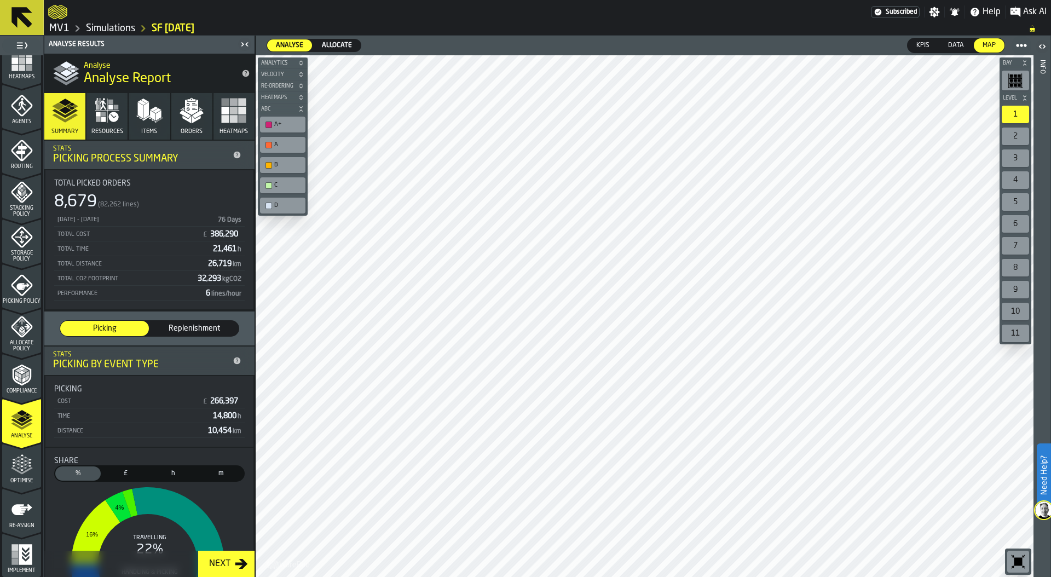
click at [179, 114] on icon "button" at bounding box center [191, 110] width 26 height 26
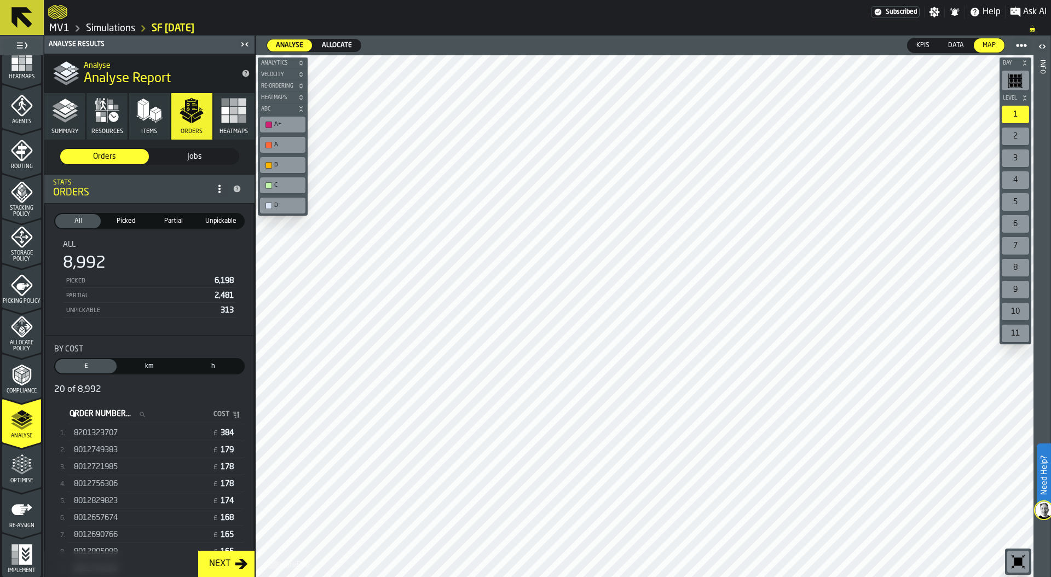
click at [339, 44] on span "Allocate" at bounding box center [336, 46] width 39 height 10
click at [26, 461] on icon "menu Optimise" at bounding box center [25, 464] width 8 height 12
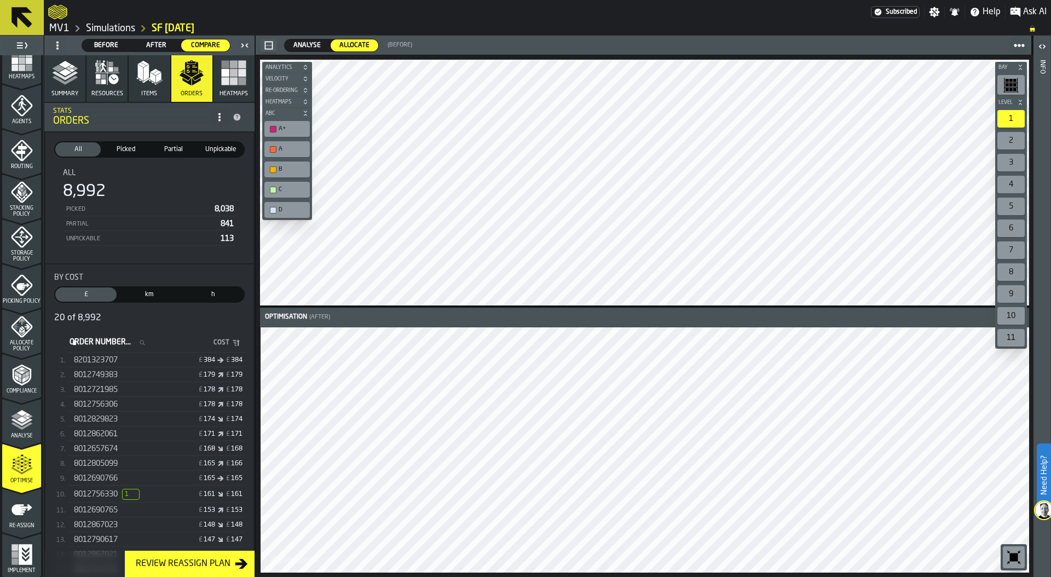
click at [67, 87] on button "Summary" at bounding box center [64, 78] width 41 height 47
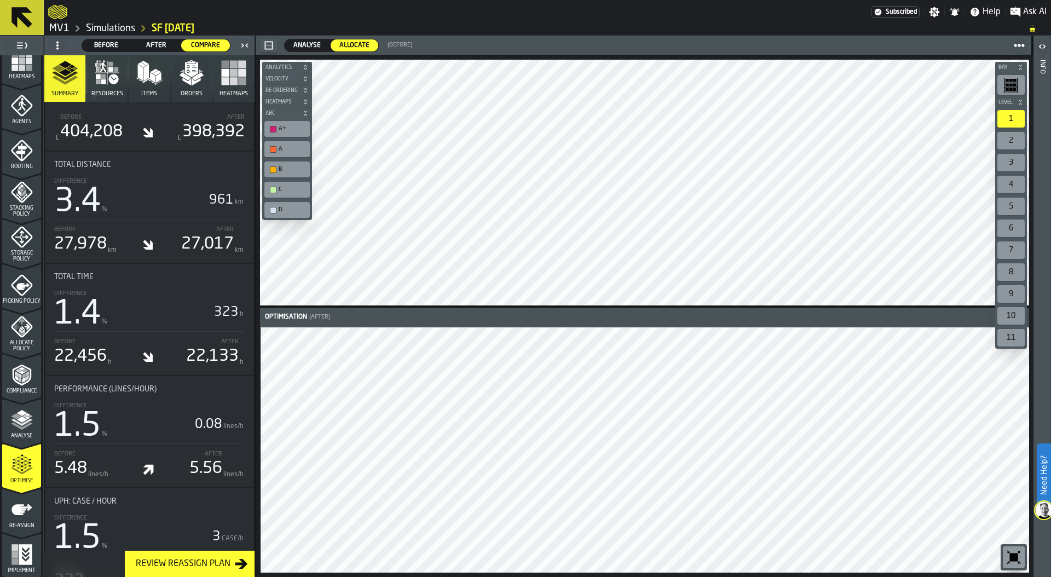
scroll to position [595, 0]
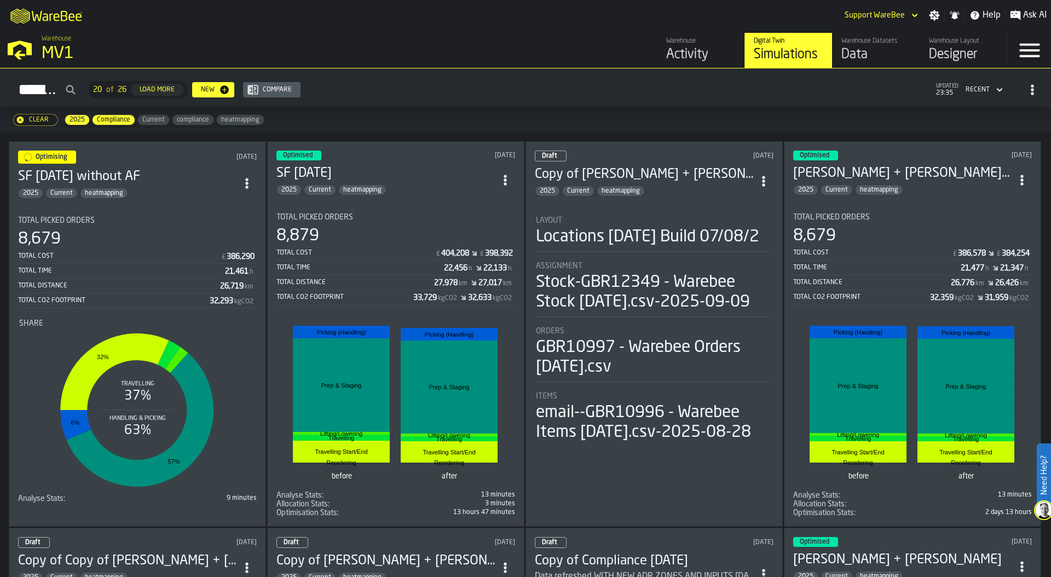
click at [63, 52] on div "MV1" at bounding box center [190, 54] width 296 height 20
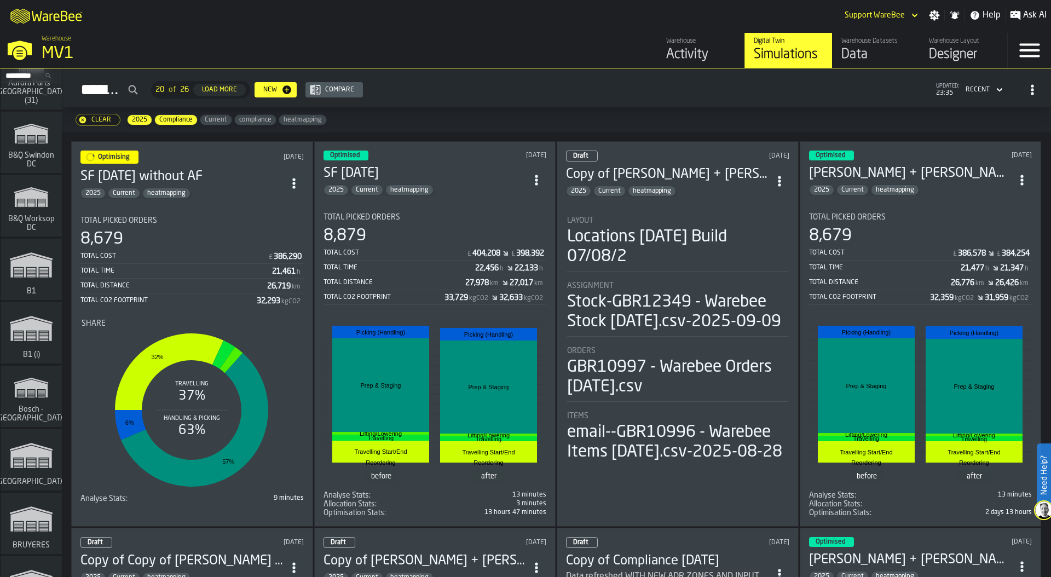
scroll to position [414, 0]
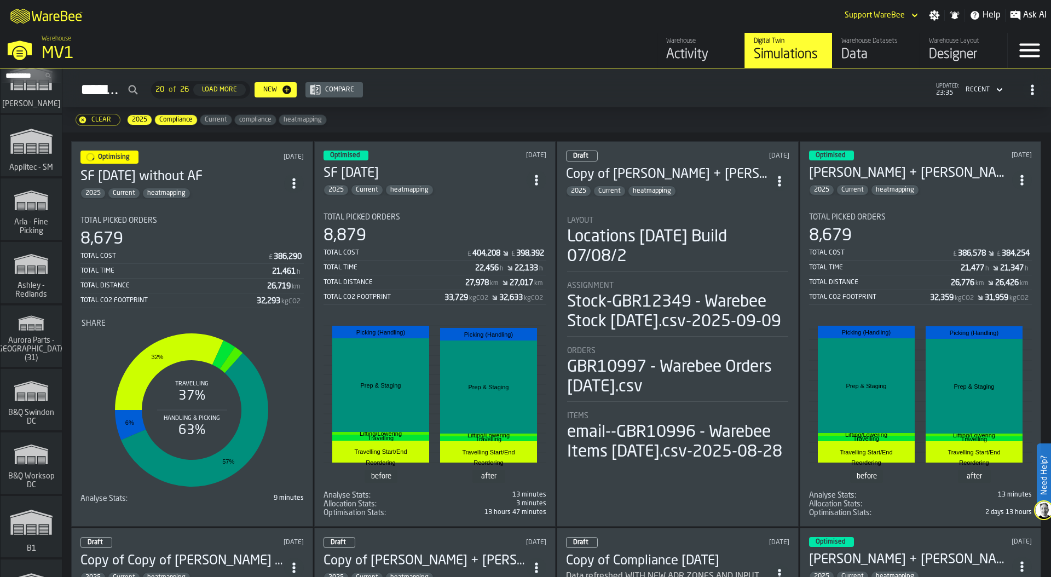
click at [19, 74] on input "Search..." at bounding box center [31, 76] width 57 height 12
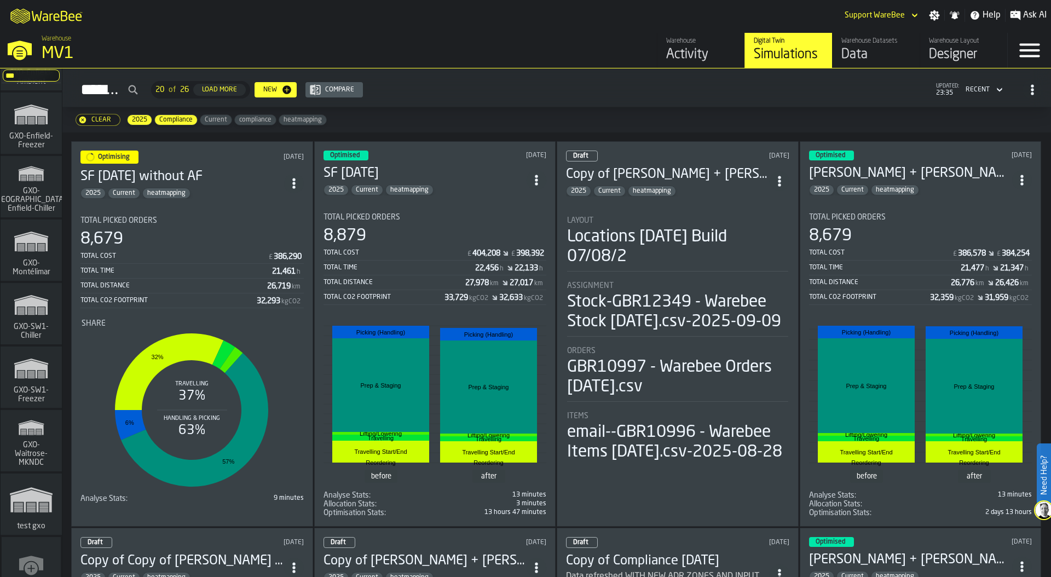
scroll to position [1794, 0]
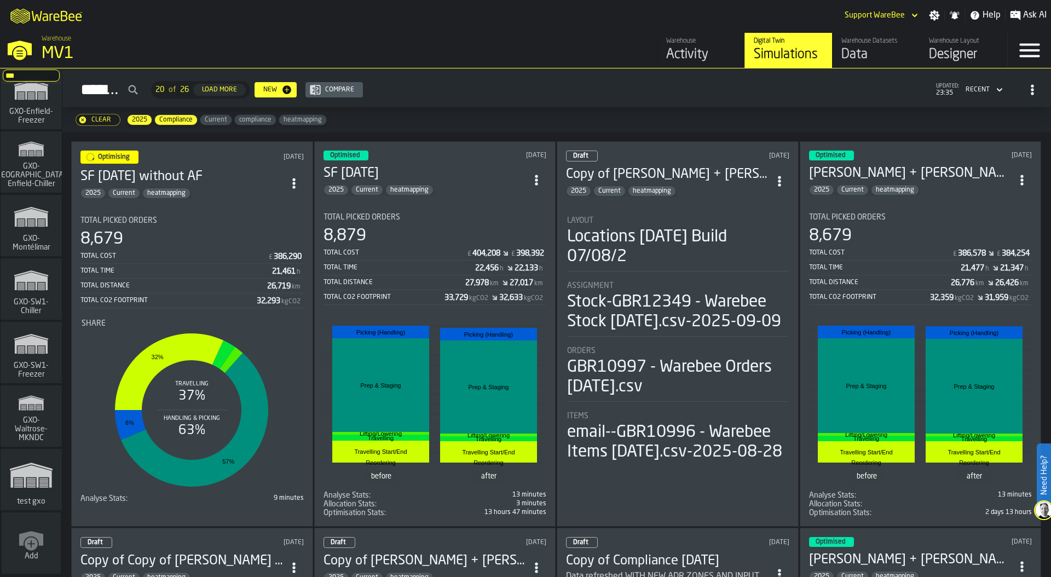
type input "***"
click at [43, 527] on div "Add" at bounding box center [31, 542] width 59 height 61
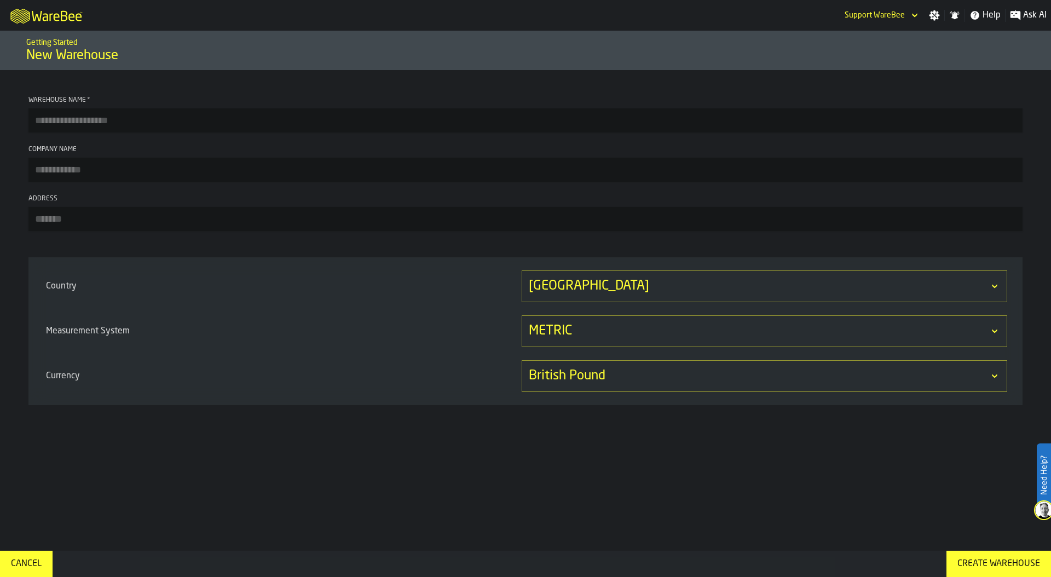
click at [106, 120] on input "Warehouse Name *" at bounding box center [525, 120] width 994 height 24
paste input "*******"
type input "**********"
click at [78, 171] on input "Company Name" at bounding box center [525, 170] width 994 height 24
type input "******"
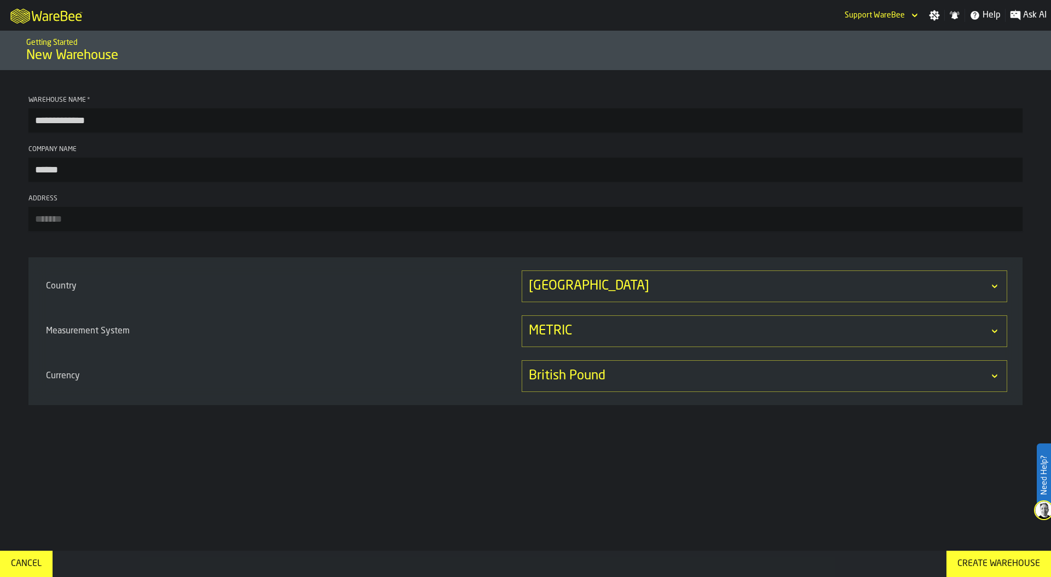
click at [111, 222] on input "Address" at bounding box center [525, 219] width 994 height 24
paste input "******"
type input "******"
click at [593, 293] on div "[GEOGRAPHIC_DATA]" at bounding box center [759, 286] width 460 height 18
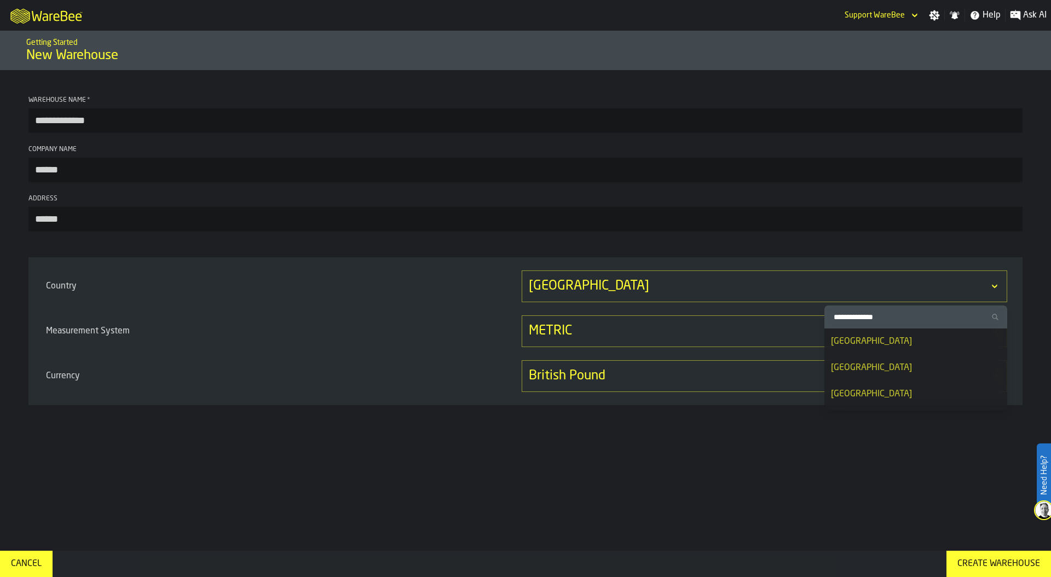
click at [866, 316] on input "Search Country" at bounding box center [916, 317] width 174 height 14
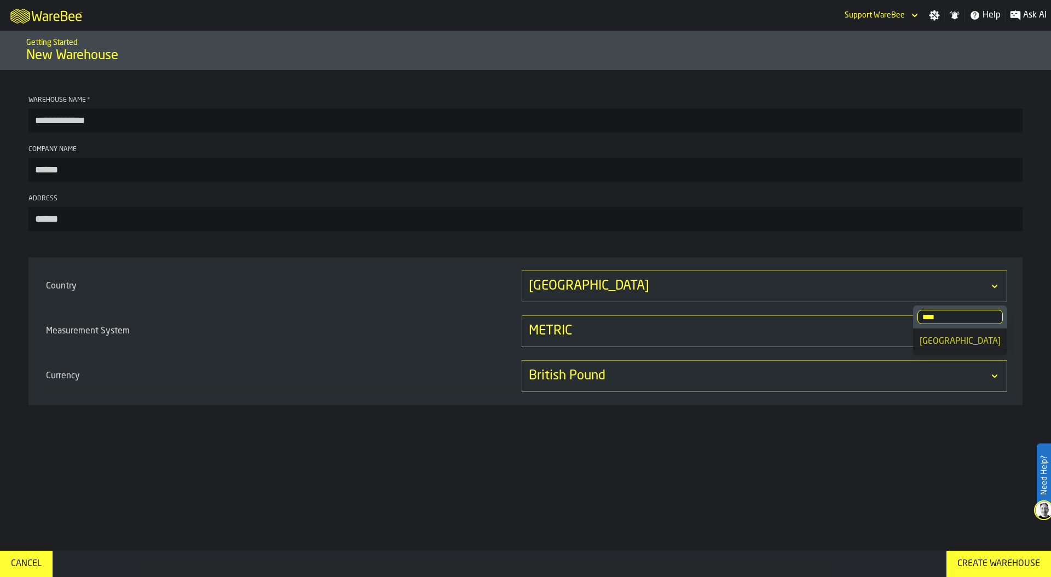
type input "****"
click at [949, 335] on div "France" at bounding box center [960, 341] width 81 height 13
click at [624, 383] on div "British Pound" at bounding box center [759, 376] width 460 height 18
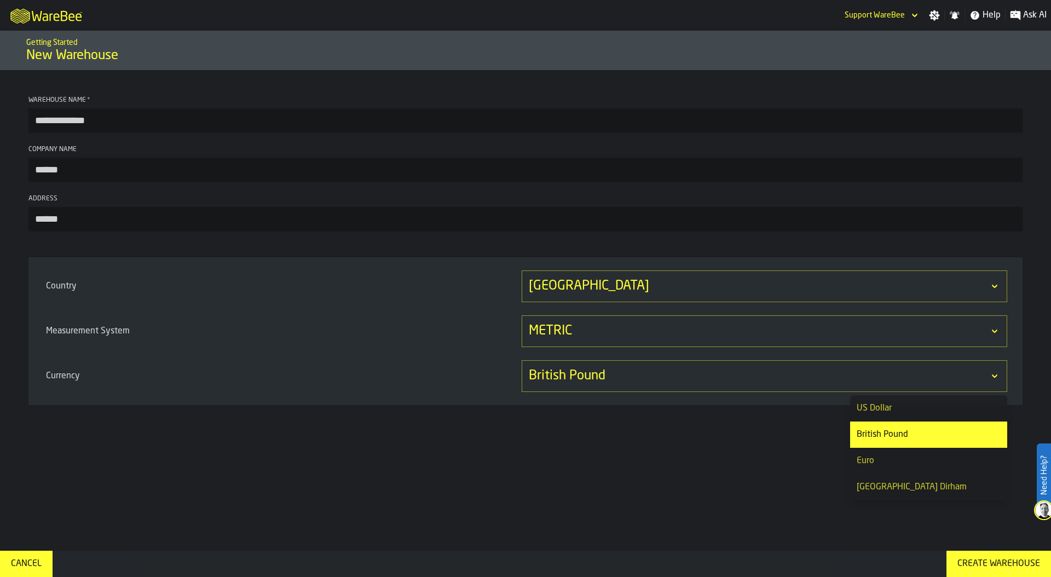
click at [865, 462] on div "Euro" at bounding box center [929, 460] width 144 height 13
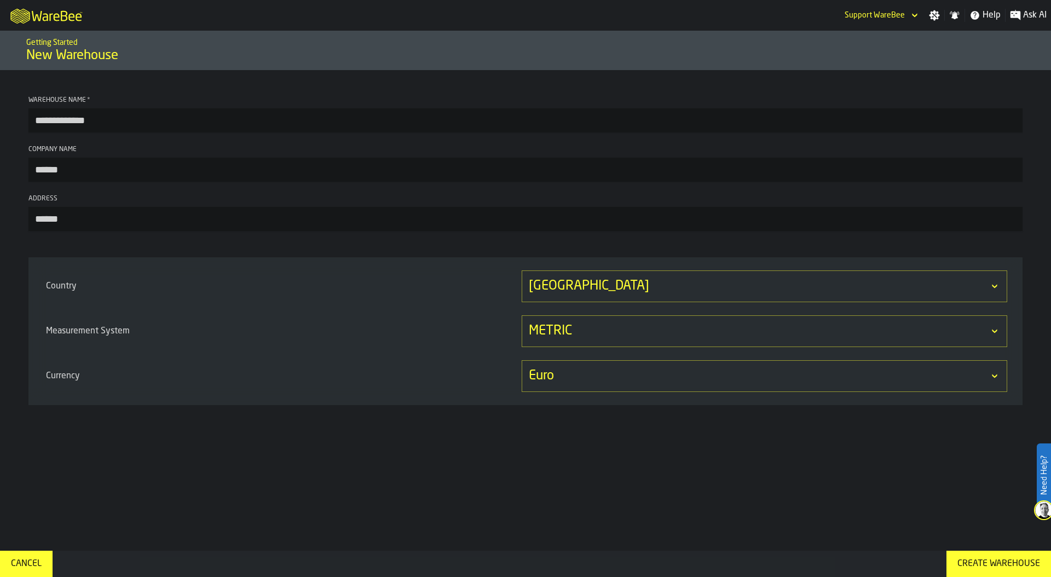
click at [965, 561] on div "Create Warehouse" at bounding box center [998, 563] width 91 height 13
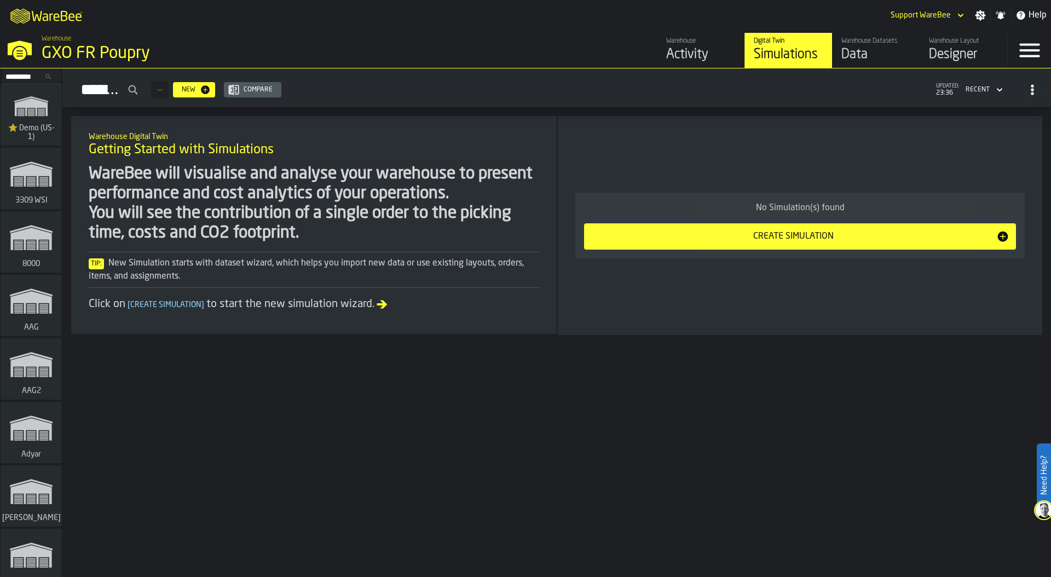
click at [979, 16] on icon "button-toggle-Settings" at bounding box center [980, 15] width 11 height 11
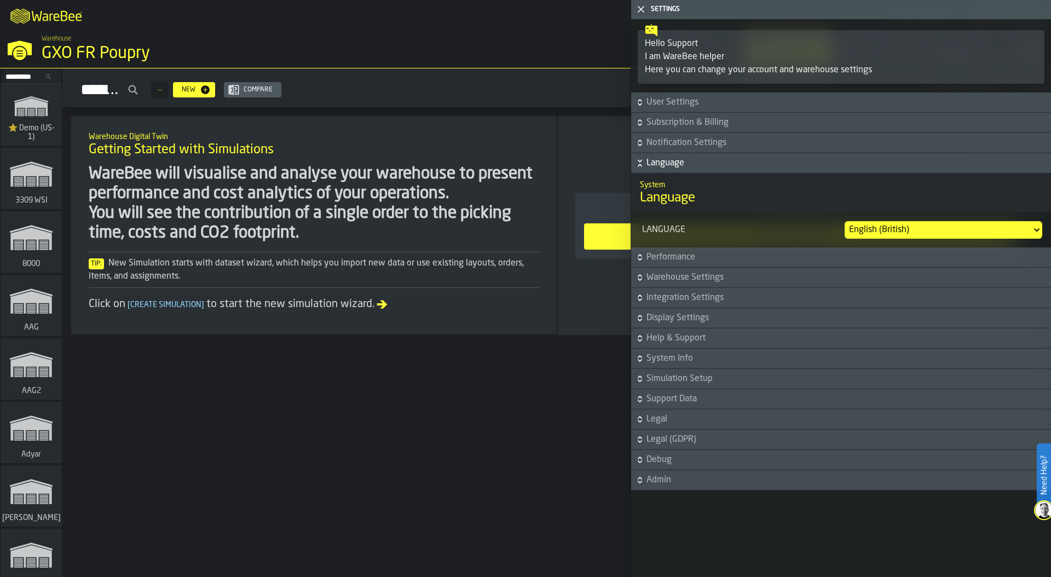
click at [709, 281] on span "Warehouse Settings" at bounding box center [847, 277] width 402 height 13
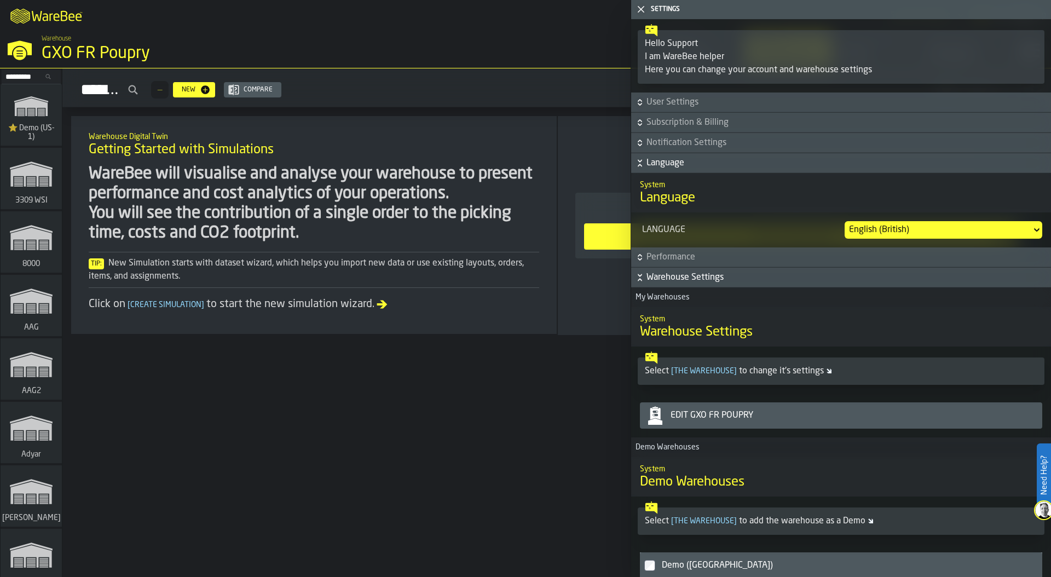
click at [732, 410] on div "Edit GXO FR Poupry" at bounding box center [852, 415] width 372 height 13
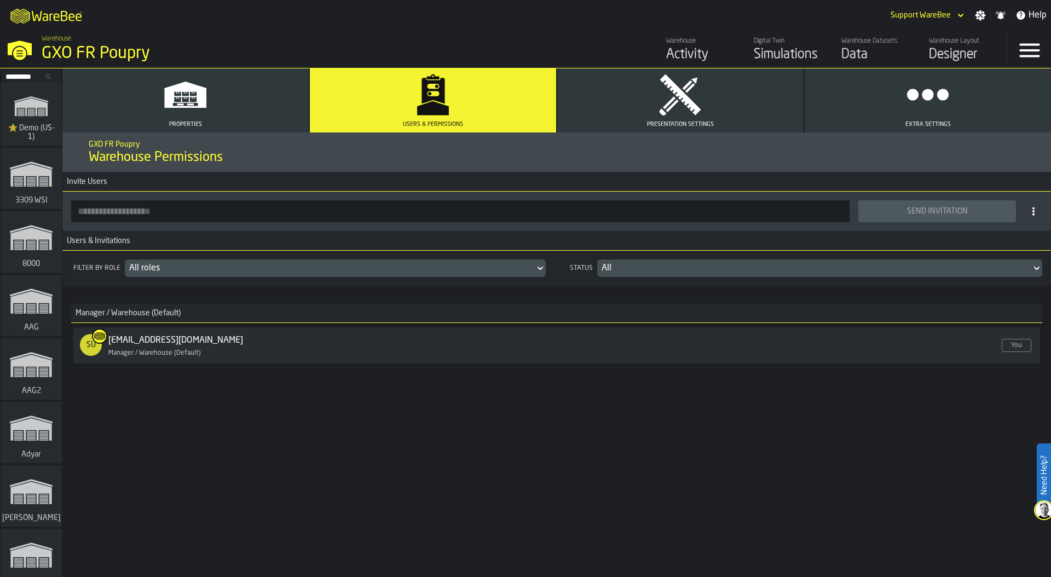
click at [161, 215] on input "button-toolbar-" at bounding box center [460, 211] width 778 height 22
click at [96, 213] on input "button-toolbar-" at bounding box center [460, 211] width 778 height 22
paste input "**********"
type input "**********"
click at [932, 212] on div "Send Invitation" at bounding box center [937, 211] width 144 height 9
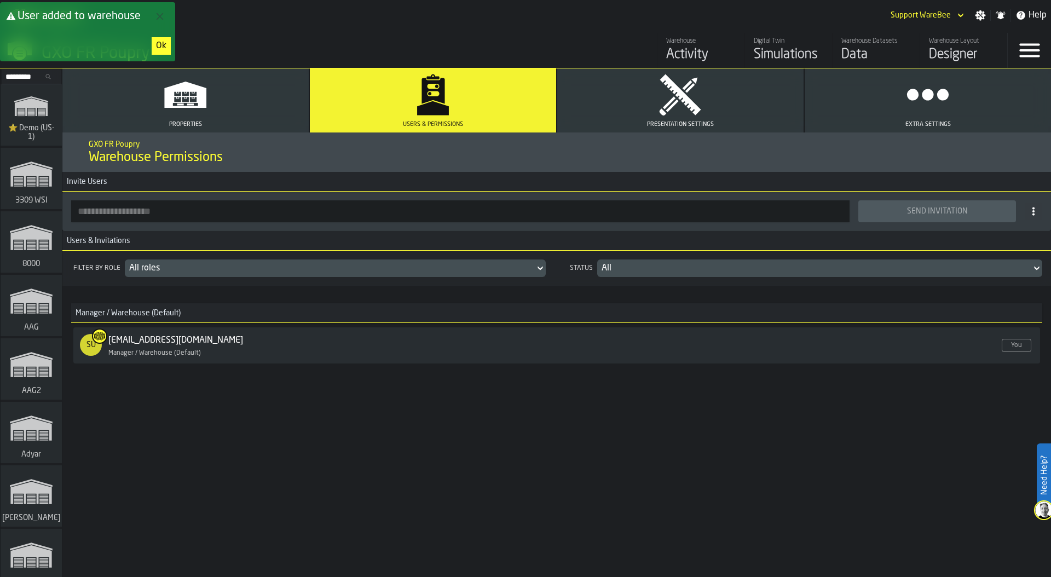
click at [164, 46] on div "Ok" at bounding box center [161, 45] width 10 height 13
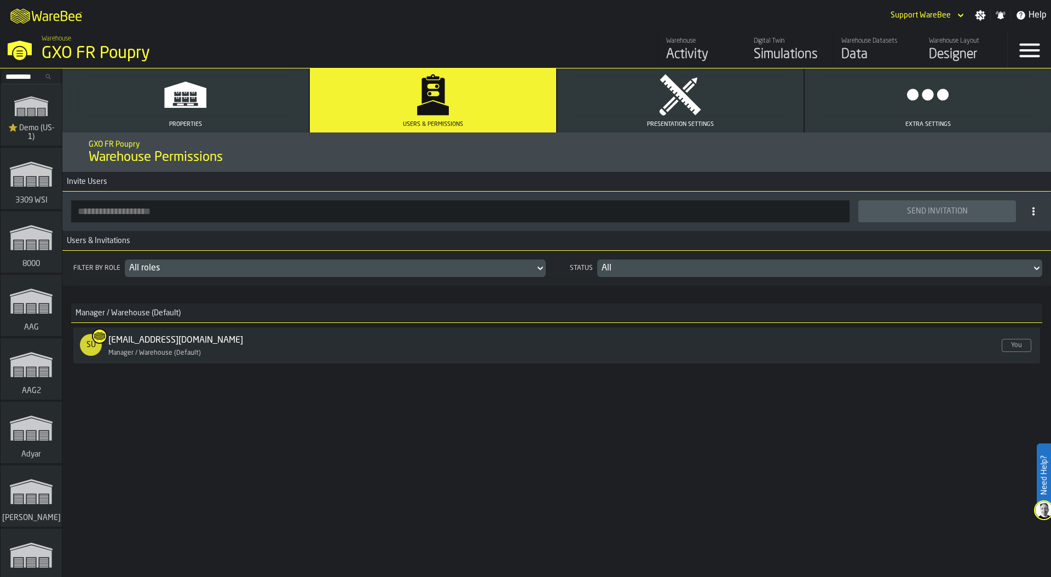
click at [640, 102] on button "Presentation Settings" at bounding box center [680, 100] width 246 height 64
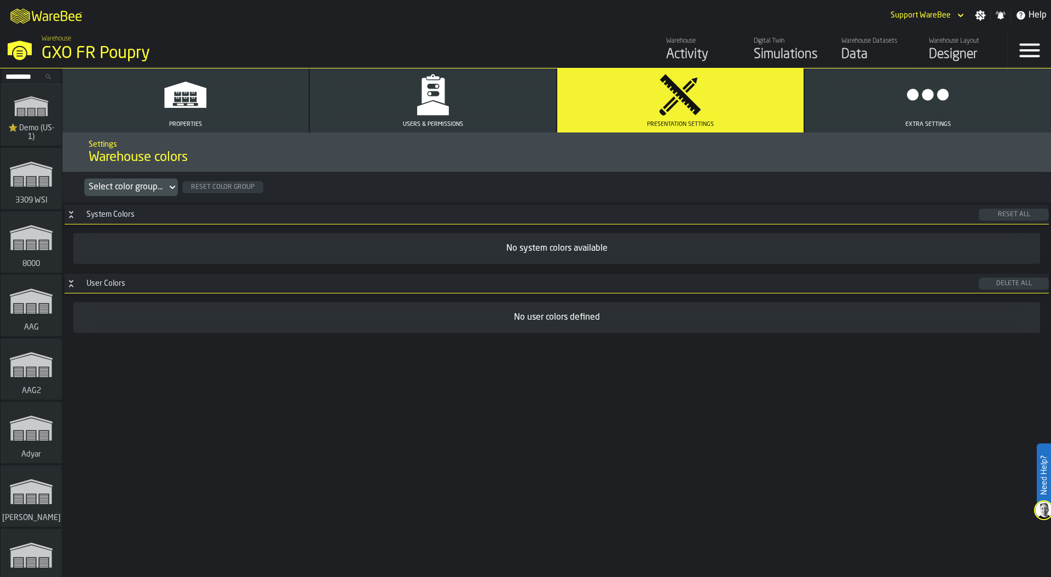
click at [458, 105] on button "Users & Permissions" at bounding box center [433, 100] width 246 height 64
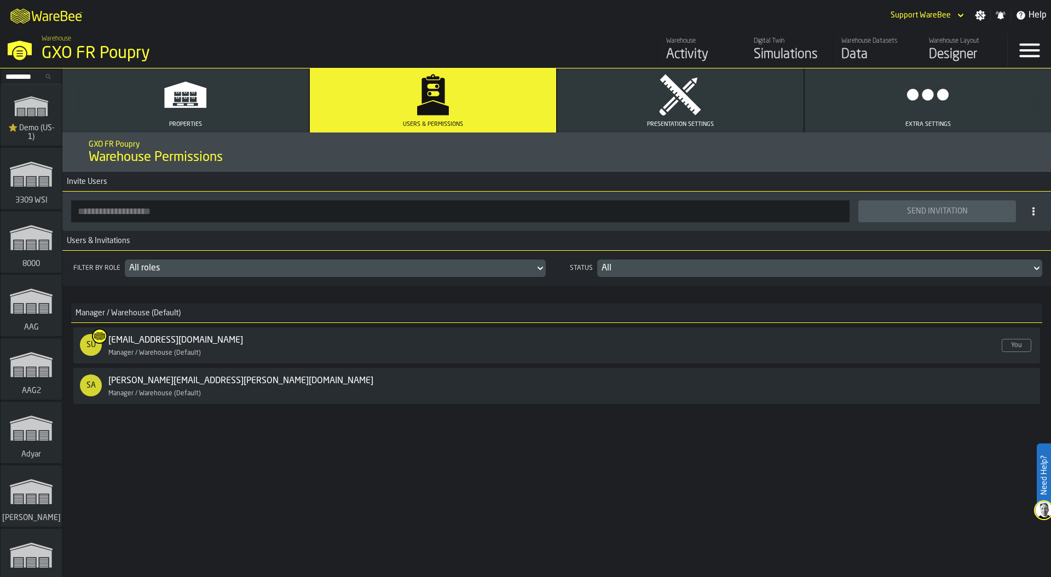
click at [334, 482] on div "GXO FR Poupry Warehouse Permissions Invite Users Send Invitation Users & Invita…" at bounding box center [556, 354] width 988 height 444
click at [118, 215] on input "button-toolbar-" at bounding box center [460, 211] width 778 height 22
type input "*"
click at [97, 210] on input "button-toolbar-" at bounding box center [460, 211] width 778 height 22
type input "**********"
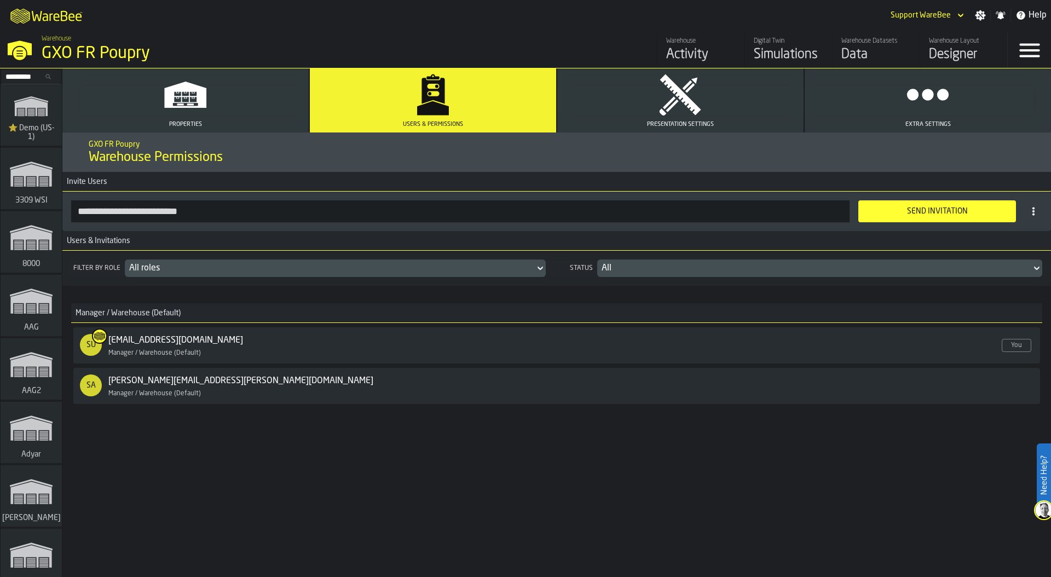
click at [945, 208] on div "Send Invitation" at bounding box center [937, 211] width 144 height 9
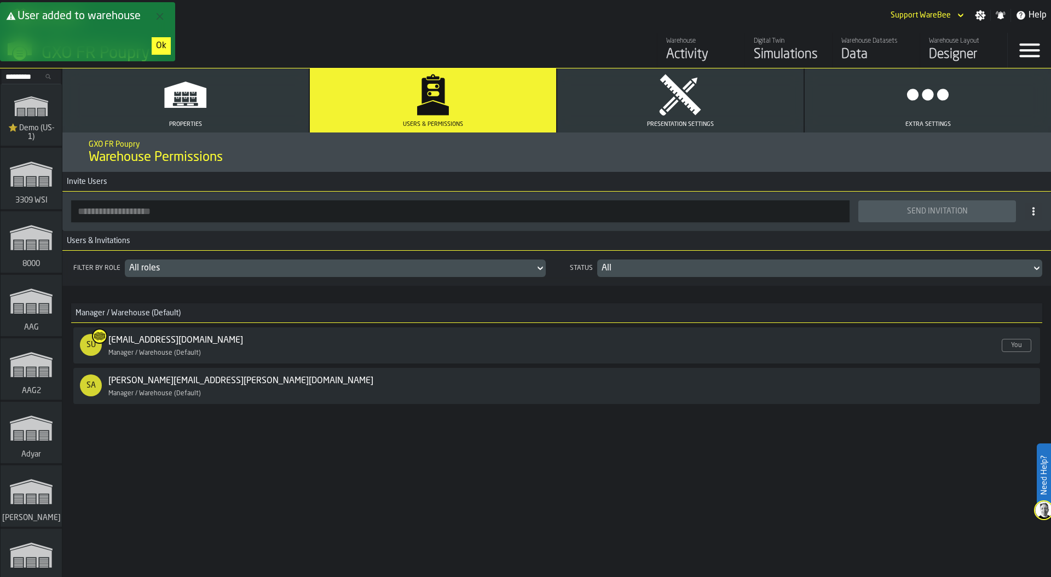
click at [161, 47] on div "Ok" at bounding box center [161, 45] width 10 height 13
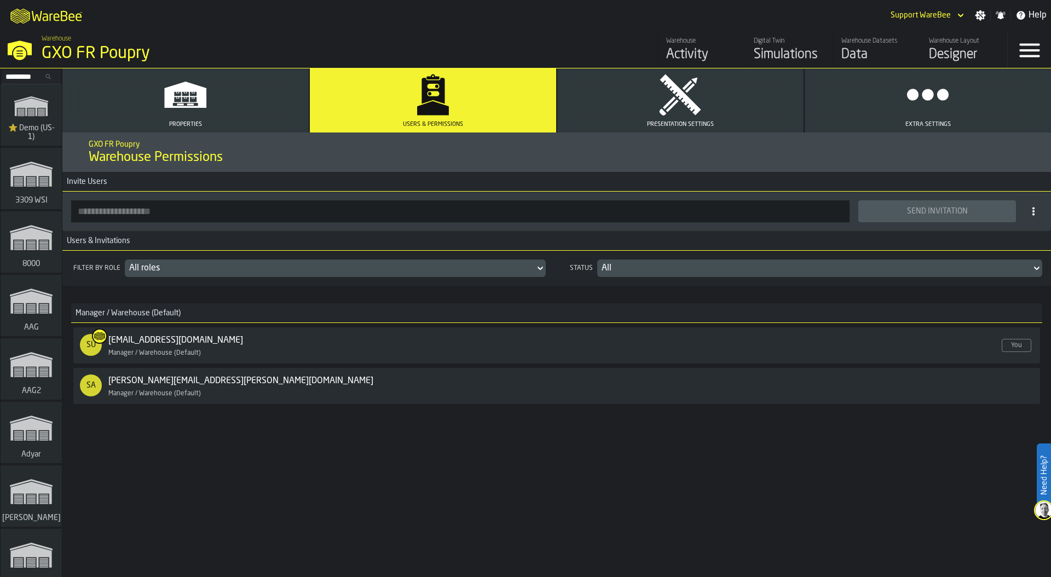
click at [260, 481] on div "GXO FR Poupry Warehouse Permissions Invite Users Send Invitation Users & Invita…" at bounding box center [556, 354] width 988 height 444
click at [640, 117] on button "Presentation Settings" at bounding box center [680, 100] width 246 height 64
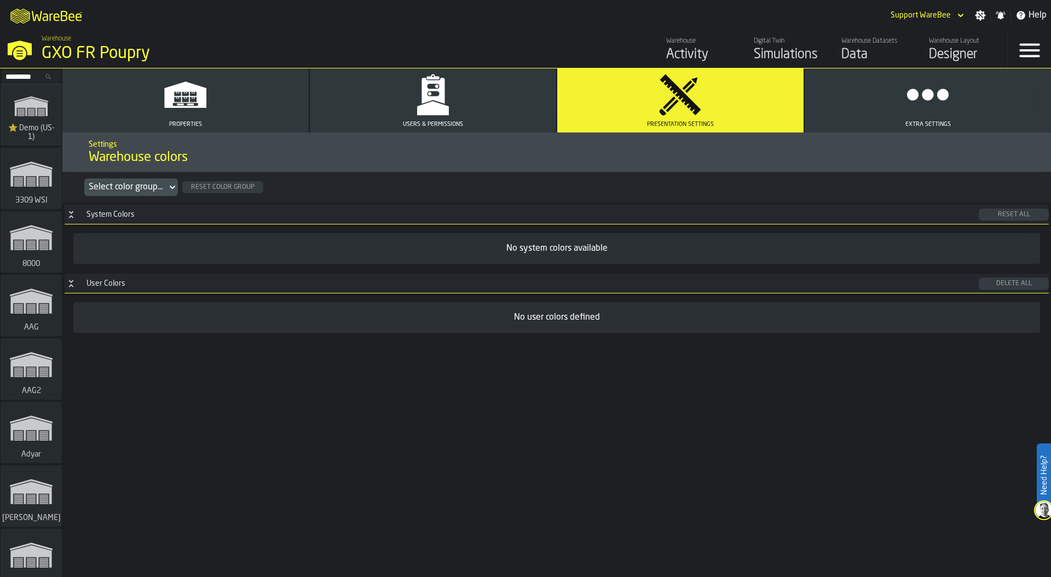
click at [472, 109] on button "Users & Permissions" at bounding box center [433, 100] width 246 height 64
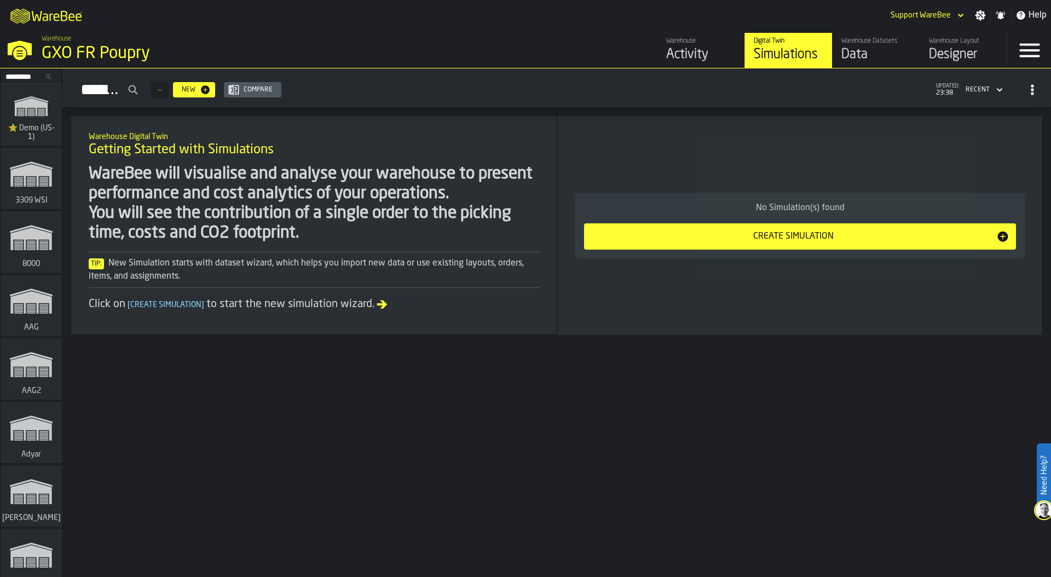
click at [866, 50] on div "Data" at bounding box center [876, 55] width 70 height 18
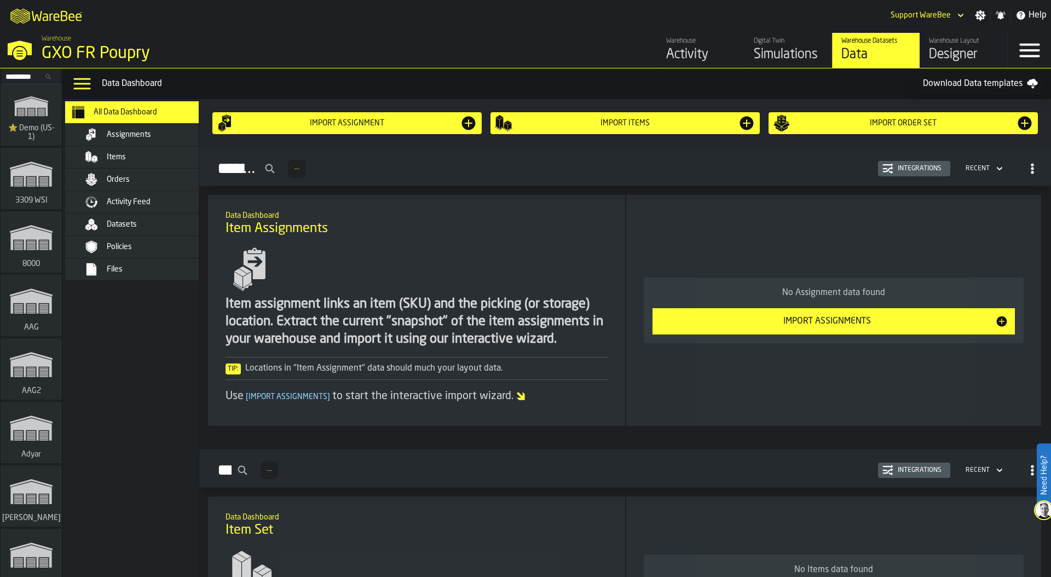
click at [136, 271] on div "Files" at bounding box center [160, 269] width 107 height 9
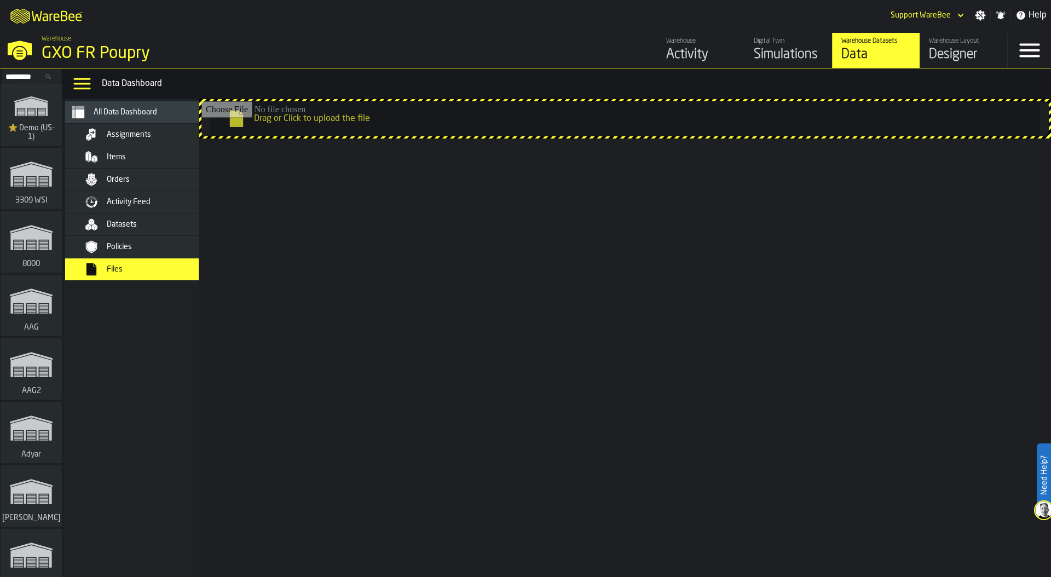
click at [394, 115] on input "Drag or Click to upload the file" at bounding box center [624, 118] width 847 height 35
click at [310, 119] on input "Drag or Click to upload the file" at bounding box center [624, 118] width 847 height 35
click at [316, 118] on input "Drag or Click to upload the file" at bounding box center [624, 118] width 847 height 35
click at [327, 126] on input "Drag or Click to upload the file" at bounding box center [624, 118] width 847 height 35
click at [328, 127] on input "Drag or Click to upload the file" at bounding box center [624, 118] width 847 height 35
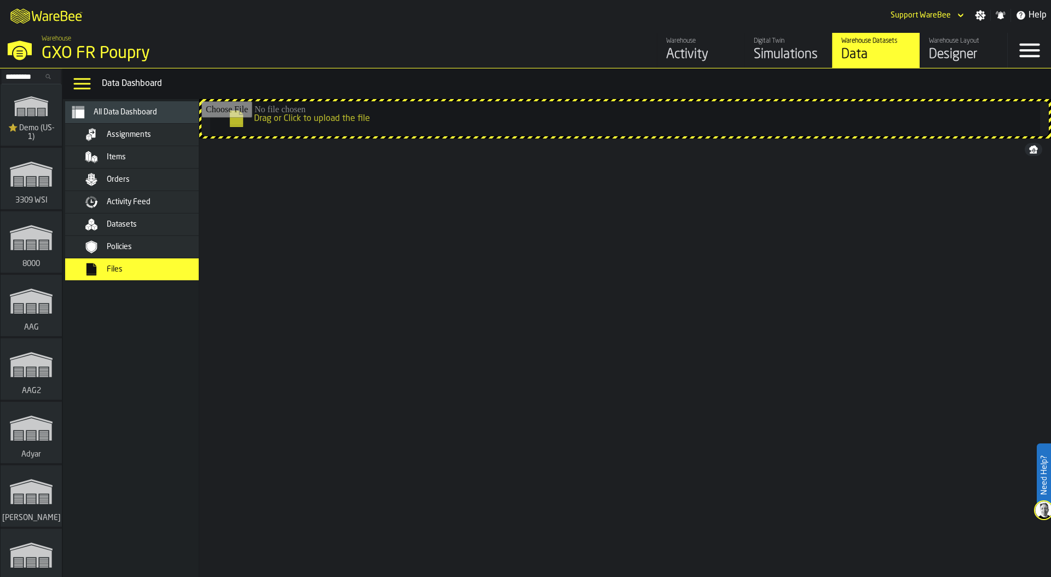
click at [162, 245] on div "Policies" at bounding box center [160, 246] width 107 height 9
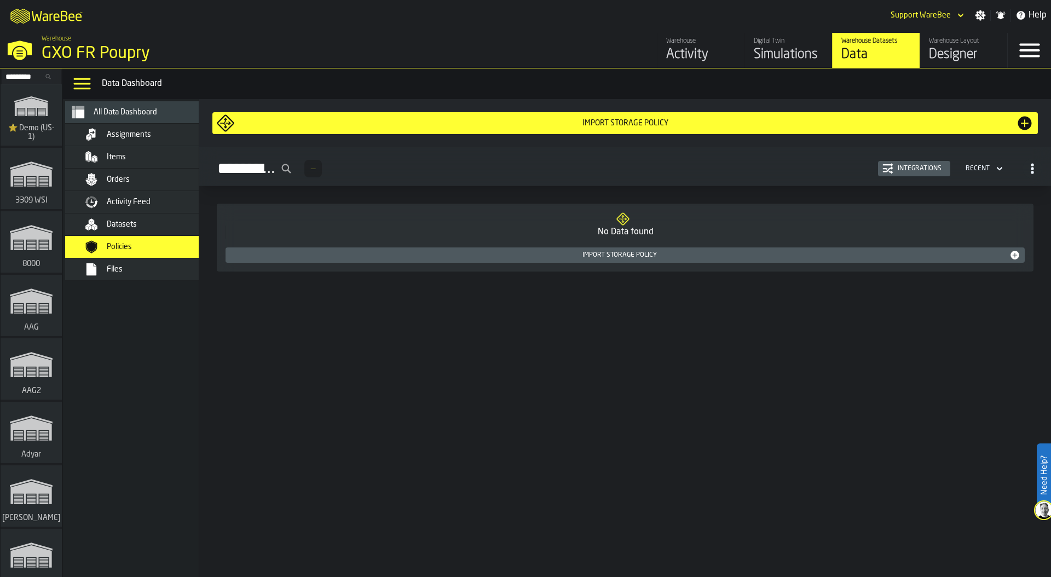
click at [147, 273] on div "Files" at bounding box center [160, 269] width 107 height 9
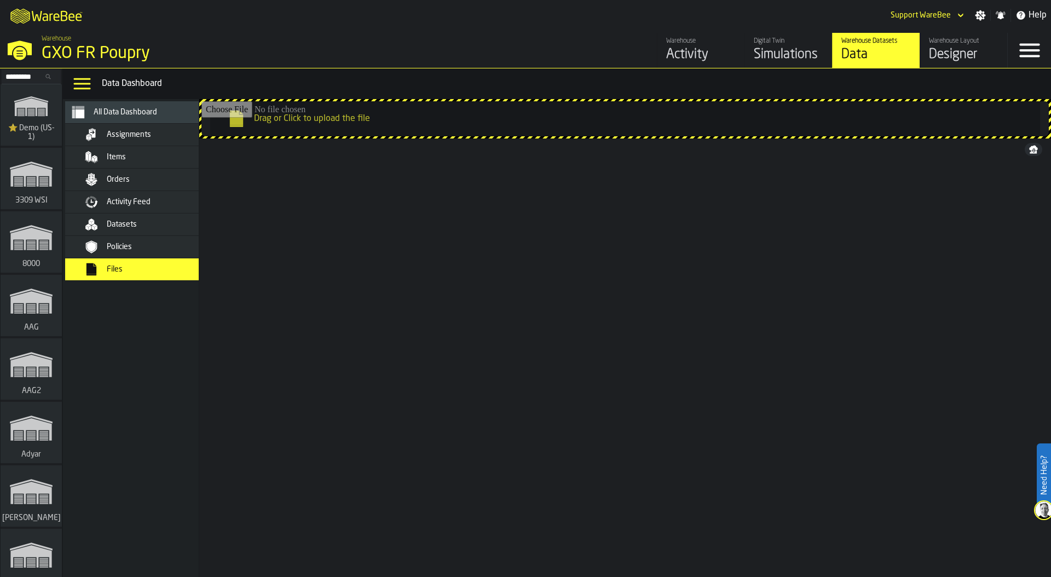
click at [152, 136] on div "Assignments" at bounding box center [160, 134] width 107 height 9
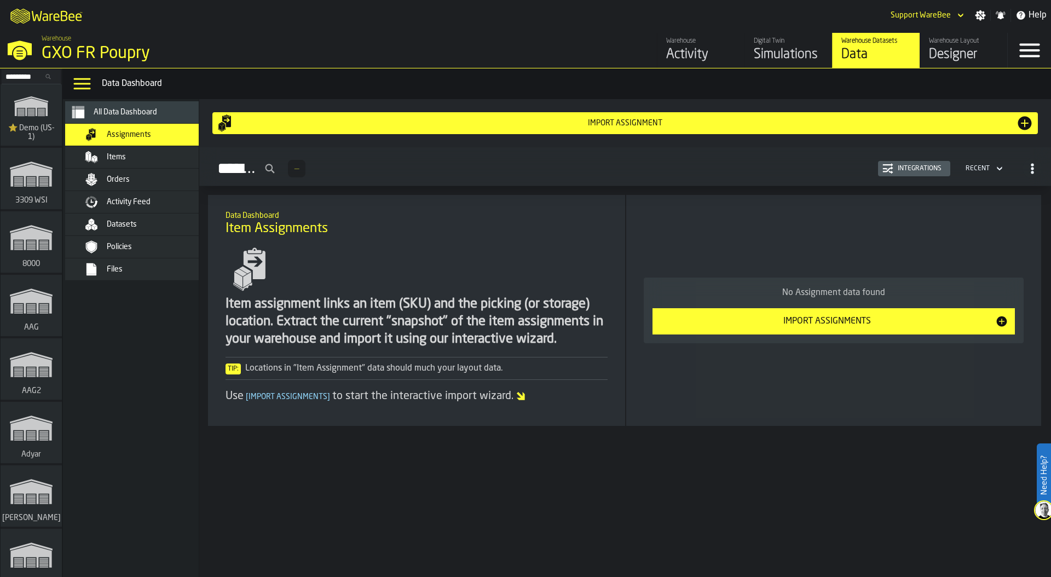
click at [148, 157] on div "Items" at bounding box center [160, 157] width 107 height 9
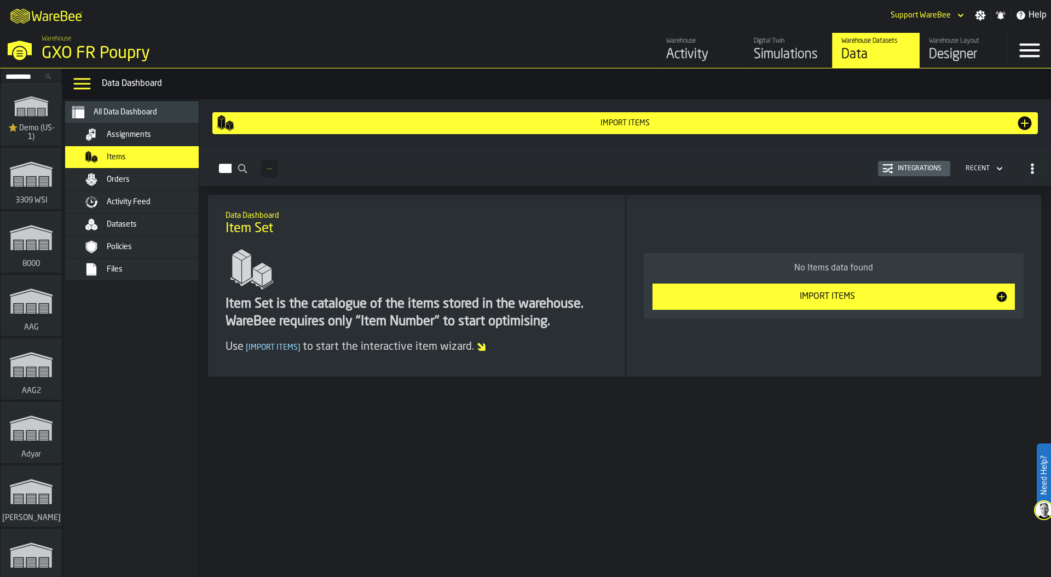
click at [146, 176] on div "Orders" at bounding box center [160, 179] width 107 height 9
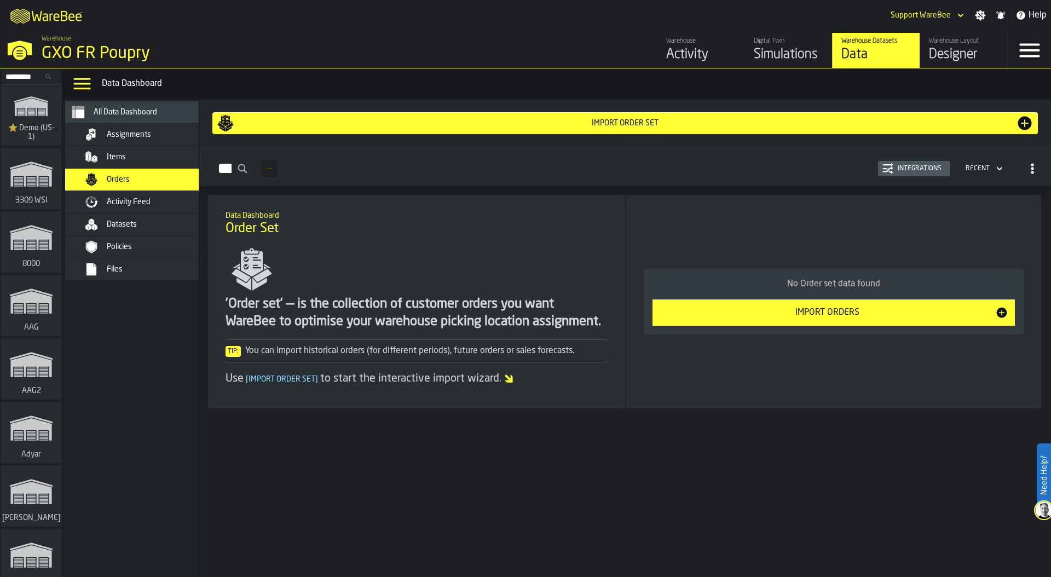
click at [140, 200] on span "Activity Feed" at bounding box center [129, 202] width 44 height 9
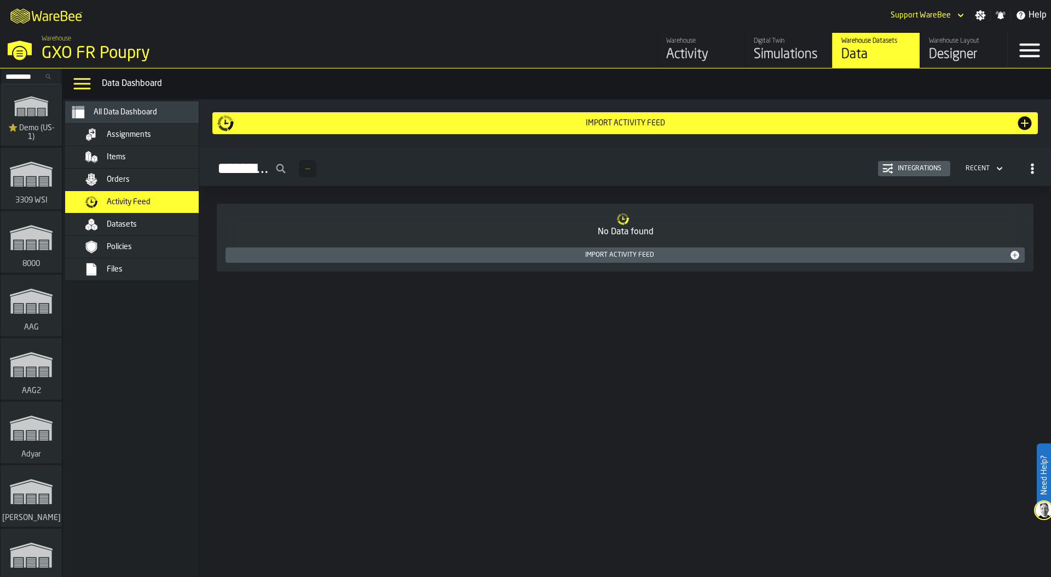
click at [136, 218] on div "Datasets" at bounding box center [147, 224] width 134 height 13
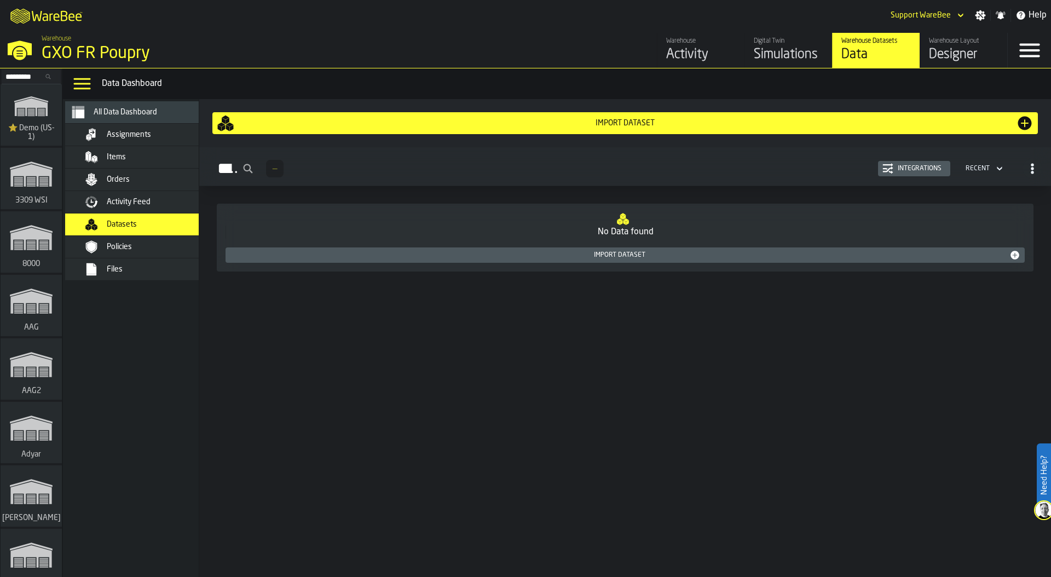
click at [132, 240] on div "Policies" at bounding box center [147, 246] width 134 height 13
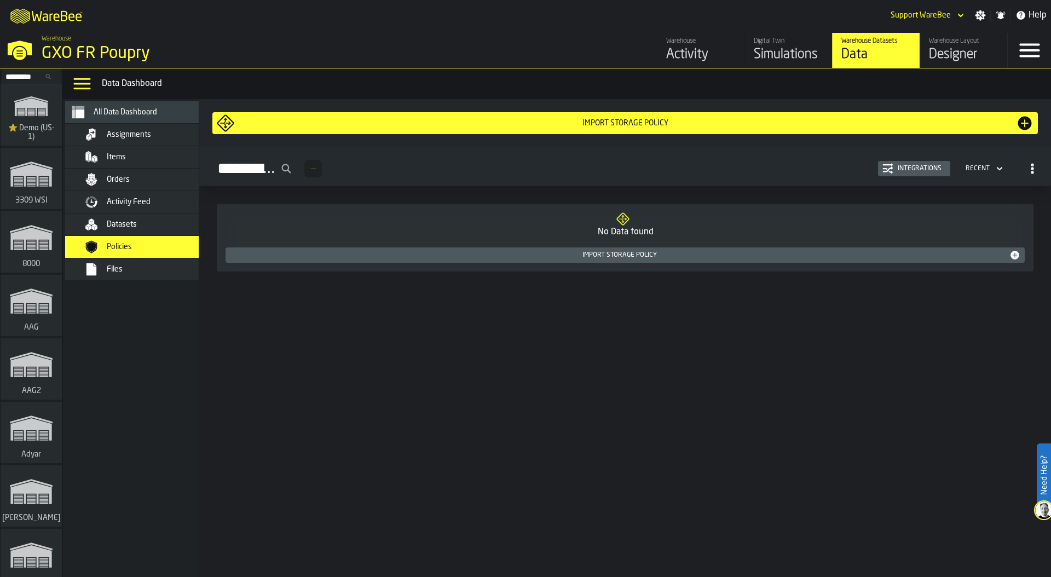
click at [133, 270] on div "Files" at bounding box center [160, 269] width 107 height 9
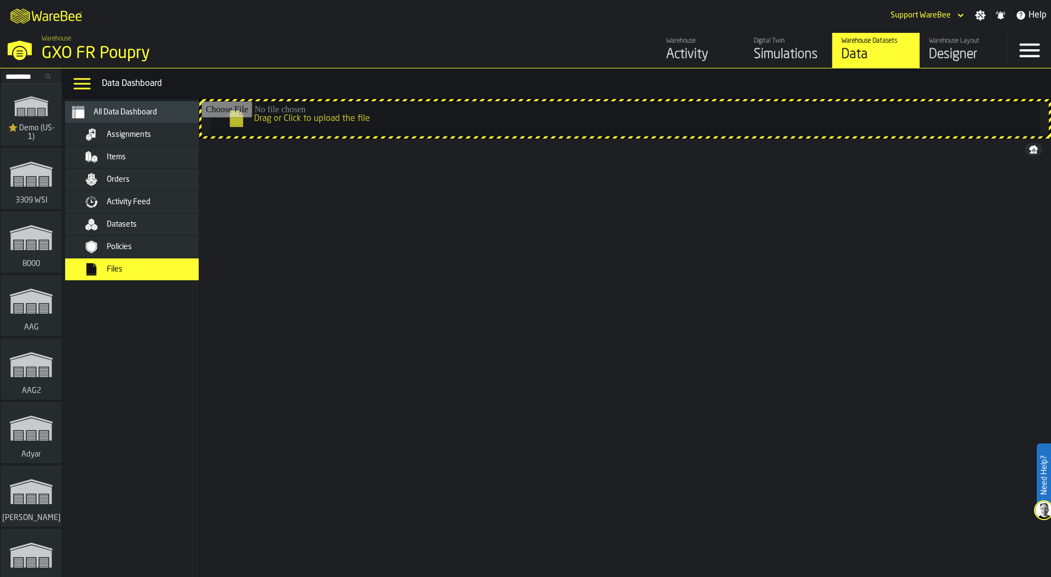
click at [544, 300] on div "Filename Filename Date Modified Date Modified Size Size kind kind Actions Poupr…" at bounding box center [625, 344] width 852 height 412
click at [420, 120] on input "Drag or Click to upload the file" at bounding box center [624, 118] width 847 height 35
click at [783, 46] on div "Simulations" at bounding box center [789, 55] width 70 height 18
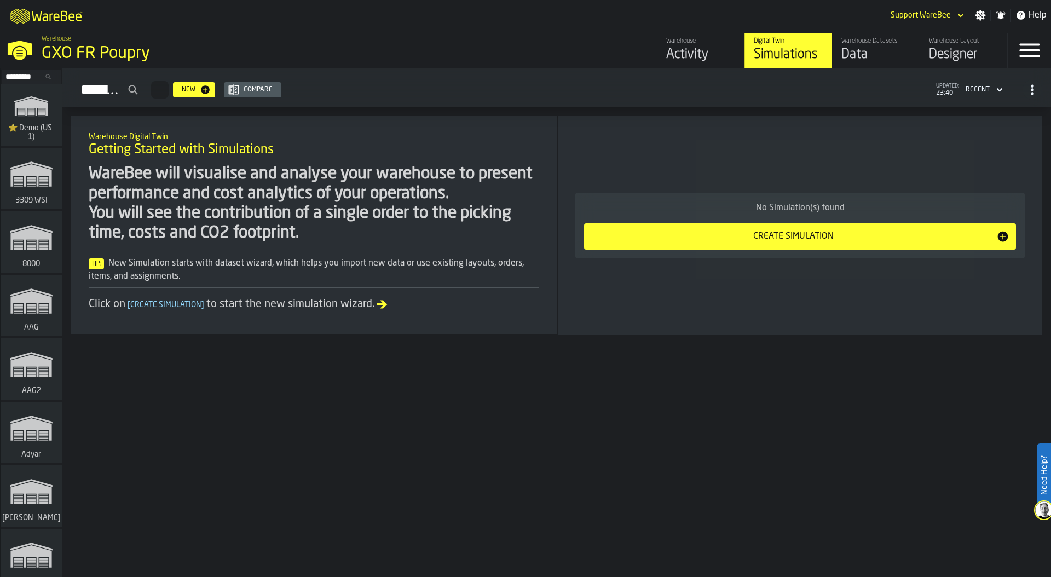
click at [877, 50] on div "Data" at bounding box center [876, 55] width 70 height 18
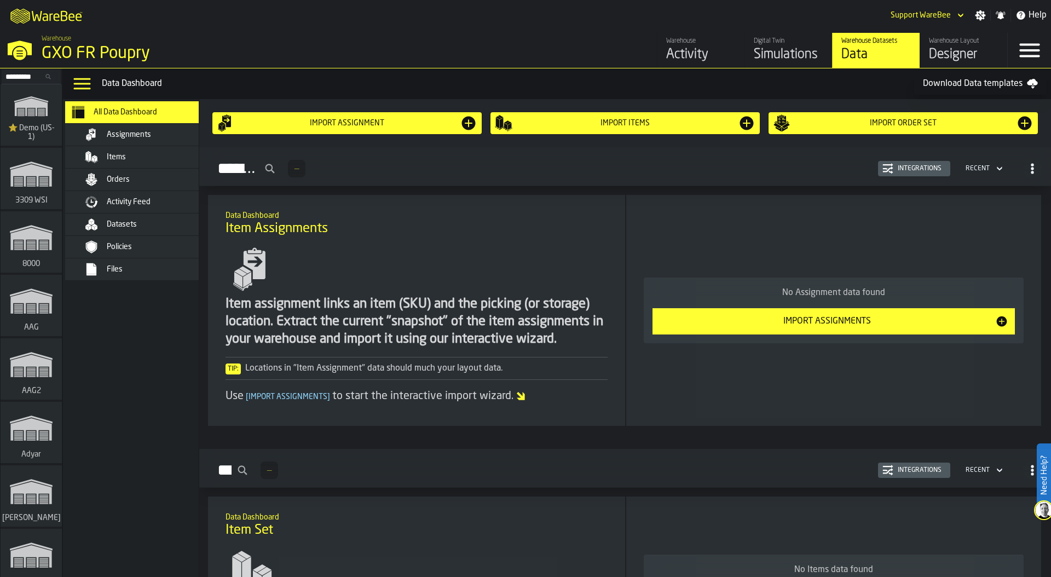
click at [111, 271] on span "Files" at bounding box center [115, 269] width 16 height 9
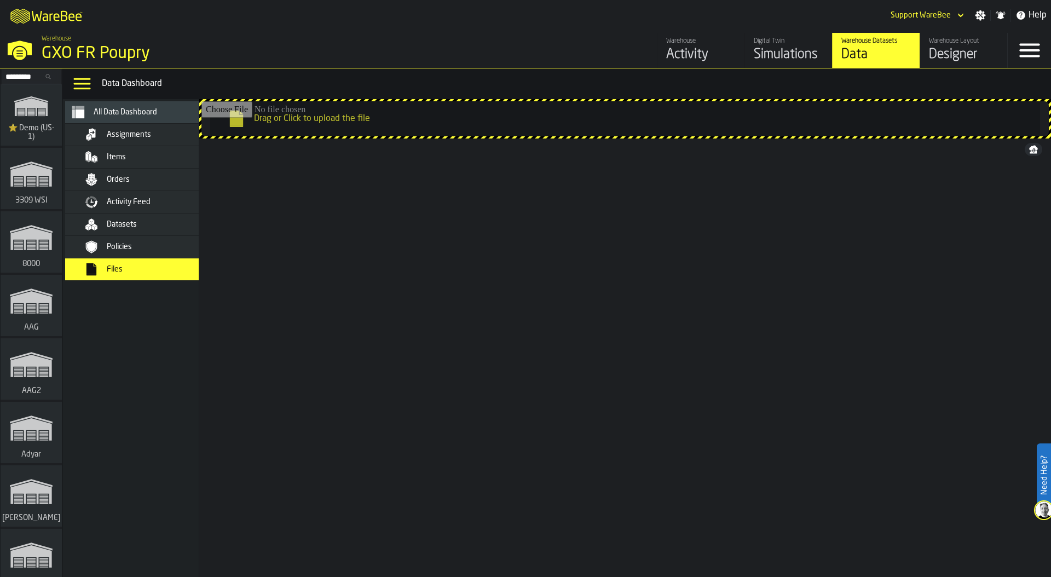
click at [143, 222] on div "Datasets" at bounding box center [160, 224] width 107 height 9
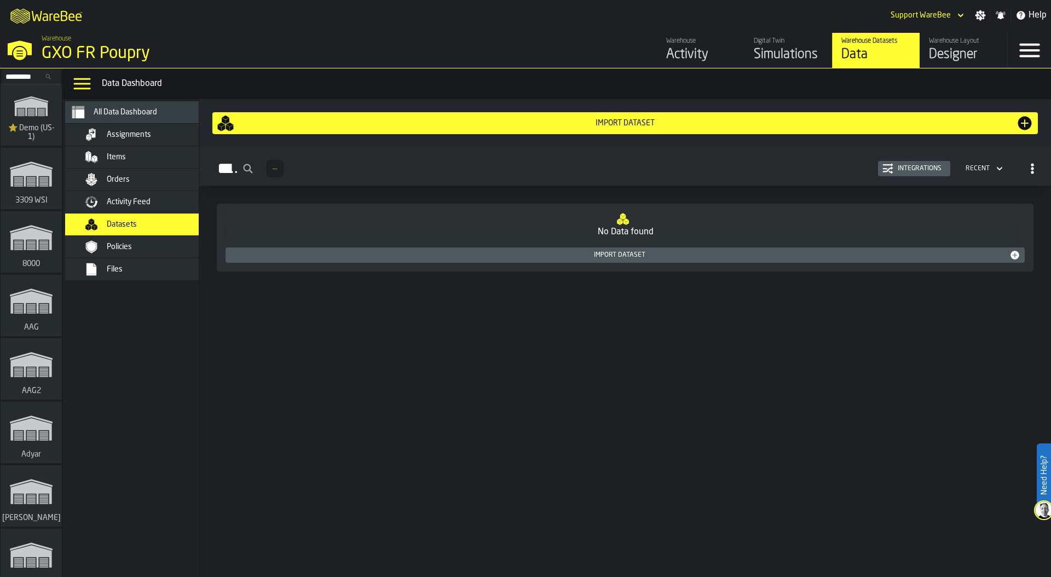
click at [136, 261] on div "Files" at bounding box center [141, 269] width 153 height 22
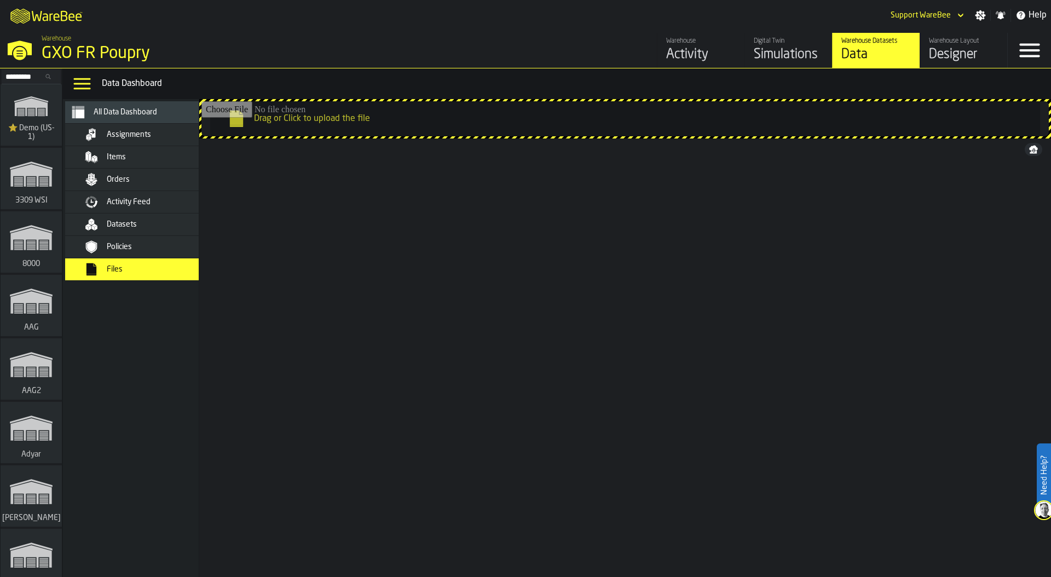
click at [376, 225] on div "Filename Filename Date Modified Date Modified Size Size kind kind Actions POUPR…" at bounding box center [625, 344] width 852 height 412
click at [289, 291] on div "Filename Filename Date Modified Date Modified Size Size kind kind Actions POUPR…" at bounding box center [625, 344] width 852 height 412
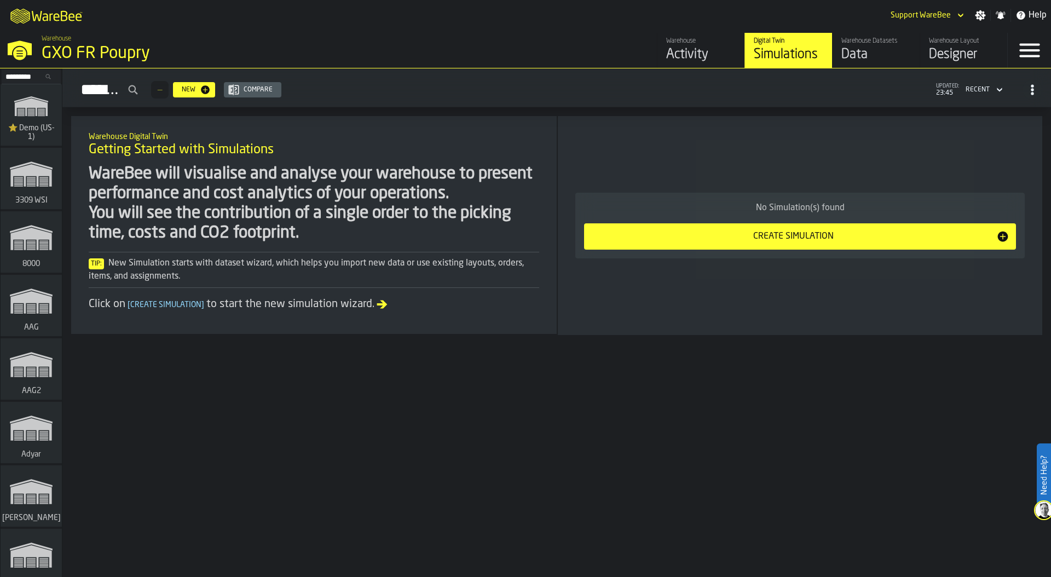
click at [877, 55] on div "Data" at bounding box center [876, 55] width 70 height 18
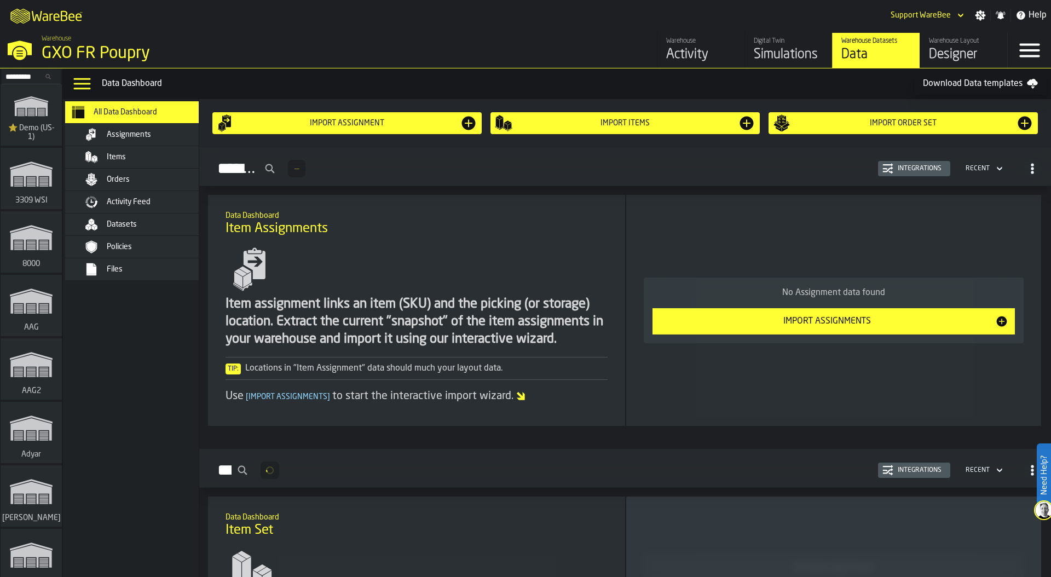
click at [170, 271] on div "Files" at bounding box center [160, 269] width 107 height 9
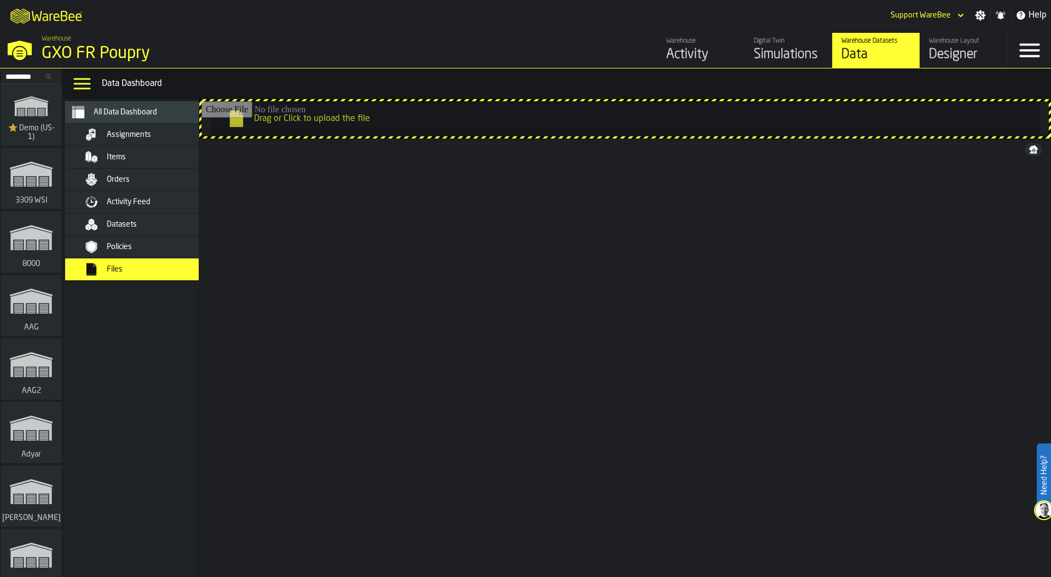
click at [422, 220] on div "Filename Filename Date Modified Date Modified Size Size kind kind Actions POUPR…" at bounding box center [625, 344] width 852 height 412
